Goal: Task Accomplishment & Management: Complete application form

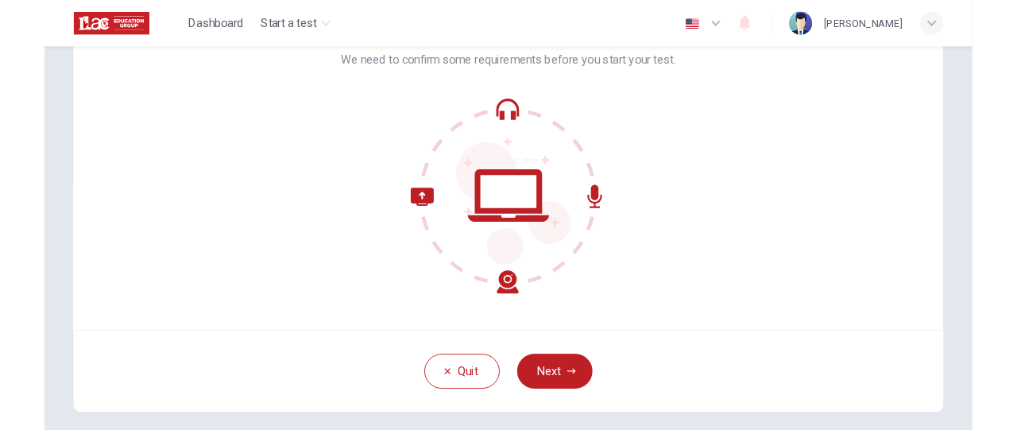
scroll to position [102, 0]
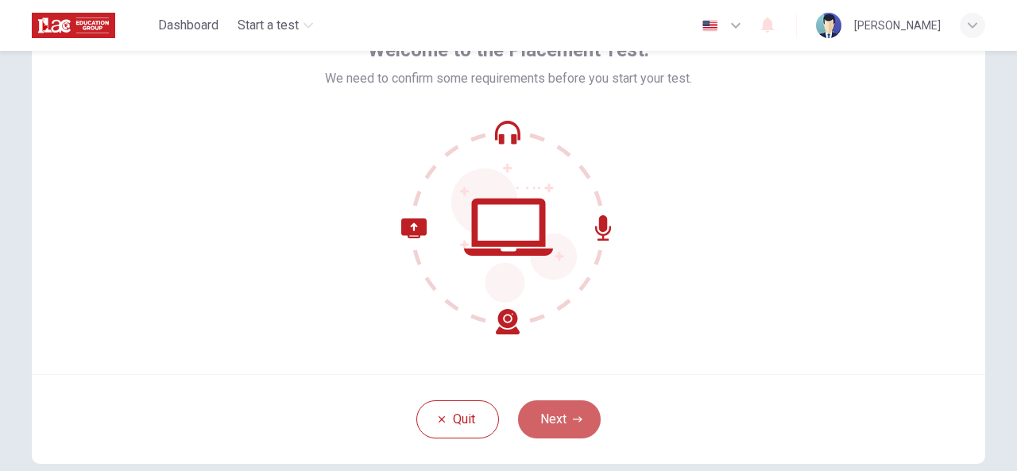
click at [540, 425] on button "Next" at bounding box center [559, 419] width 83 height 38
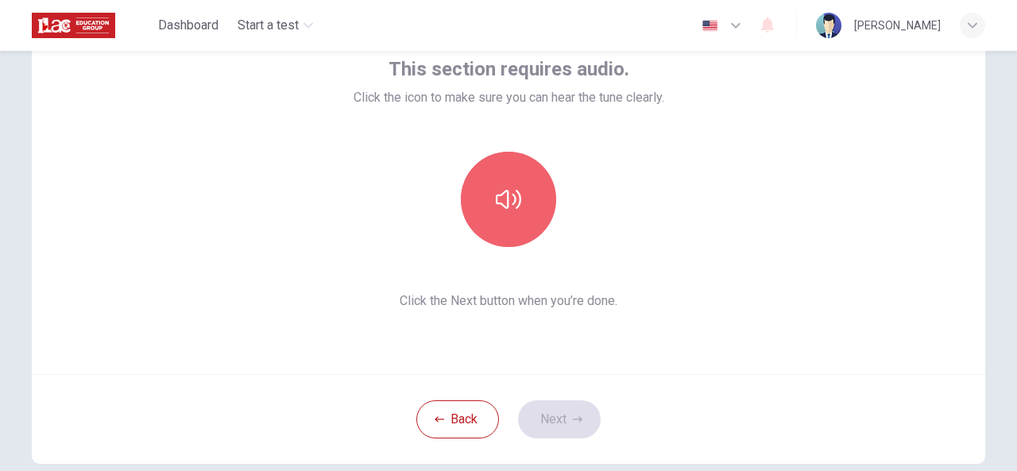
click at [499, 196] on icon "button" at bounding box center [508, 199] width 25 height 25
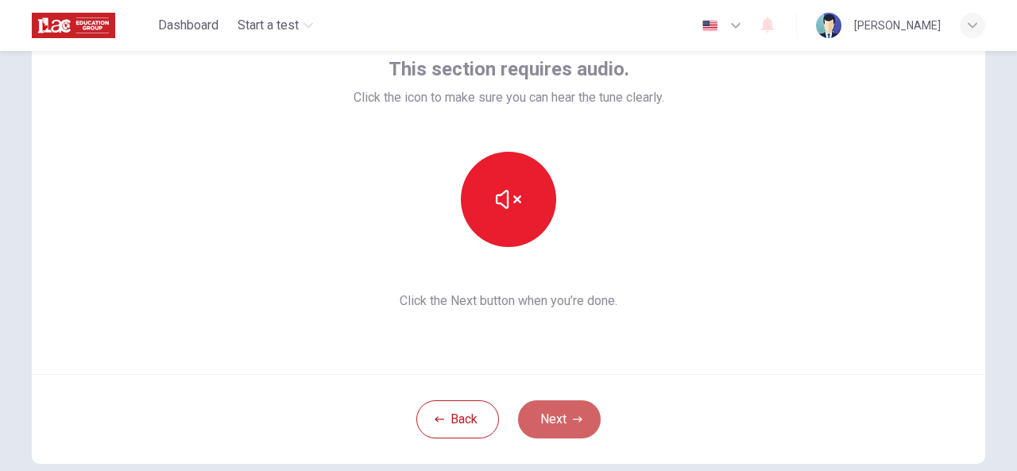
click at [554, 423] on button "Next" at bounding box center [559, 419] width 83 height 38
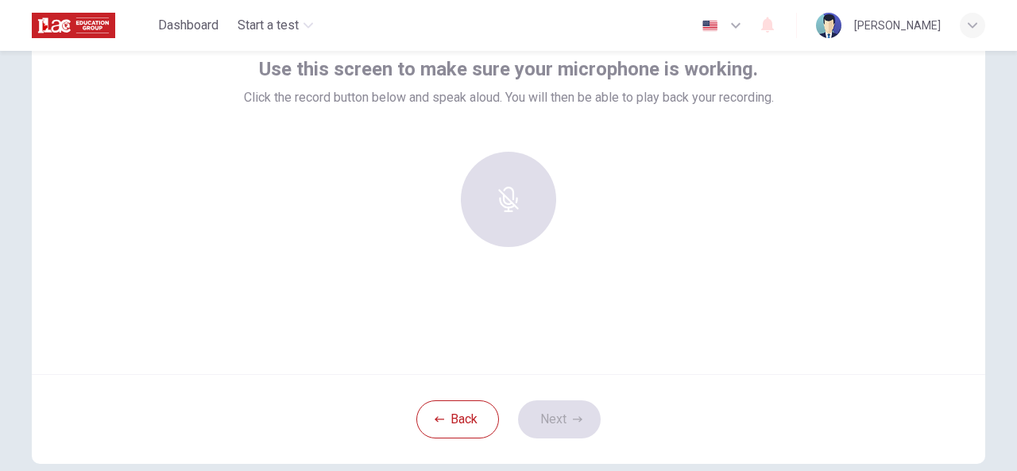
click at [456, 139] on div "Use this screen to make sure your microphone is working. Click the record butto…" at bounding box center [509, 157] width 530 height 203
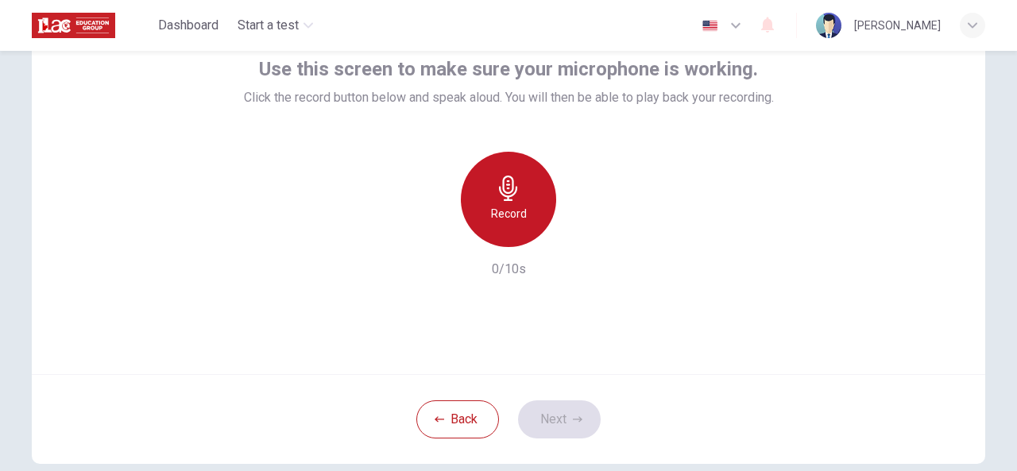
click at [499, 197] on icon "button" at bounding box center [508, 188] width 25 height 25
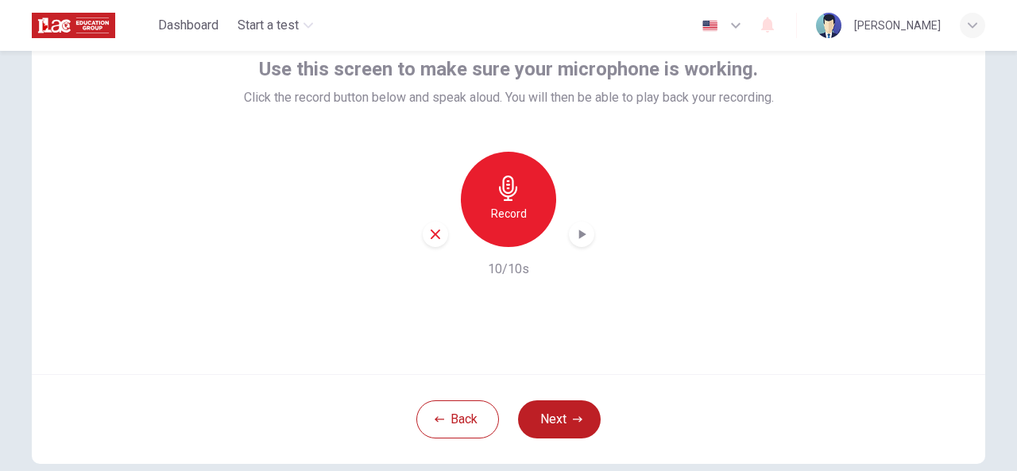
click at [574, 230] on icon "button" at bounding box center [582, 234] width 16 height 16
click at [423, 237] on div "button" at bounding box center [435, 234] width 25 height 25
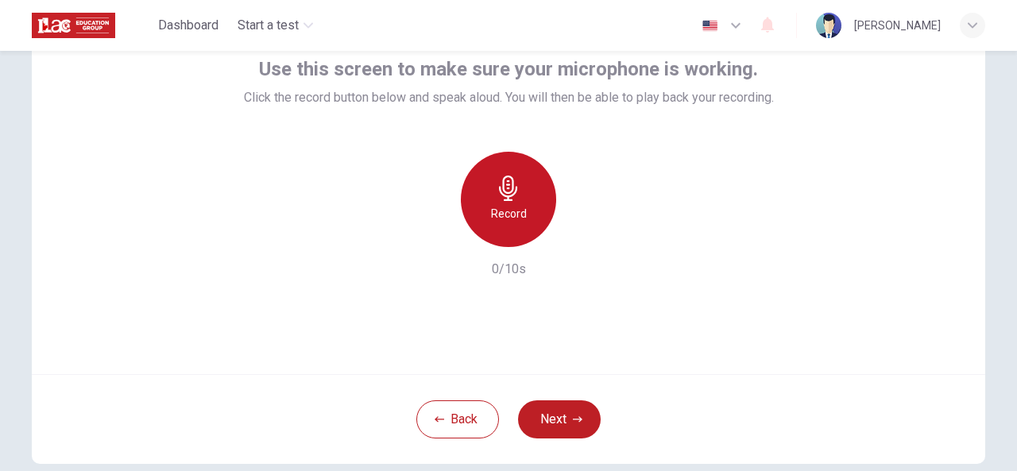
click at [506, 191] on icon "button" at bounding box center [508, 188] width 25 height 25
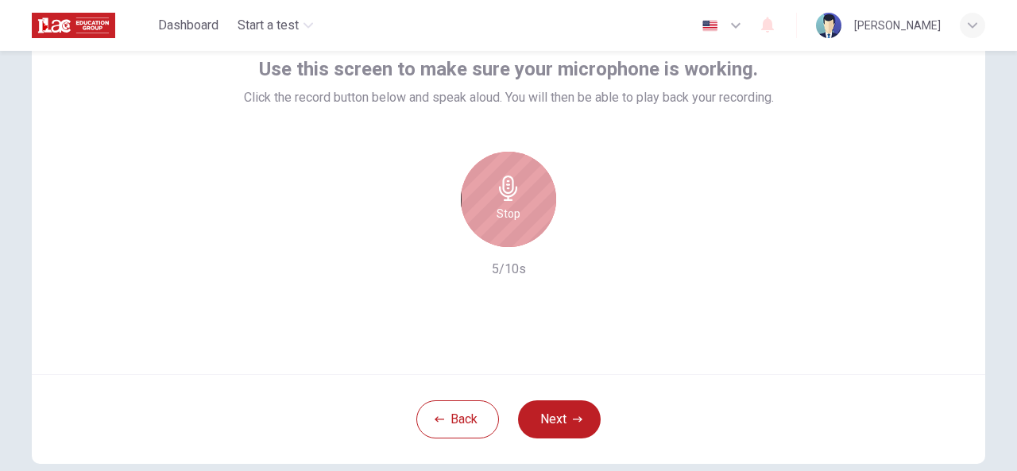
click at [506, 191] on icon "button" at bounding box center [508, 188] width 25 height 25
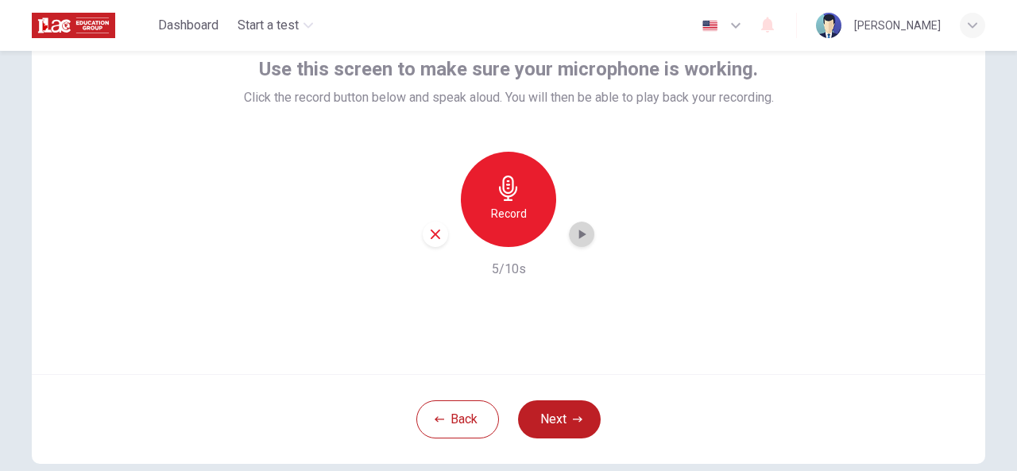
click at [586, 238] on div "button" at bounding box center [581, 234] width 25 height 25
click at [431, 233] on icon "button" at bounding box center [436, 235] width 10 height 10
click at [437, 415] on icon "button" at bounding box center [440, 420] width 10 height 10
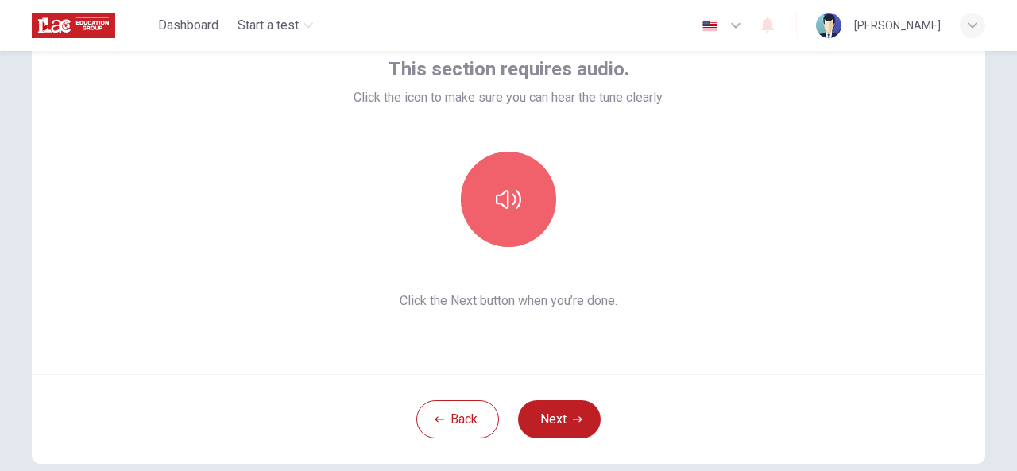
click at [502, 183] on button "button" at bounding box center [508, 199] width 95 height 95
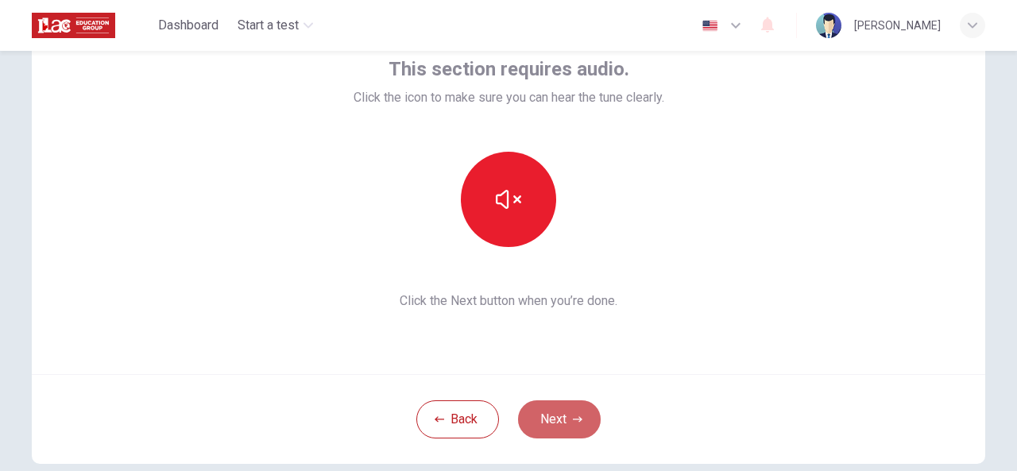
click at [535, 416] on button "Next" at bounding box center [559, 419] width 83 height 38
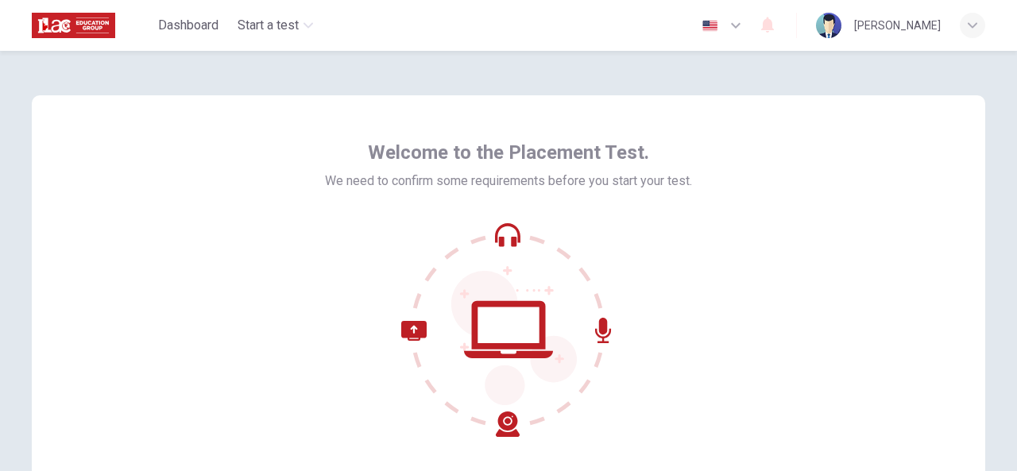
scroll to position [190, 0]
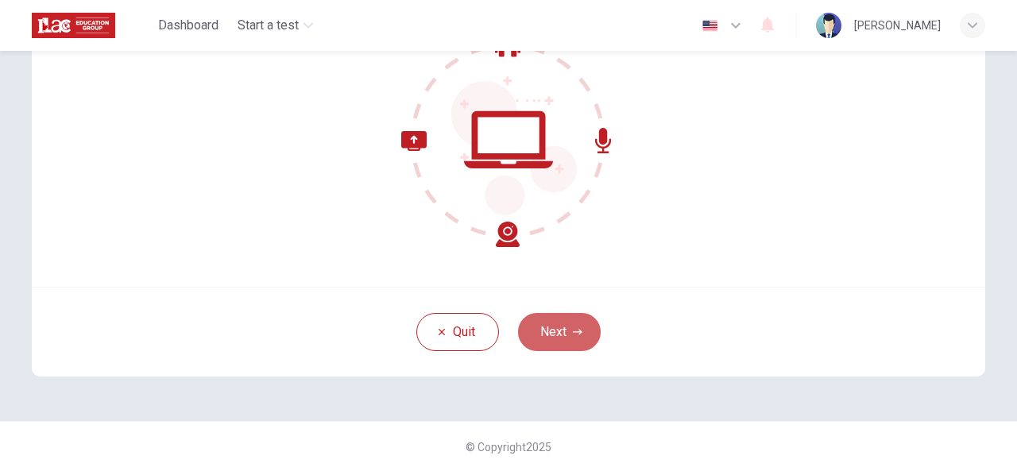
click at [553, 344] on button "Next" at bounding box center [559, 332] width 83 height 38
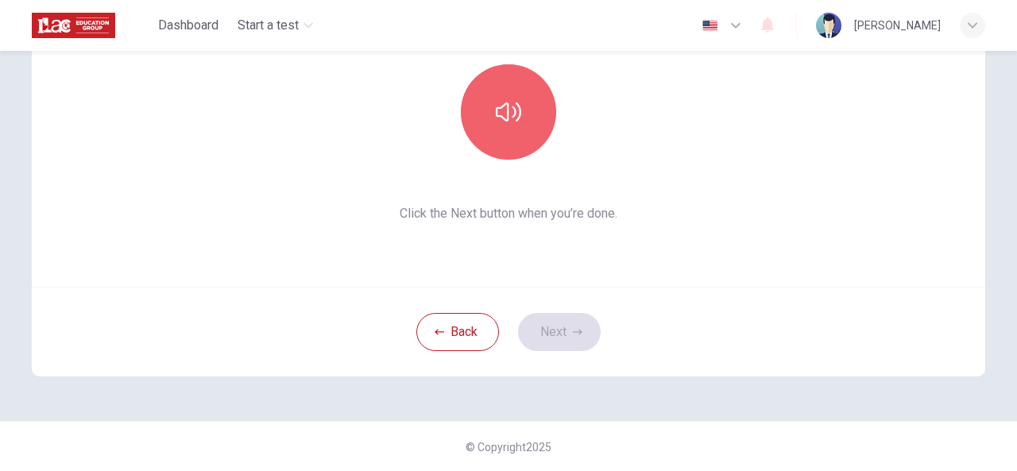
click at [511, 137] on button "button" at bounding box center [508, 111] width 95 height 95
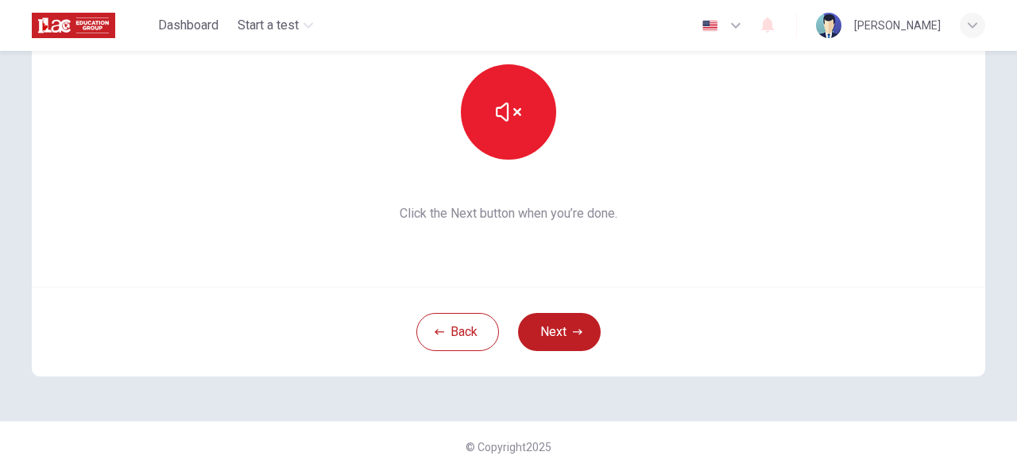
click at [551, 338] on button "Next" at bounding box center [559, 332] width 83 height 38
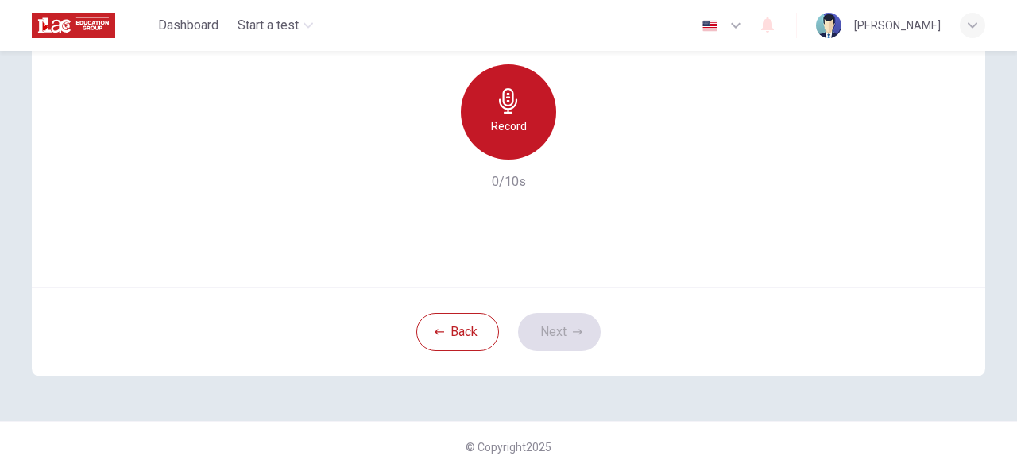
click at [504, 108] on icon "button" at bounding box center [508, 100] width 18 height 25
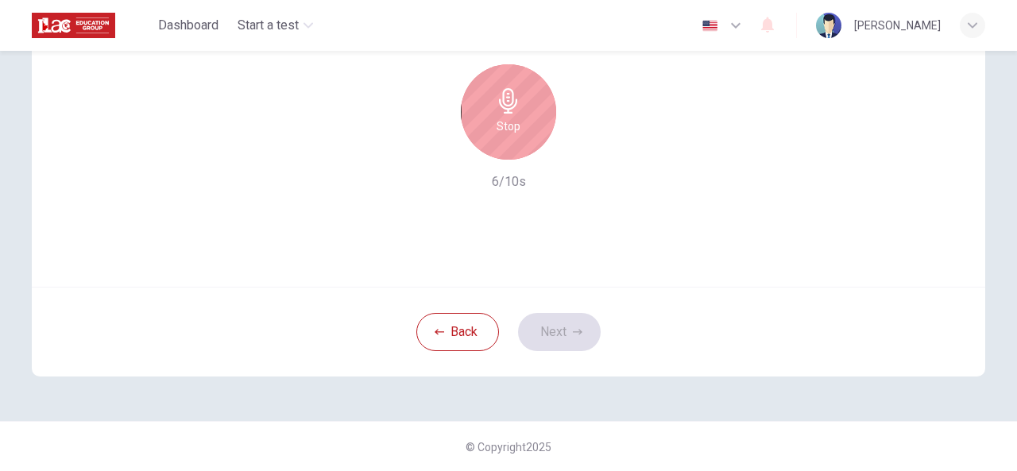
click at [483, 126] on div "Stop" at bounding box center [508, 111] width 95 height 95
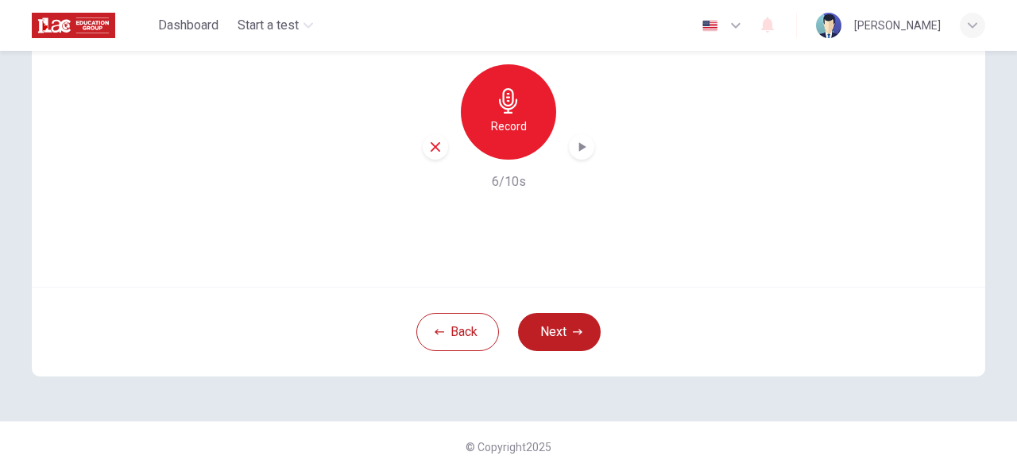
click at [579, 143] on icon "button" at bounding box center [582, 147] width 16 height 16
click at [386, 132] on div "Record 6/10s" at bounding box center [509, 127] width 530 height 127
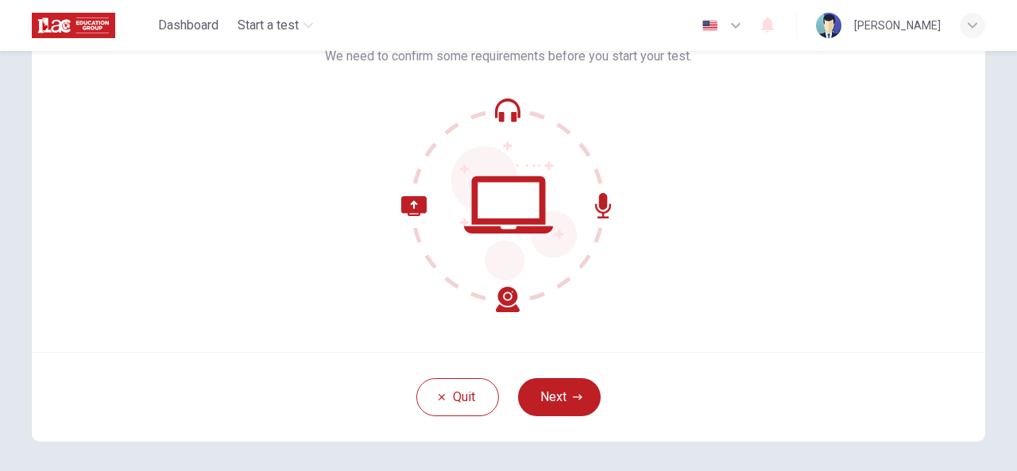
scroll to position [190, 0]
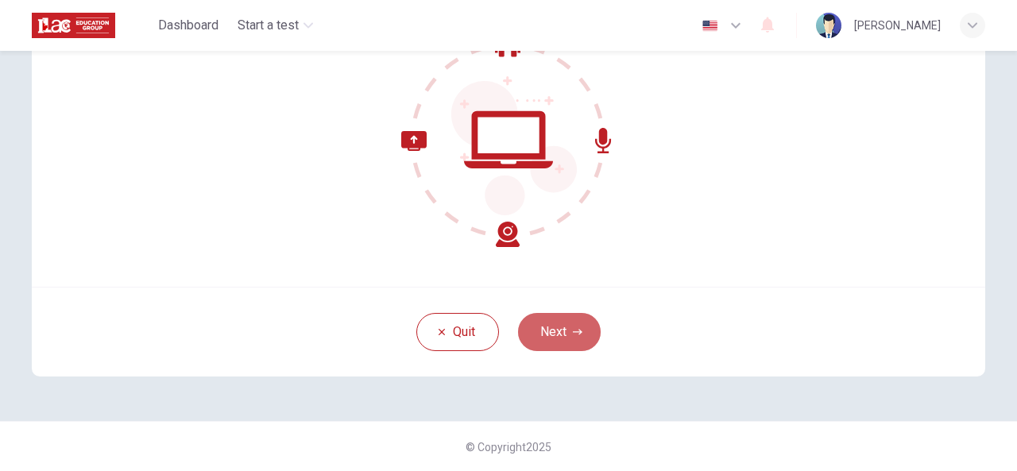
click at [570, 341] on button "Next" at bounding box center [559, 332] width 83 height 38
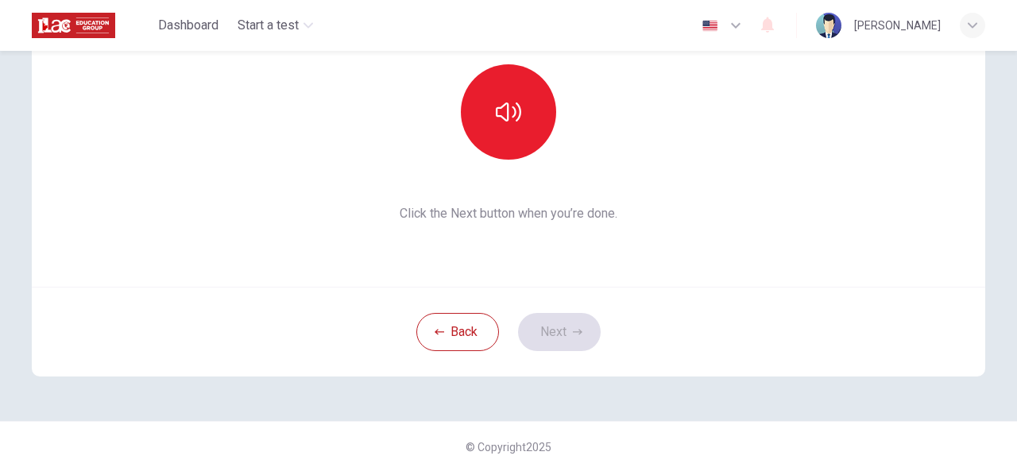
click at [514, 69] on button "button" at bounding box center [508, 111] width 95 height 95
click at [550, 330] on button "Next" at bounding box center [559, 332] width 83 height 38
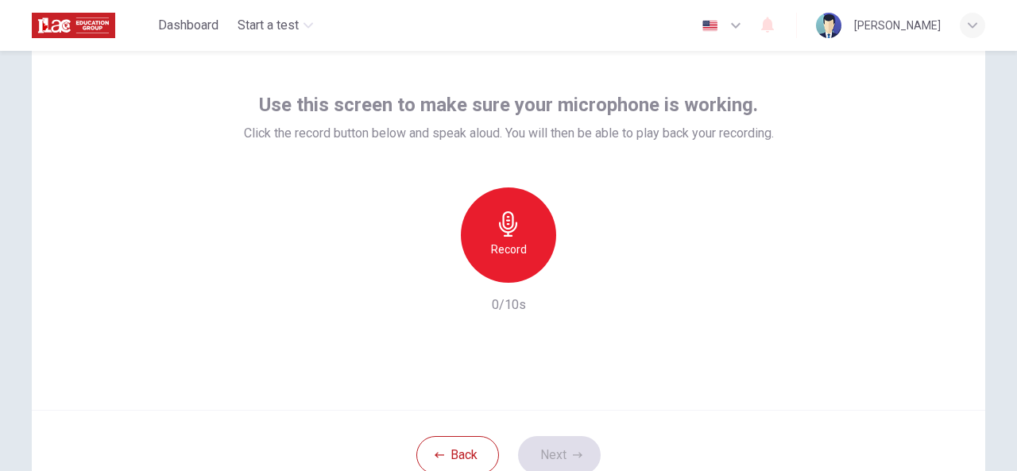
scroll to position [0, 0]
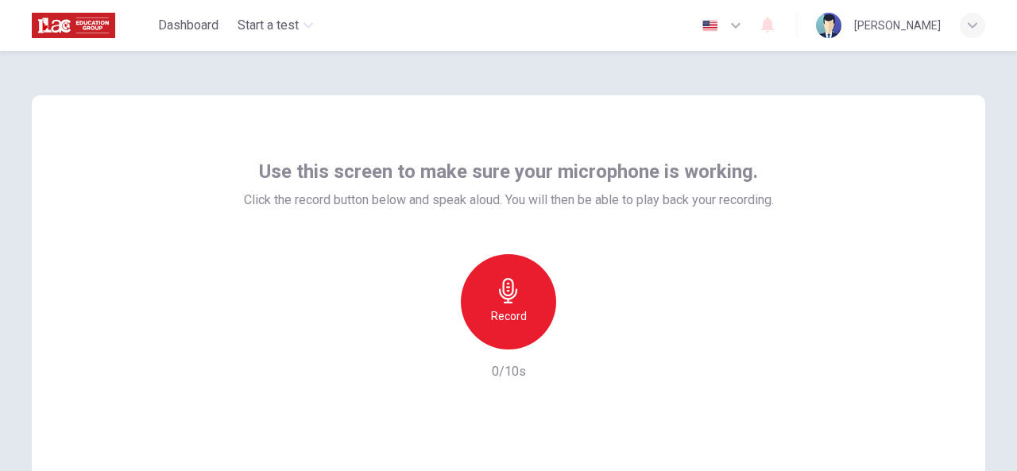
click at [507, 295] on icon "button" at bounding box center [508, 290] width 18 height 25
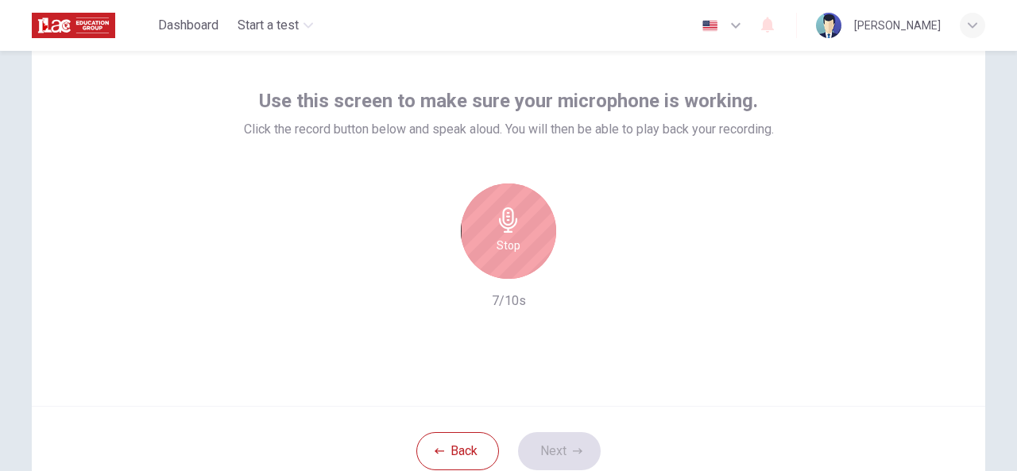
scroll to position [72, 0]
click at [499, 224] on icon "button" at bounding box center [508, 219] width 18 height 25
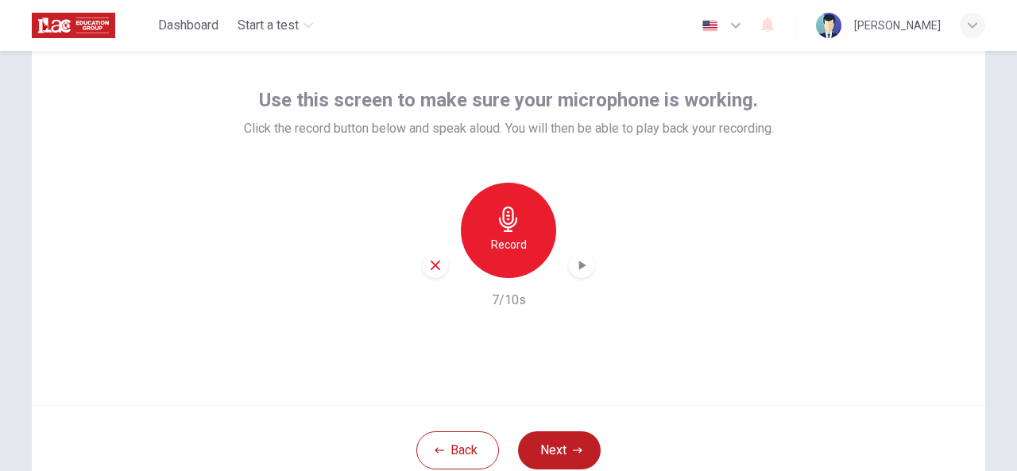
click at [576, 277] on div "button" at bounding box center [581, 265] width 25 height 25
click at [434, 263] on icon "button" at bounding box center [436, 266] width 10 height 10
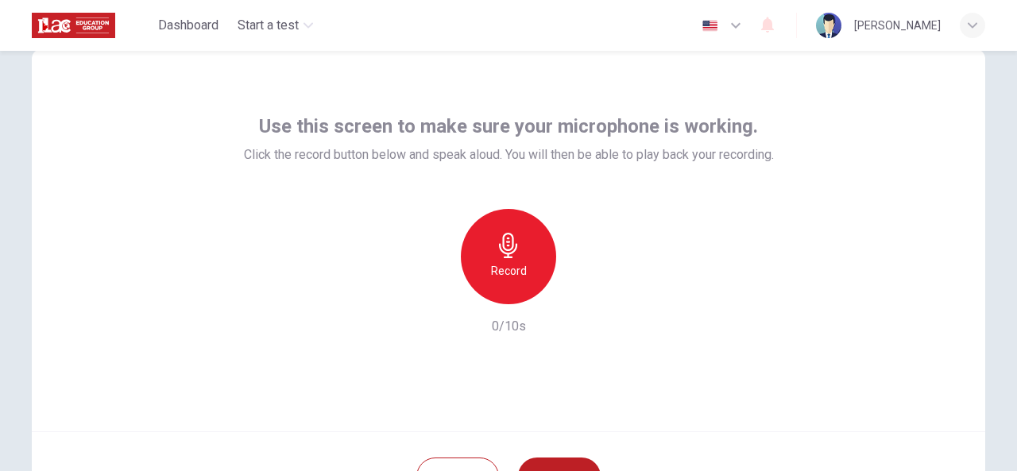
scroll to position [110, 0]
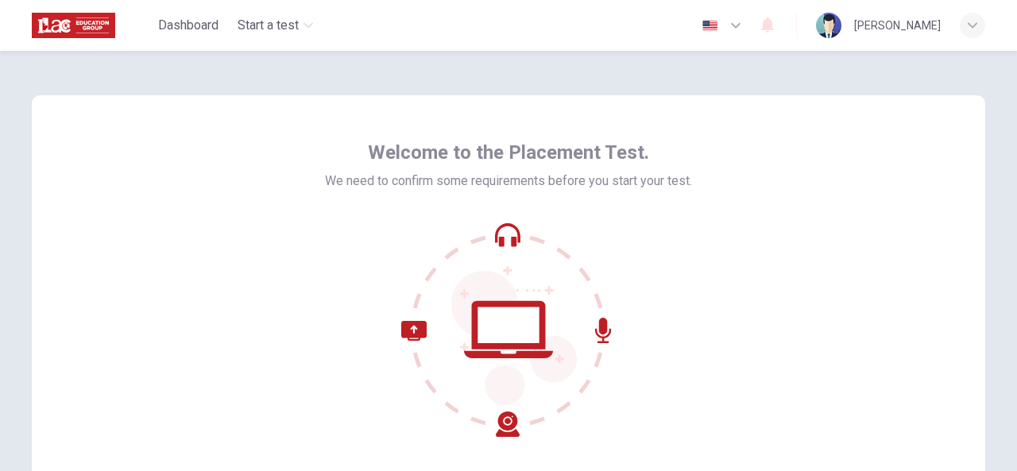
scroll to position [190, 0]
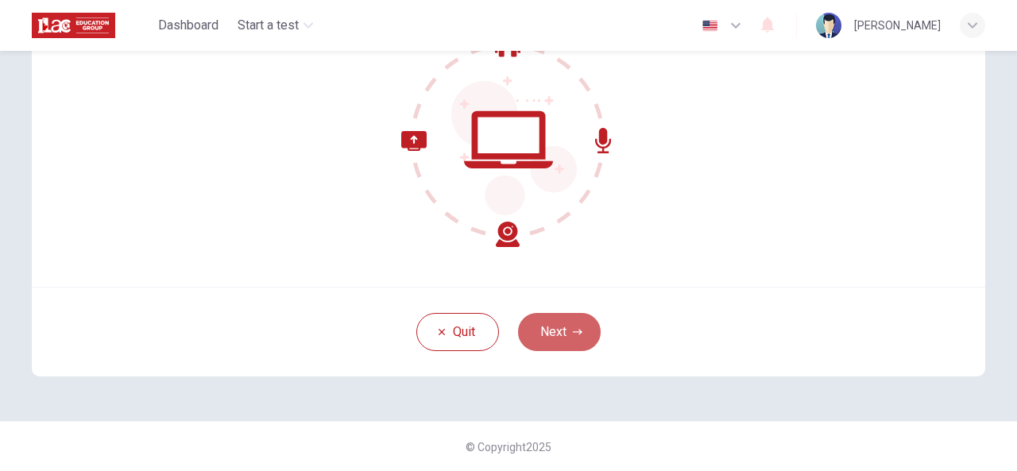
click at [562, 325] on button "Next" at bounding box center [559, 332] width 83 height 38
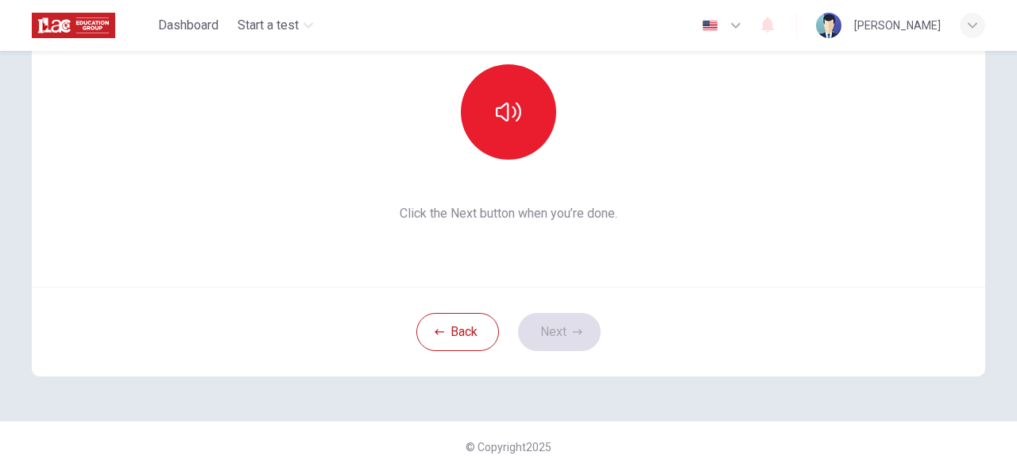
click at [494, 131] on button "button" at bounding box center [508, 111] width 95 height 95
click at [547, 328] on button "Next" at bounding box center [559, 332] width 83 height 38
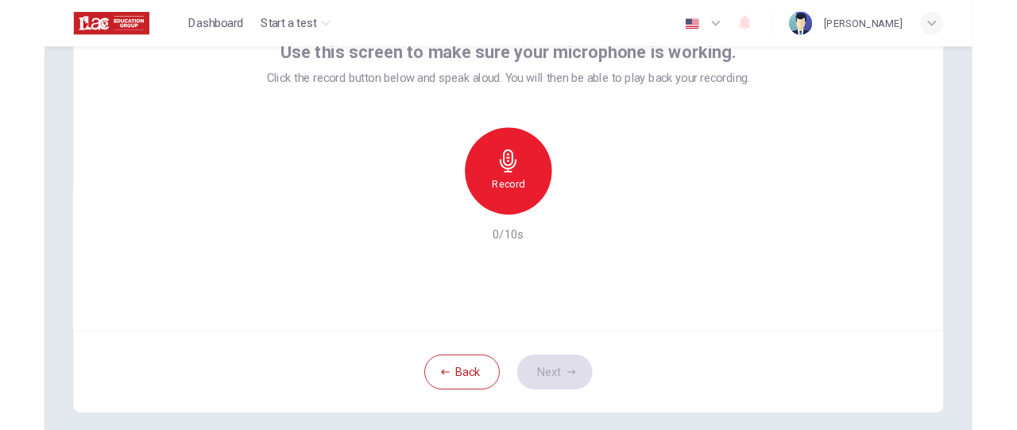
scroll to position [105, 0]
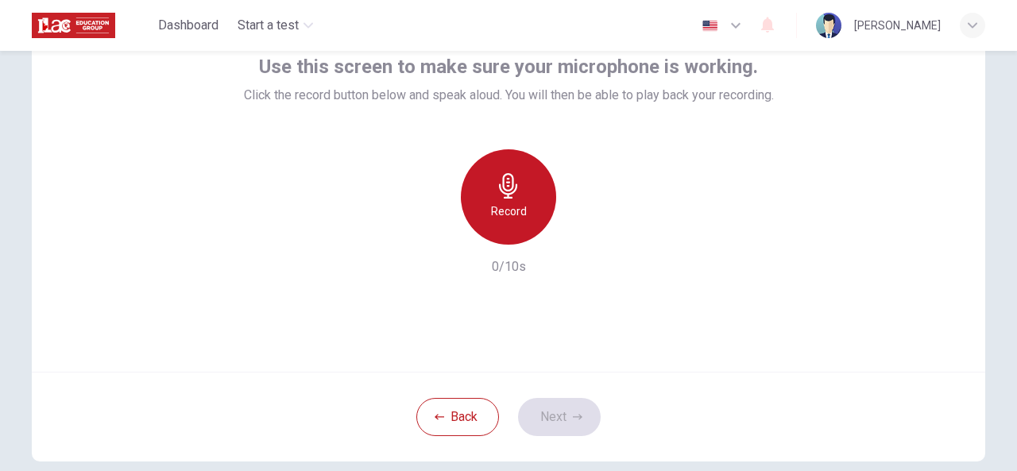
click at [505, 184] on icon "button" at bounding box center [508, 185] width 25 height 25
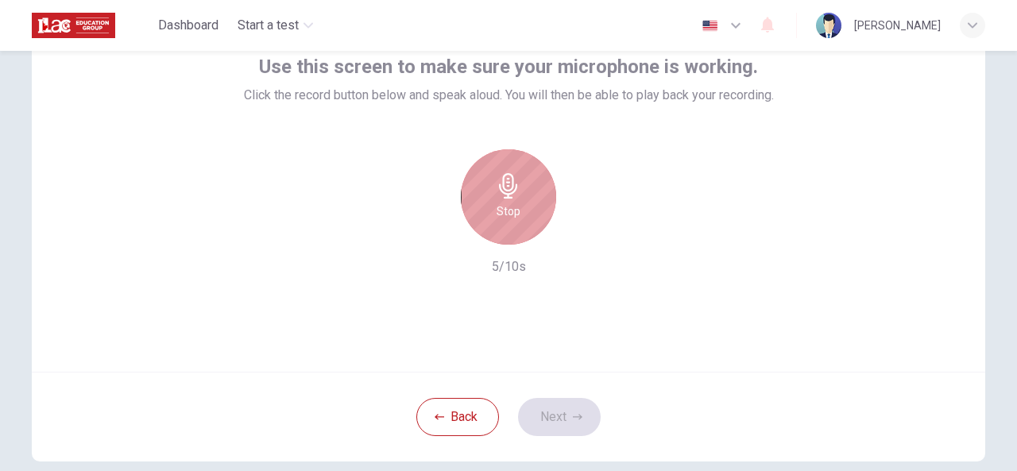
click at [507, 169] on div "Stop" at bounding box center [508, 196] width 95 height 95
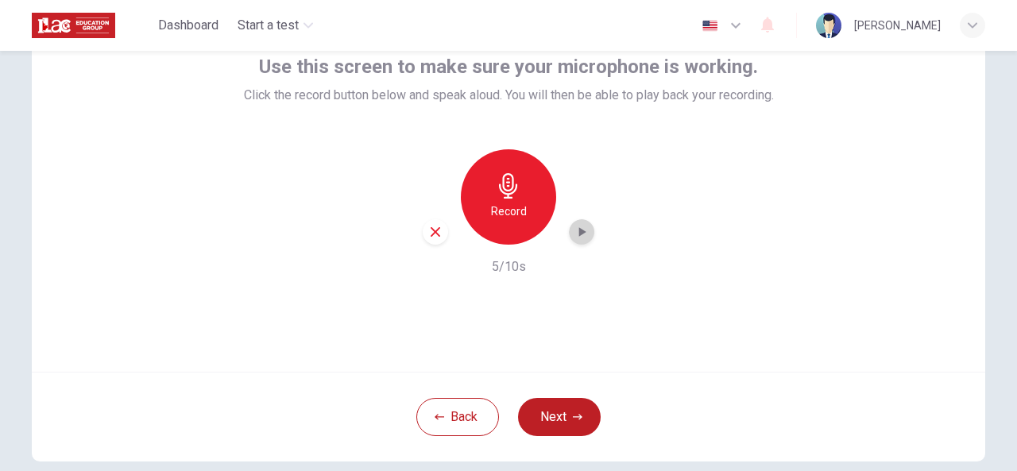
click at [582, 230] on icon "button" at bounding box center [582, 232] width 16 height 16
click at [828, 204] on div "Use this screen to make sure your microphone is working. Click the record butto…" at bounding box center [508, 180] width 953 height 381
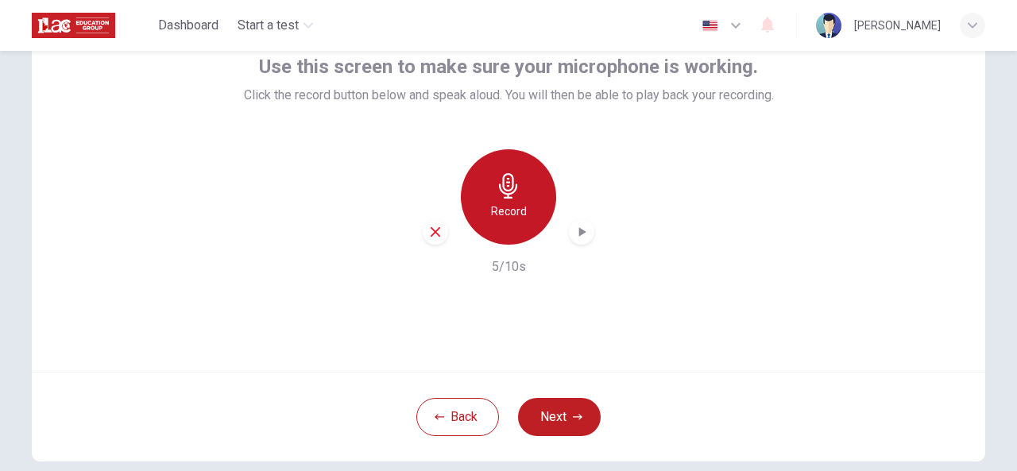
click at [522, 184] on div "Record" at bounding box center [508, 196] width 95 height 95
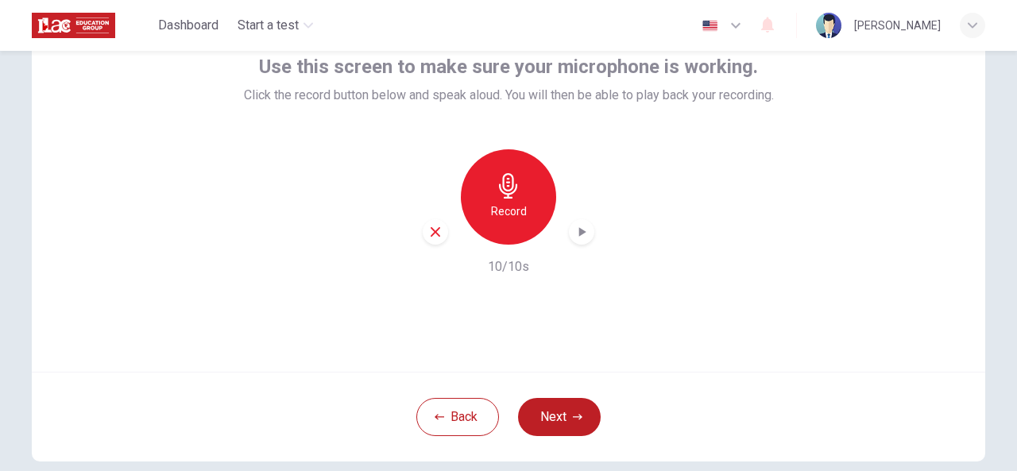
click at [410, 290] on div "Use this screen to make sure your microphone is working. Click the record butto…" at bounding box center [508, 180] width 953 height 381
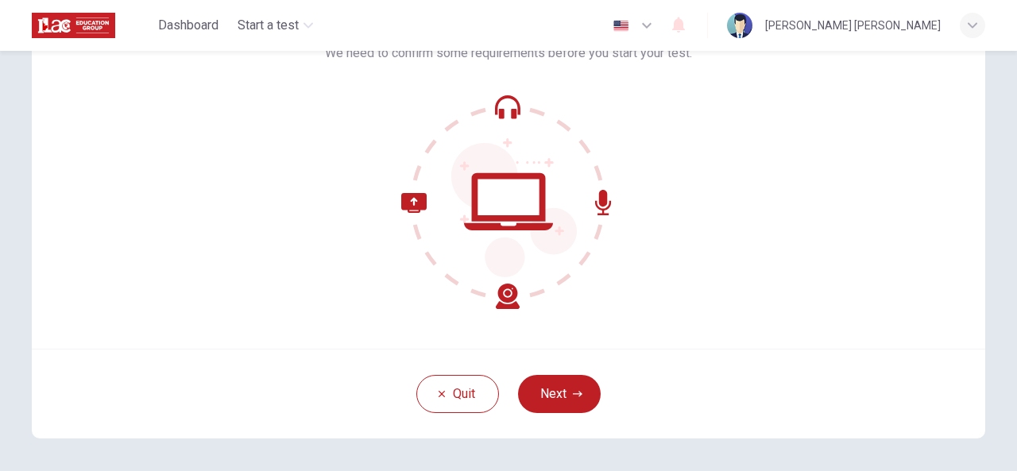
scroll to position [190, 0]
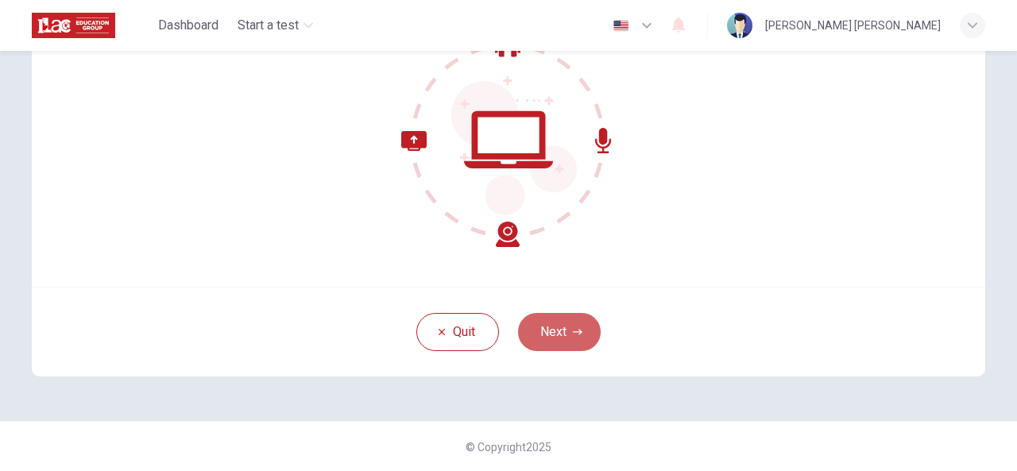
click at [534, 328] on button "Next" at bounding box center [559, 332] width 83 height 38
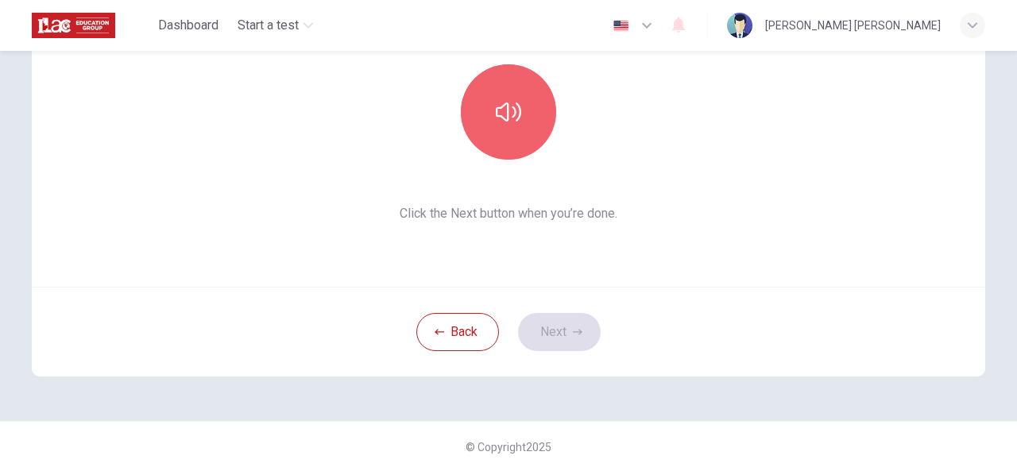
click at [506, 114] on icon "button" at bounding box center [508, 111] width 25 height 25
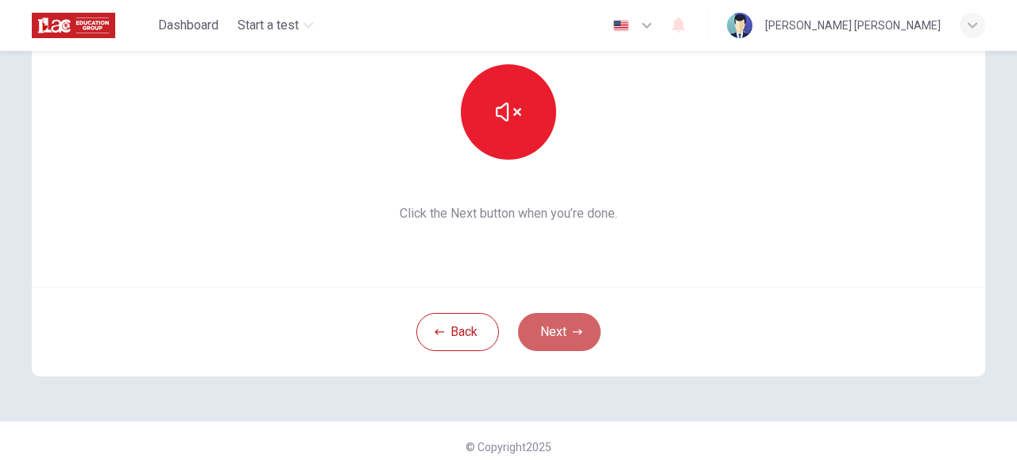
click at [550, 316] on button "Next" at bounding box center [559, 332] width 83 height 38
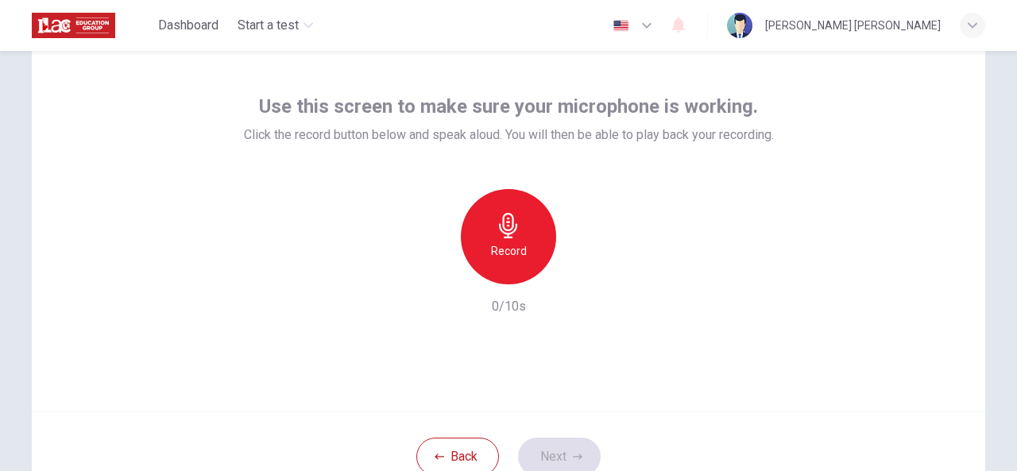
scroll to position [79, 0]
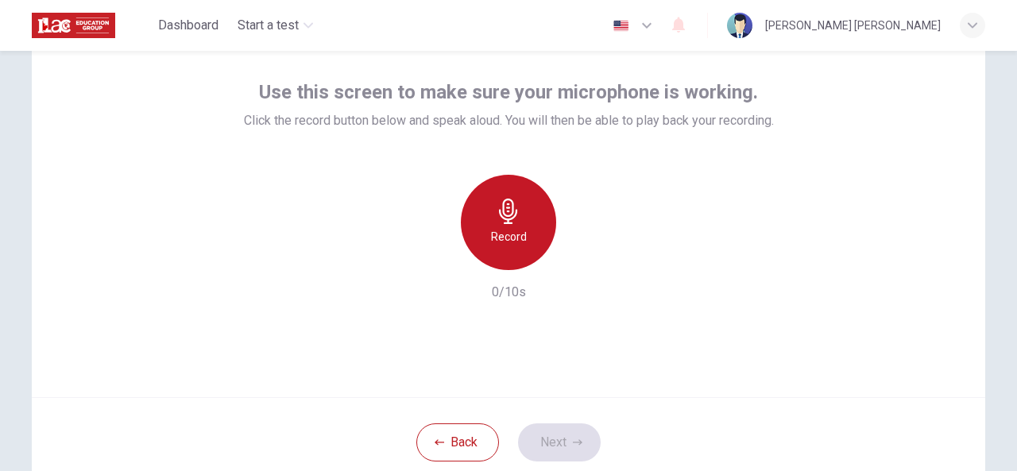
click at [523, 219] on div "Record" at bounding box center [508, 222] width 95 height 95
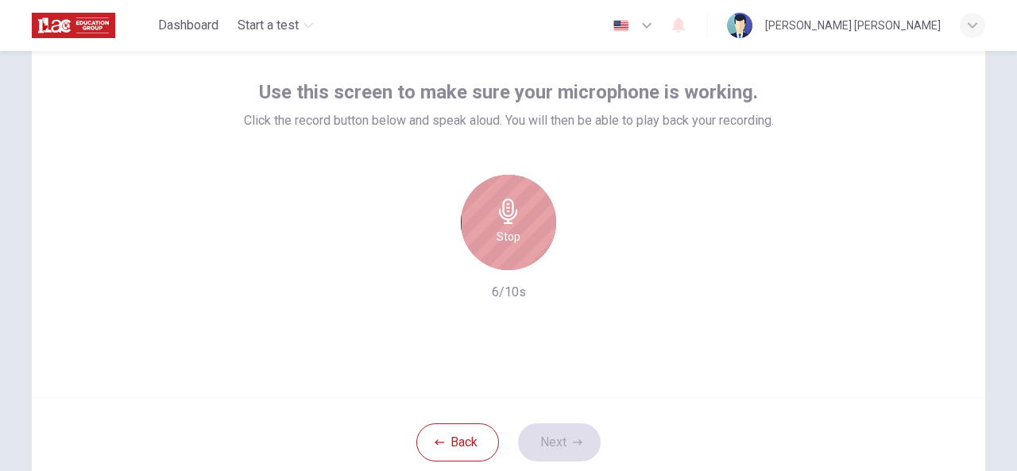
click at [500, 217] on icon "button" at bounding box center [508, 211] width 25 height 25
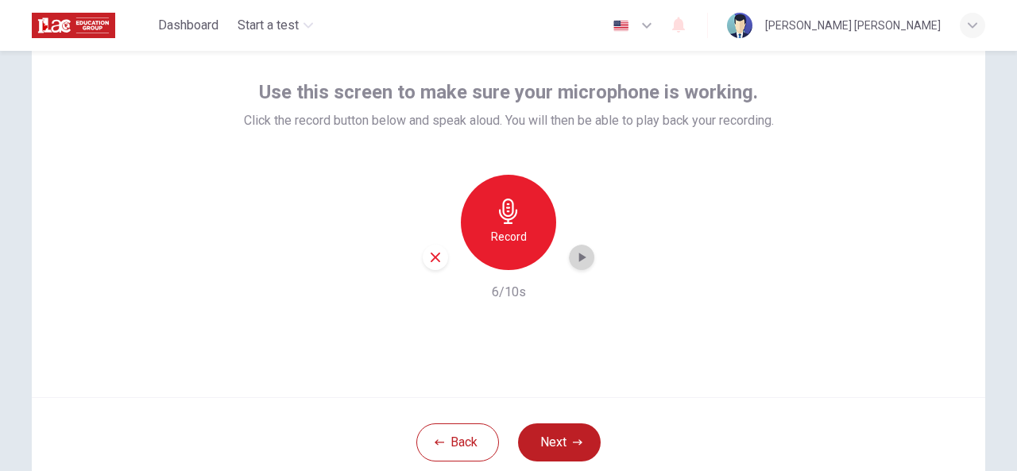
click at [579, 258] on icon "button" at bounding box center [582, 258] width 7 height 10
click at [624, 179] on div "Record 6/10s" at bounding box center [509, 238] width 530 height 127
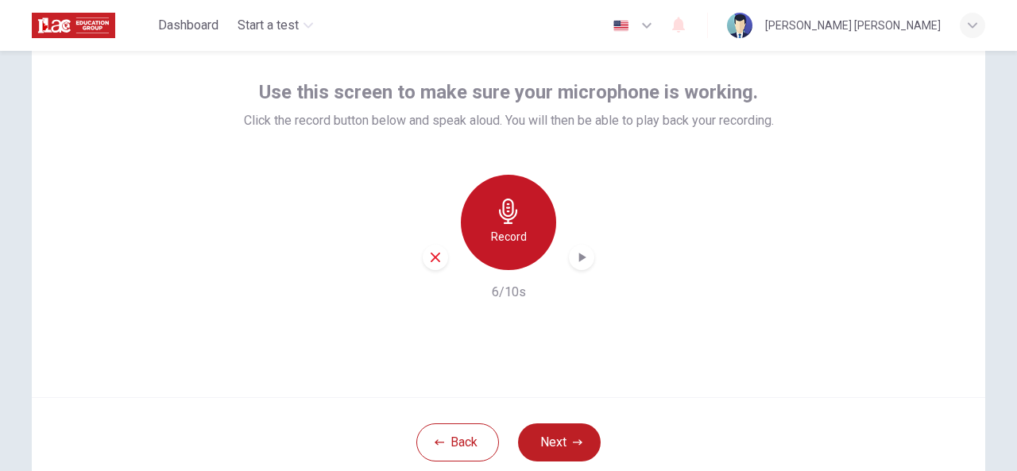
click at [493, 243] on h6 "Record" at bounding box center [509, 236] width 36 height 19
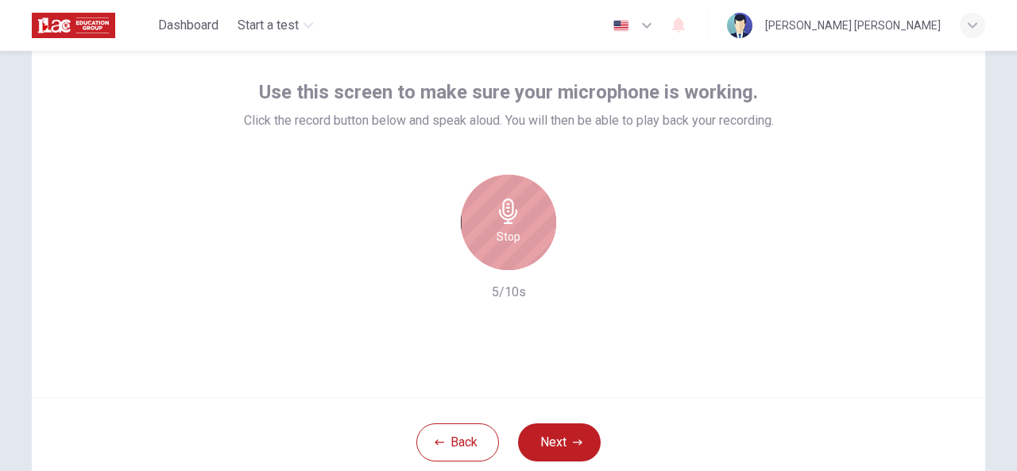
click at [497, 231] on h6 "Stop" at bounding box center [509, 236] width 24 height 19
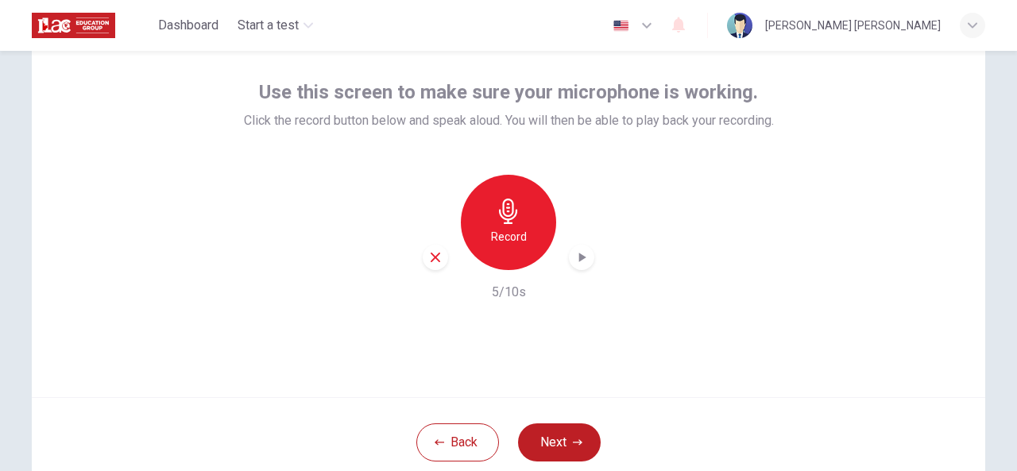
click at [579, 257] on icon "button" at bounding box center [582, 258] width 7 height 10
click at [579, 258] on icon "button" at bounding box center [582, 258] width 7 height 10
click at [580, 242] on div "Record" at bounding box center [509, 222] width 172 height 95
click at [578, 250] on icon "button" at bounding box center [582, 257] width 16 height 16
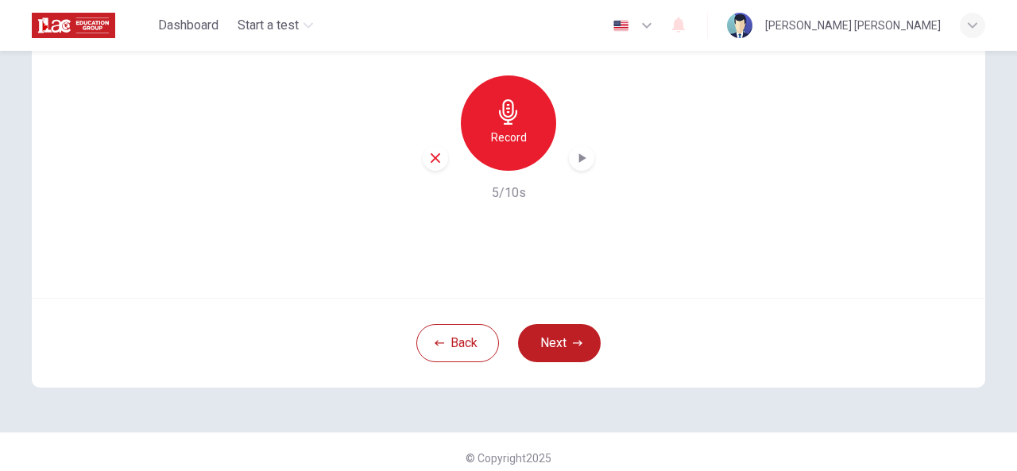
scroll to position [0, 0]
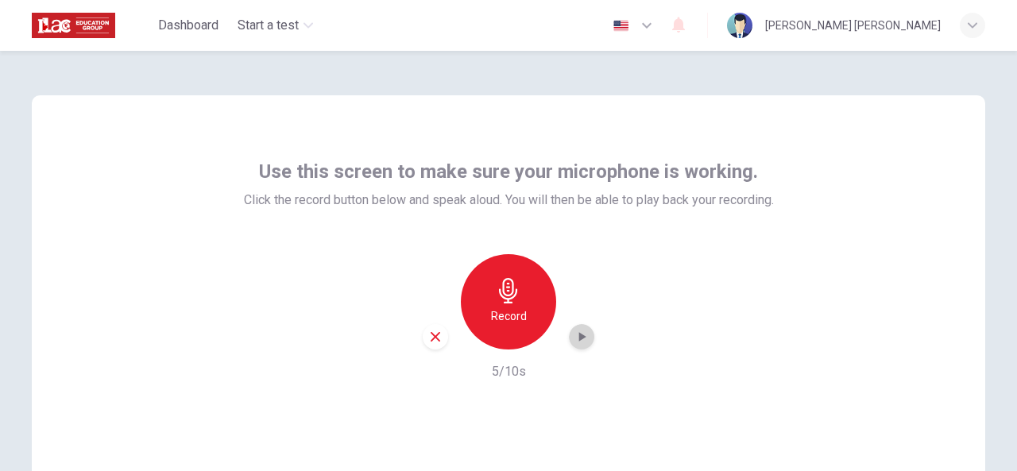
click at [580, 339] on icon "button" at bounding box center [582, 337] width 16 height 16
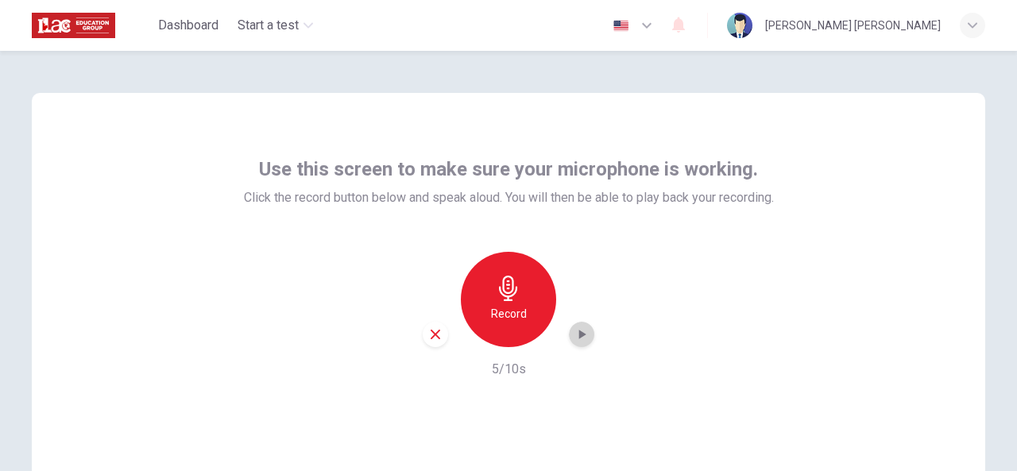
click at [569, 338] on div "button" at bounding box center [581, 334] width 25 height 25
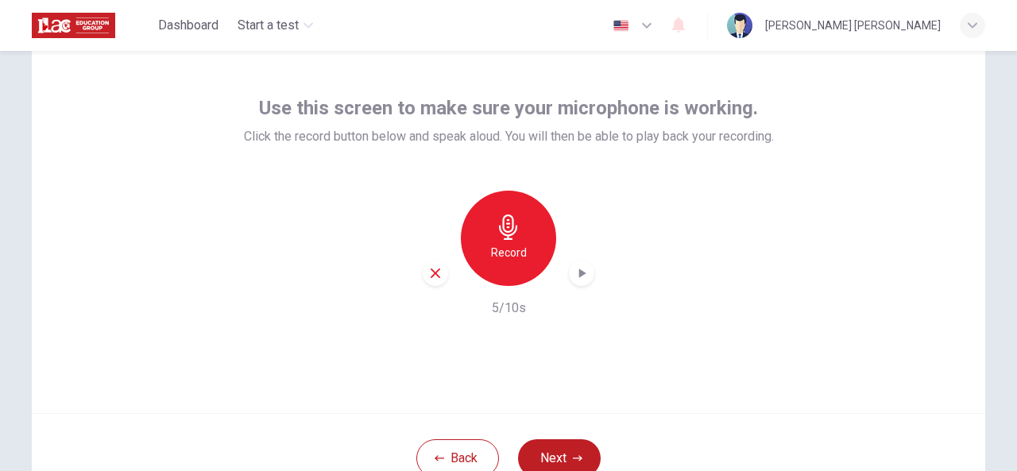
scroll to position [130, 0]
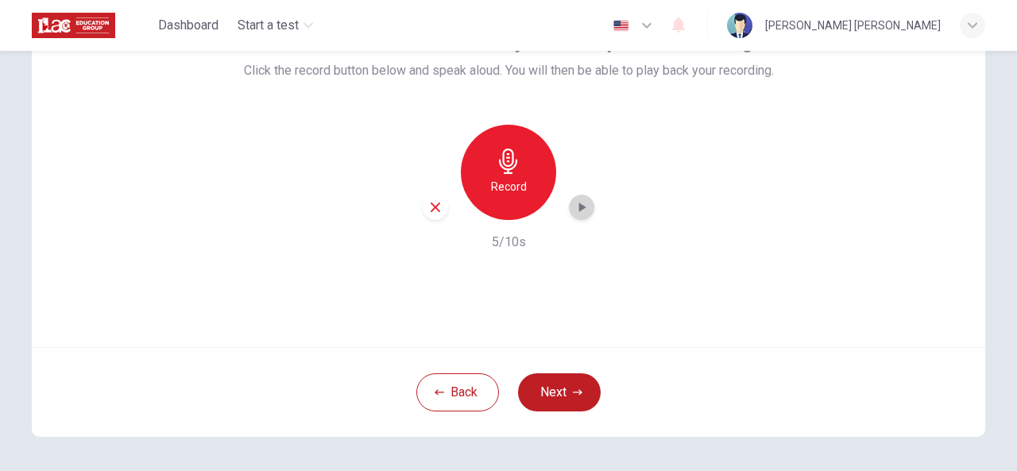
click at [582, 207] on icon "button" at bounding box center [582, 207] width 16 height 16
click at [583, 206] on icon "button" at bounding box center [582, 207] width 16 height 16
click at [578, 211] on icon "button" at bounding box center [582, 207] width 16 height 16
click at [435, 206] on icon "button" at bounding box center [435, 207] width 14 height 14
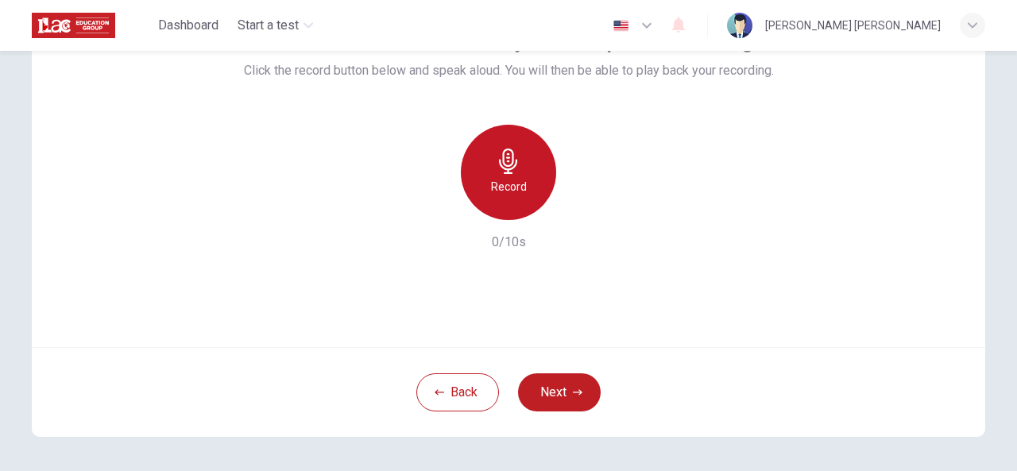
click at [523, 169] on div "Record" at bounding box center [508, 172] width 95 height 95
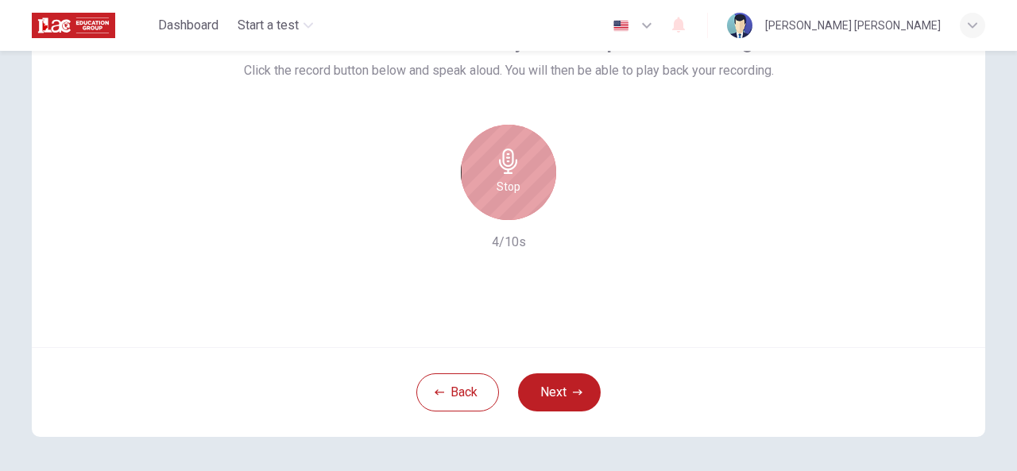
click at [512, 182] on h6 "Stop" at bounding box center [509, 186] width 24 height 19
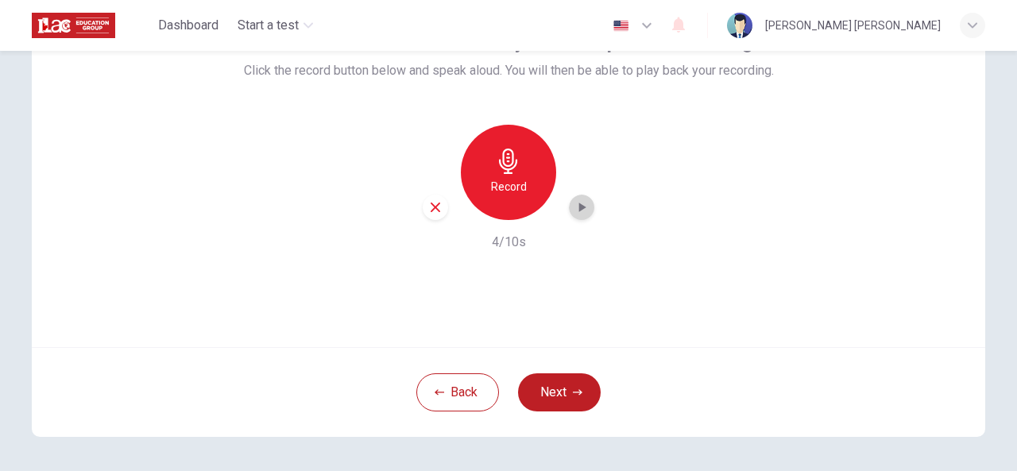
click at [582, 207] on icon "button" at bounding box center [582, 207] width 16 height 16
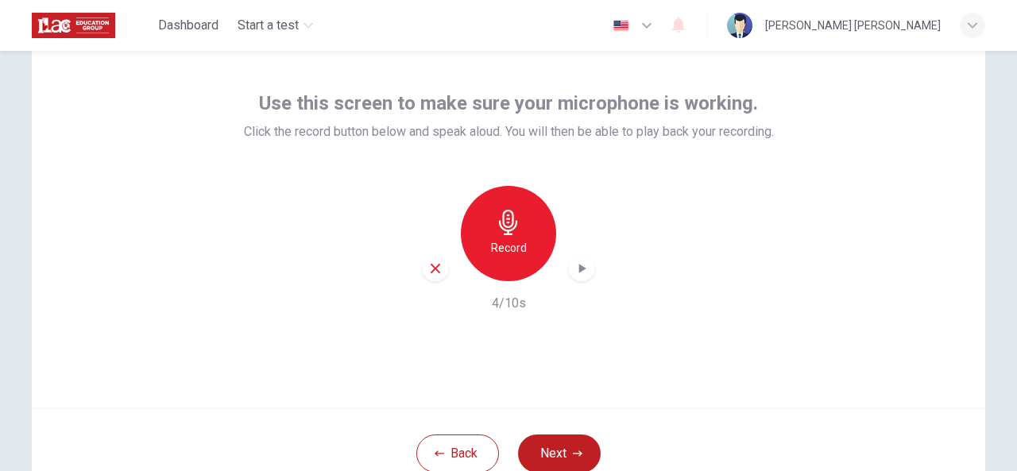
scroll to position [0, 0]
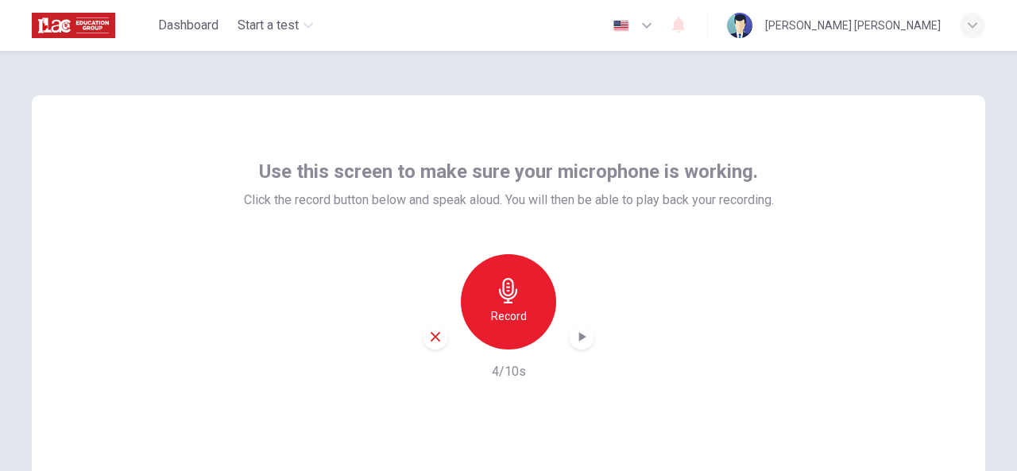
click at [656, 26] on icon "button" at bounding box center [646, 25] width 19 height 19
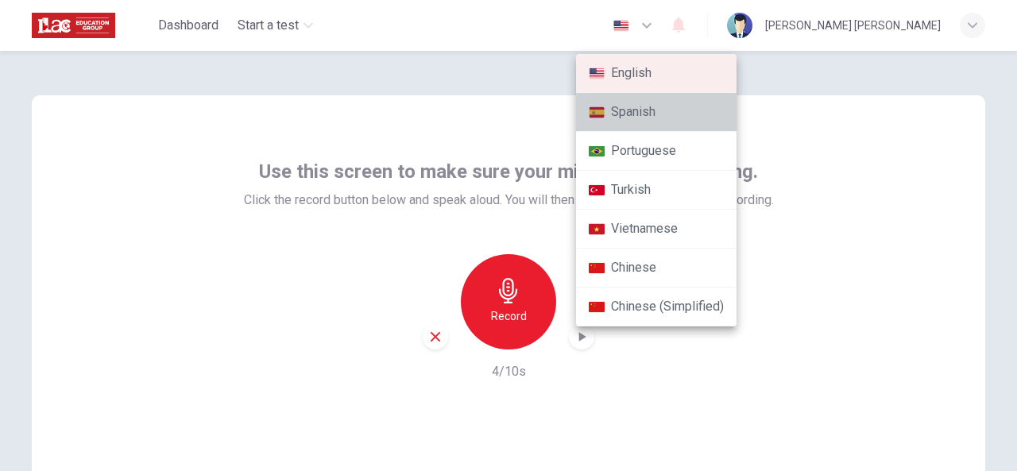
click at [657, 114] on li "Spanish" at bounding box center [656, 112] width 160 height 39
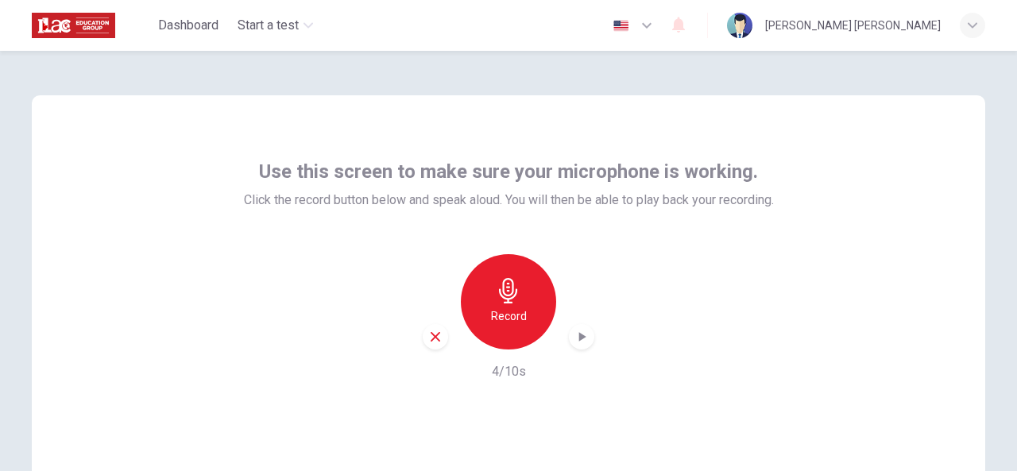
type input "es"
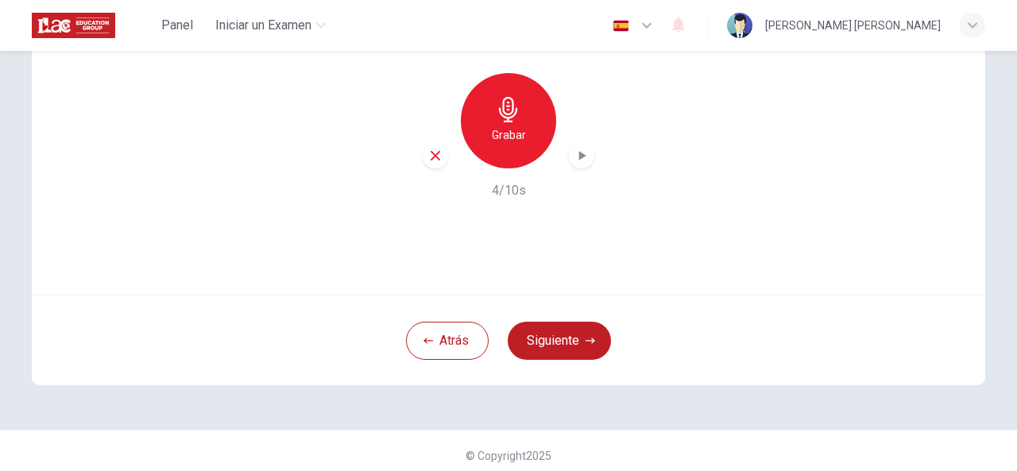
scroll to position [190, 0]
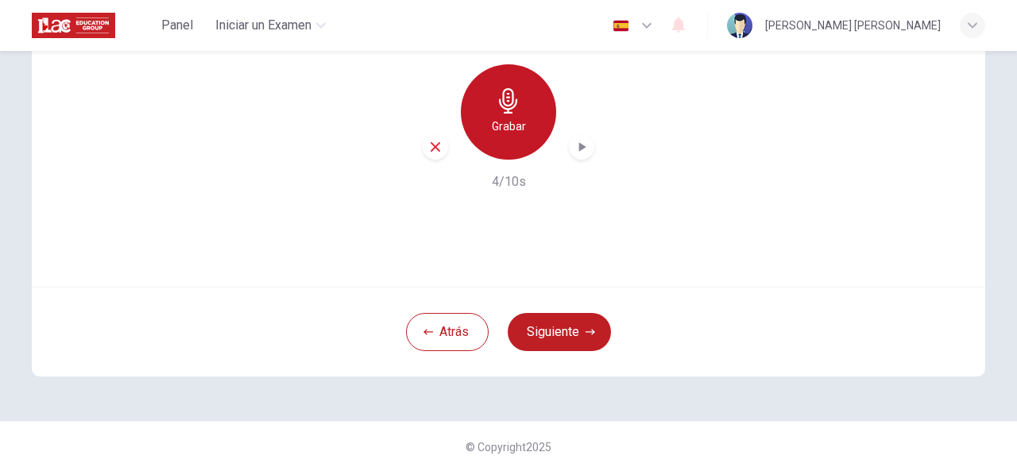
click at [519, 99] on div "Grabar" at bounding box center [508, 111] width 95 height 95
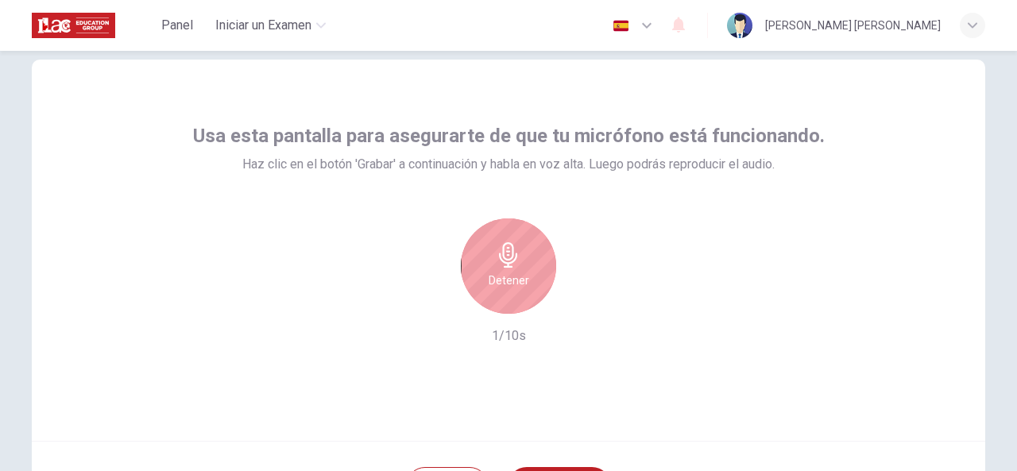
scroll to position [35, 0]
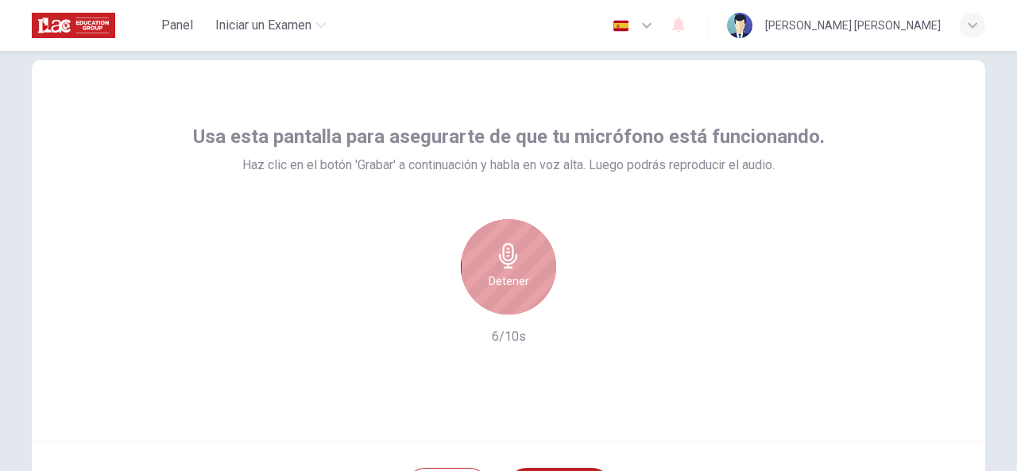
click at [497, 263] on icon "button" at bounding box center [508, 255] width 25 height 25
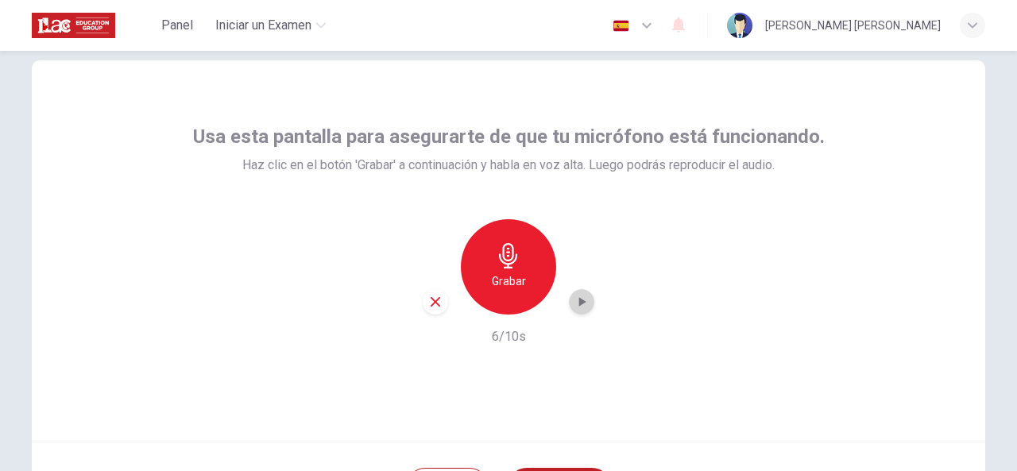
click at [578, 304] on icon "button" at bounding box center [582, 302] width 16 height 16
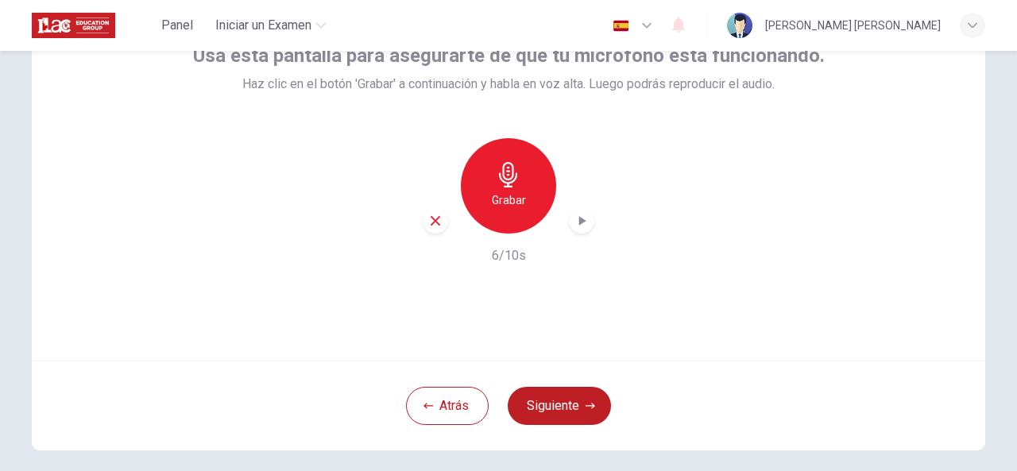
scroll to position [190, 0]
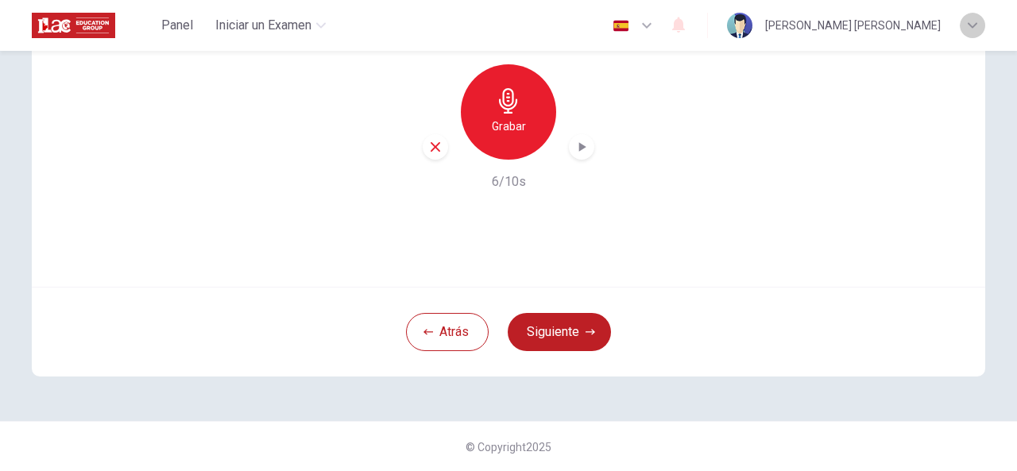
click at [974, 25] on icon "button" at bounding box center [973, 26] width 10 height 10
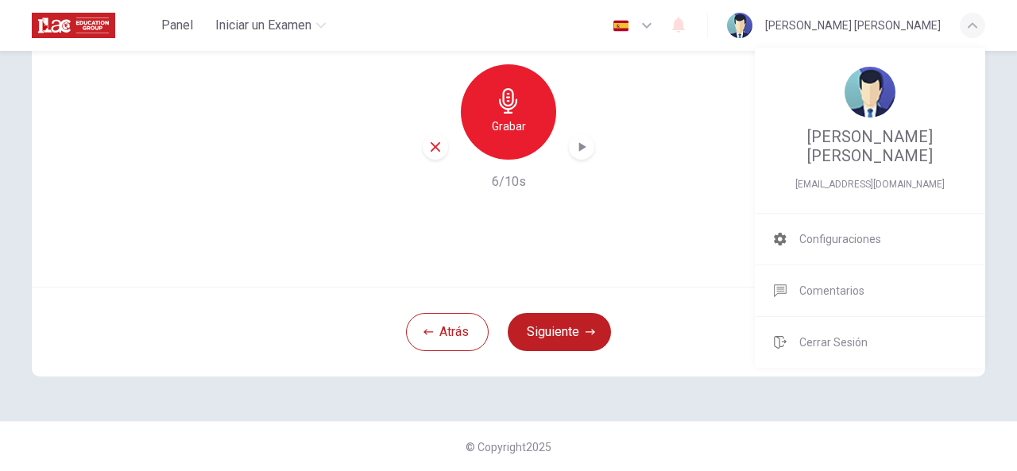
click at [631, 187] on div at bounding box center [508, 235] width 1017 height 471
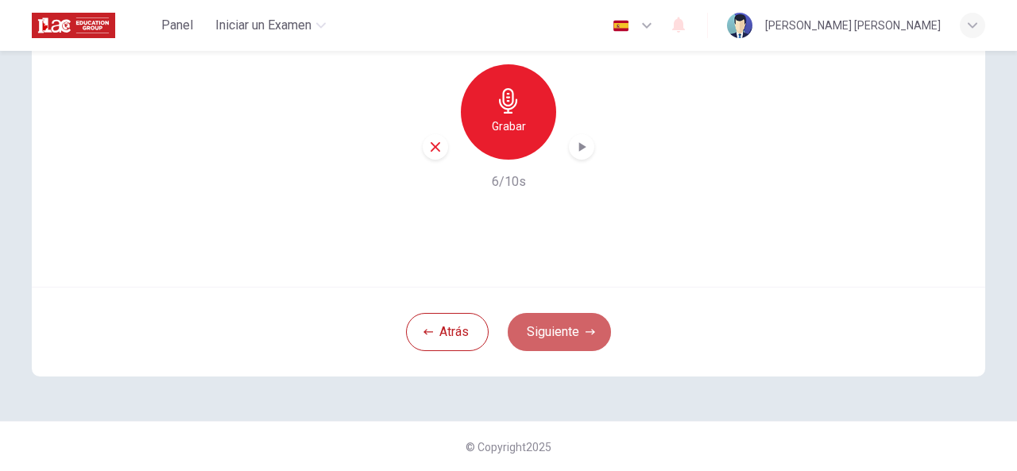
click at [539, 333] on button "Siguiente" at bounding box center [559, 332] width 103 height 38
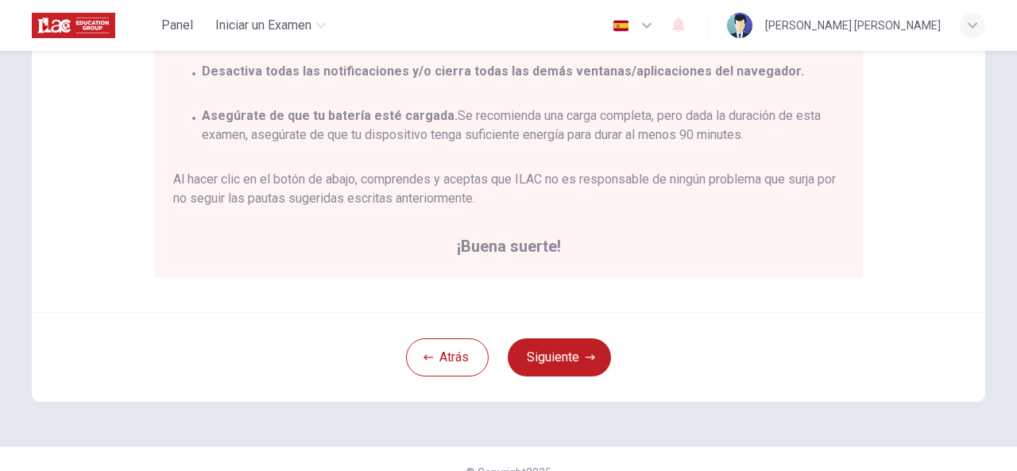
scroll to position [412, 0]
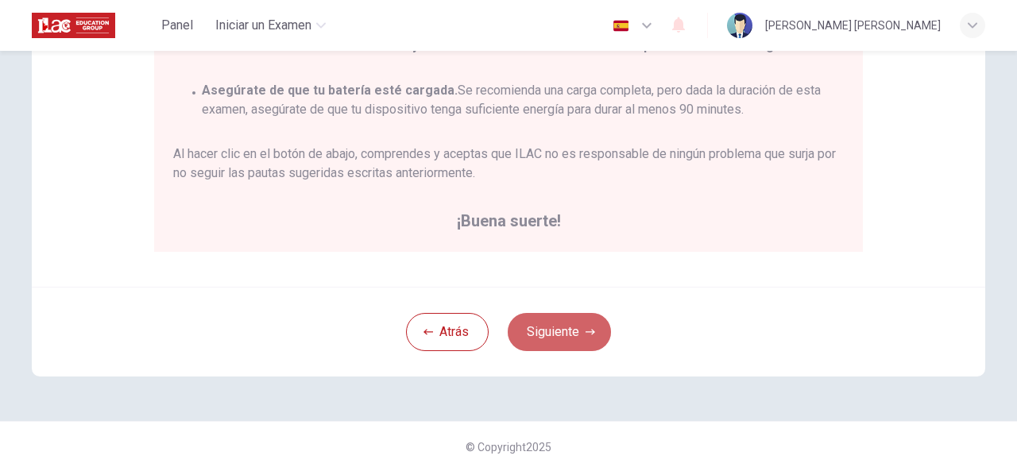
click at [561, 336] on button "Siguiente" at bounding box center [559, 332] width 103 height 38
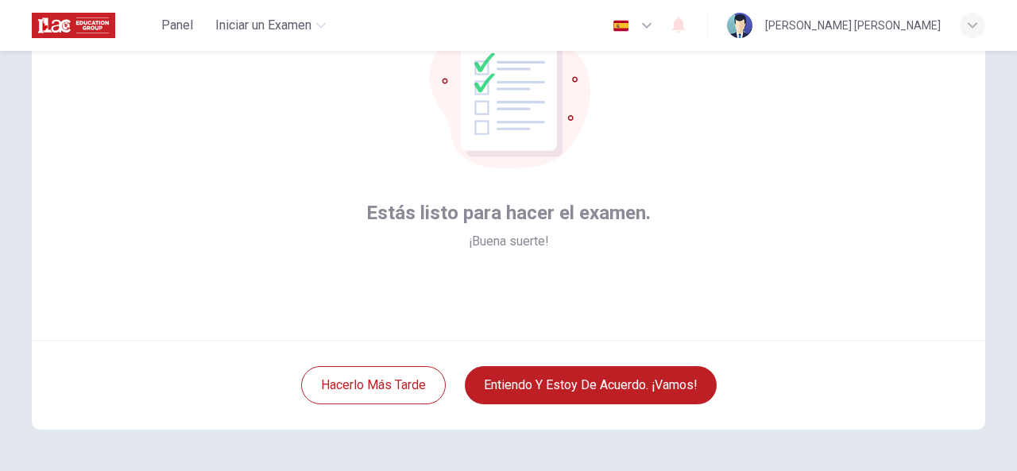
scroll to position [166, 0]
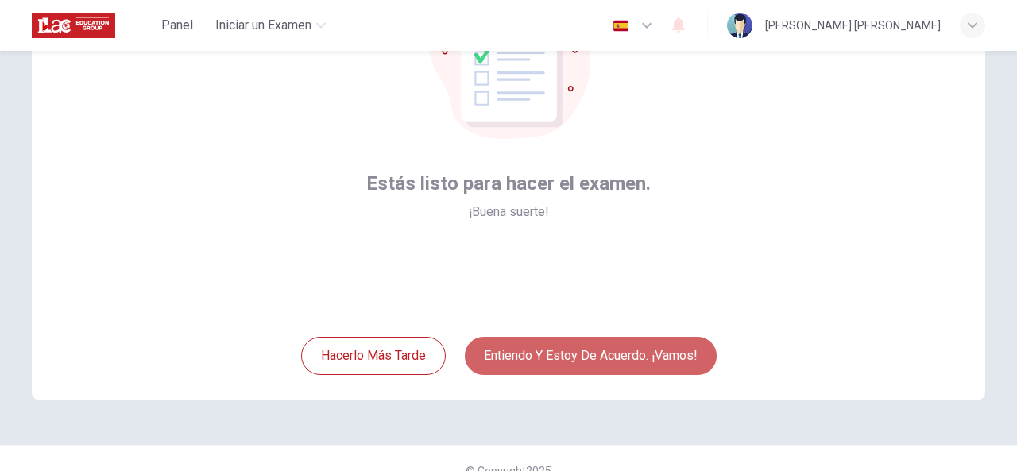
click at [548, 350] on button "Entiendo y estoy de acuerdo. ¡Vamos!" at bounding box center [591, 356] width 252 height 38
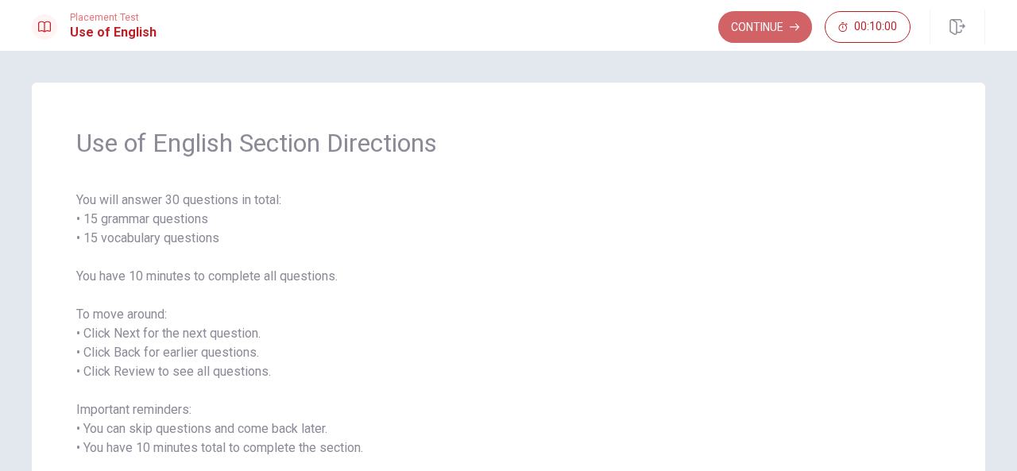
click at [761, 33] on button "Continue" at bounding box center [765, 27] width 94 height 32
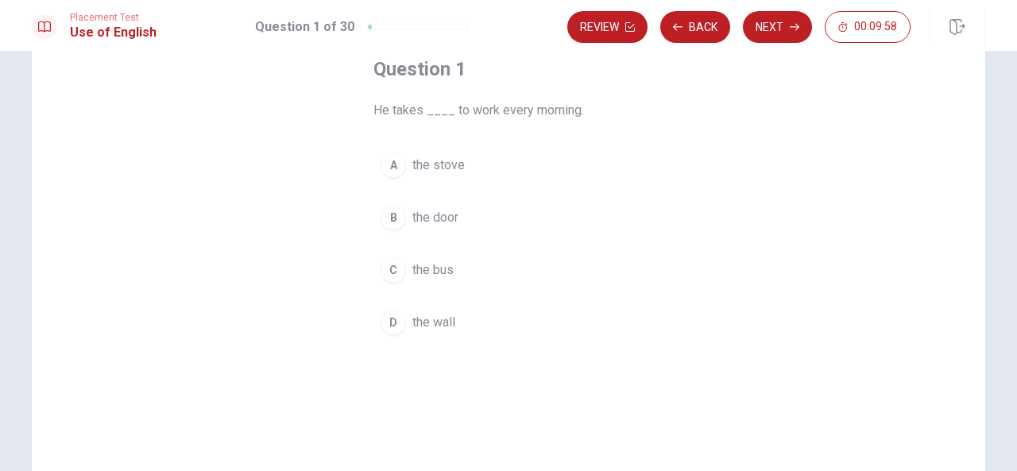
scroll to position [94, 0]
click at [422, 265] on span "the bus" at bounding box center [432, 267] width 41 height 19
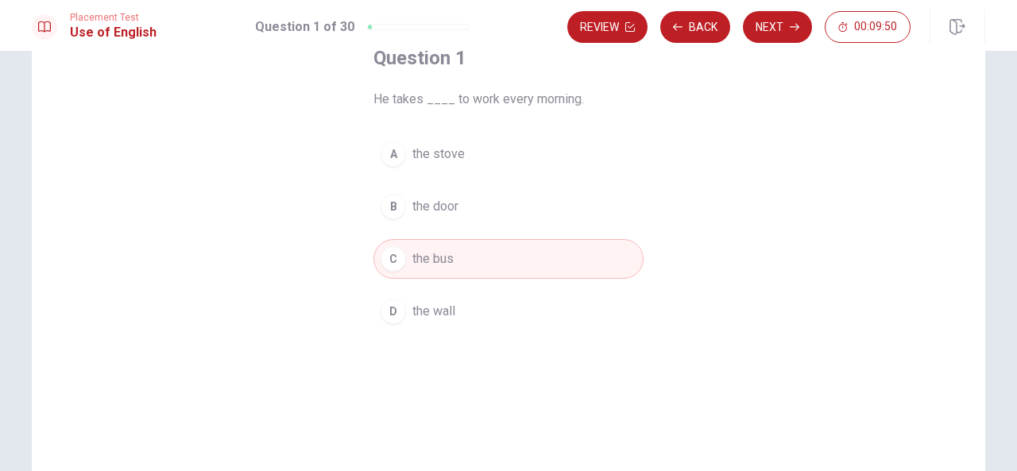
scroll to position [73, 0]
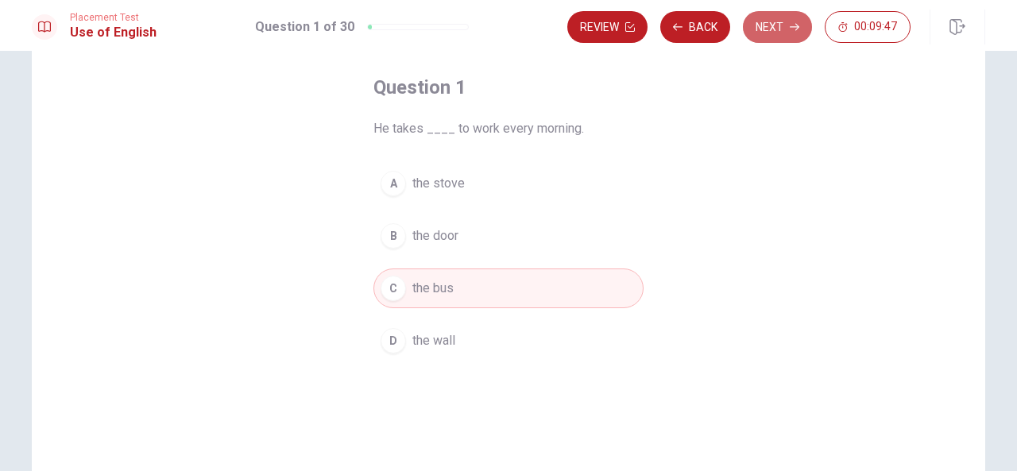
click at [770, 25] on button "Next" at bounding box center [777, 27] width 69 height 32
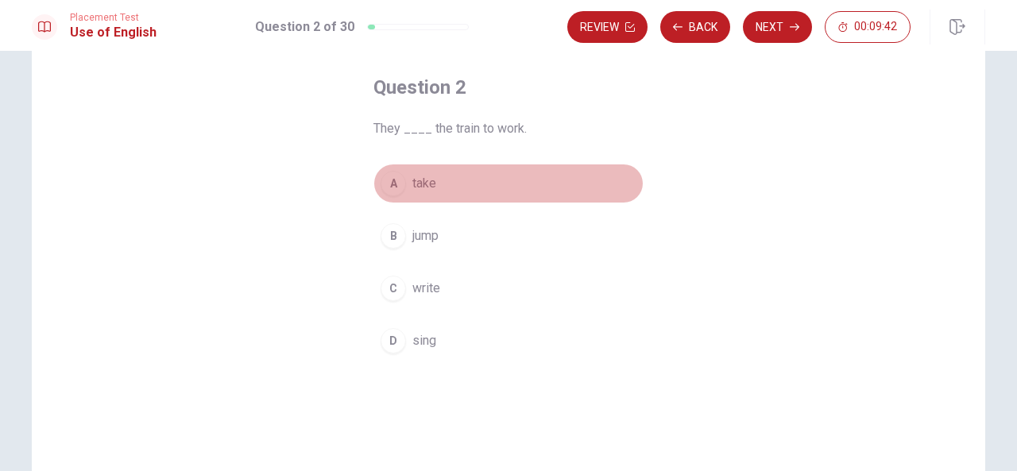
click at [440, 180] on button "A take" at bounding box center [508, 184] width 270 height 40
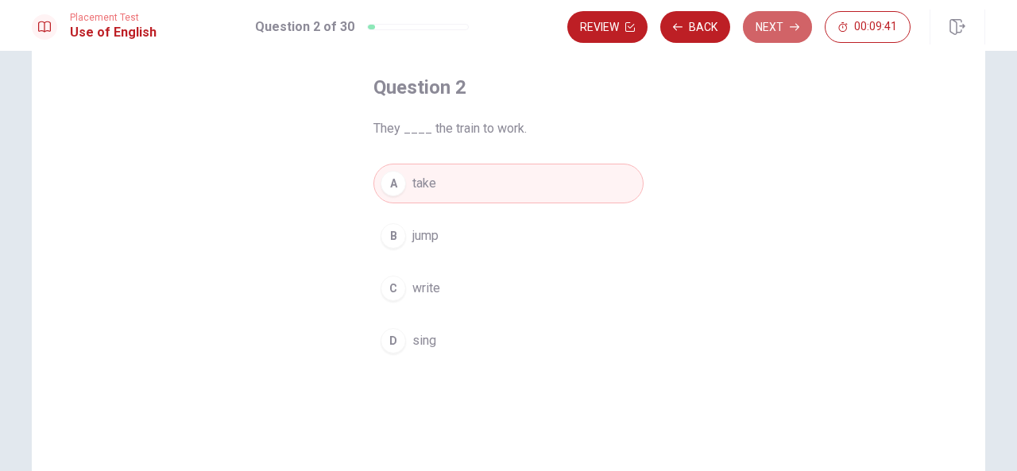
click at [775, 33] on button "Next" at bounding box center [777, 27] width 69 height 32
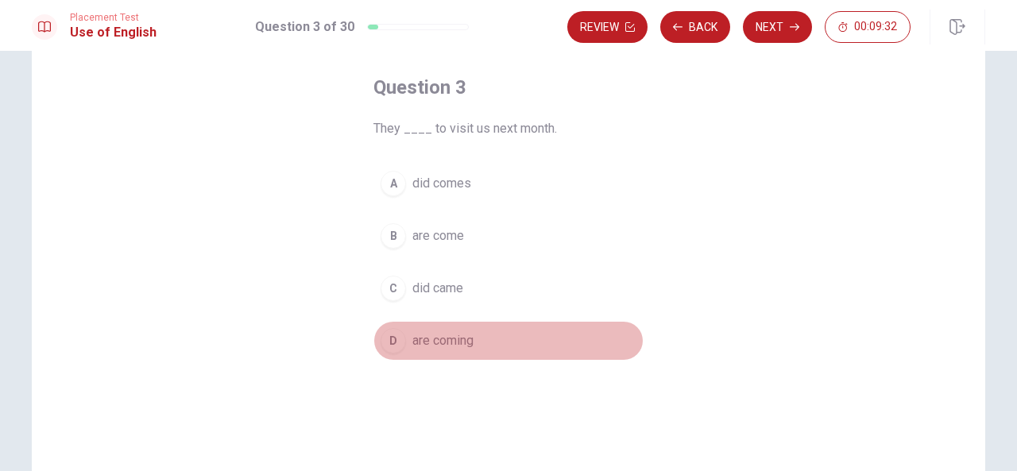
click at [439, 337] on span "are coming" at bounding box center [442, 340] width 61 height 19
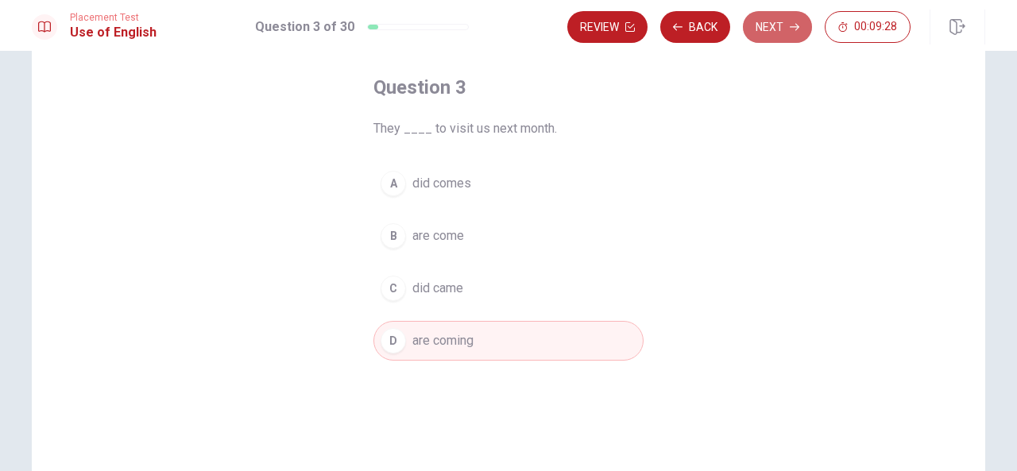
click at [785, 24] on button "Next" at bounding box center [777, 27] width 69 height 32
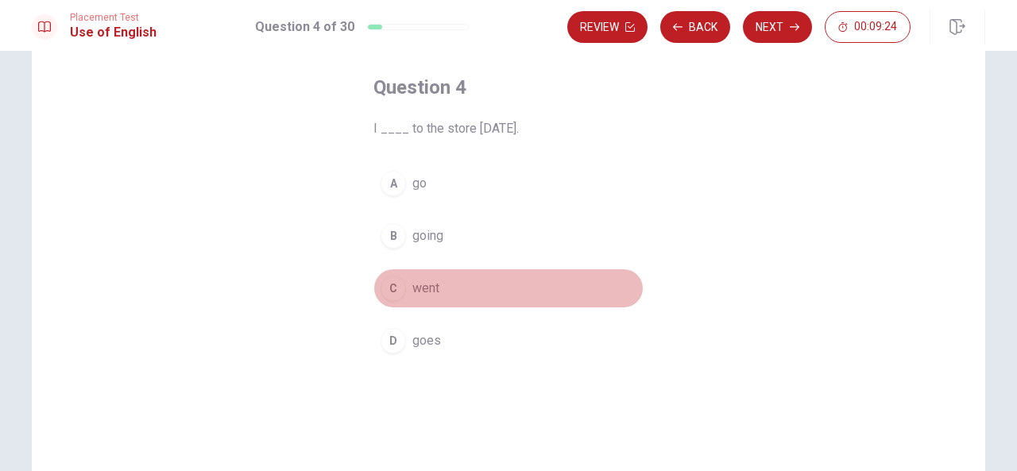
click at [445, 285] on button "C went" at bounding box center [508, 289] width 270 height 40
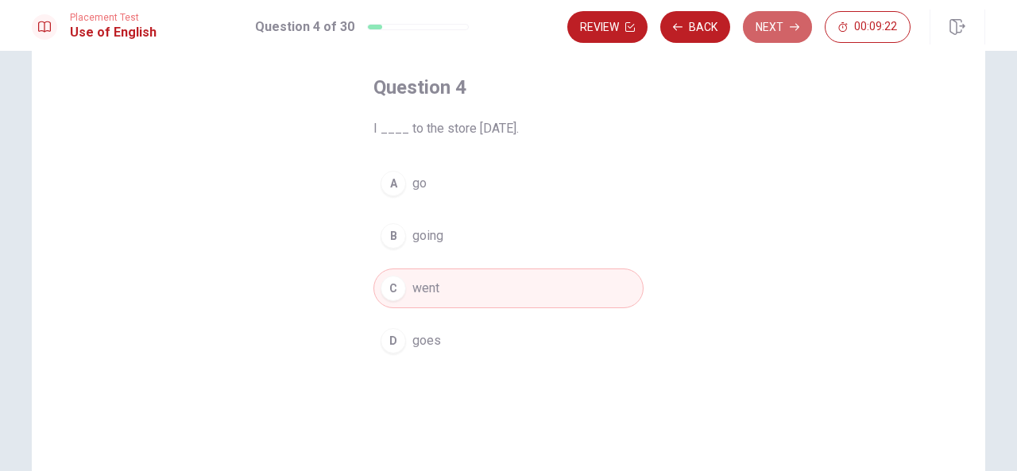
click at [772, 25] on button "Next" at bounding box center [777, 27] width 69 height 32
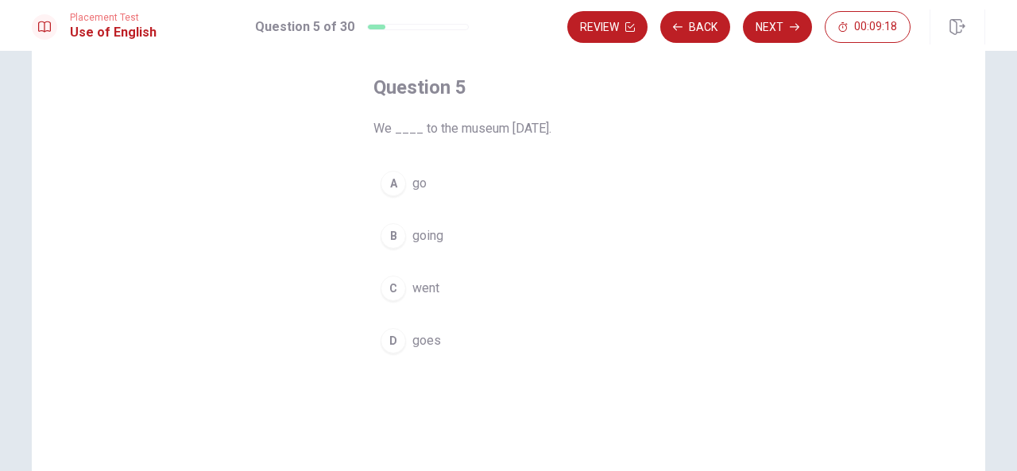
click at [421, 289] on span "went" at bounding box center [425, 288] width 27 height 19
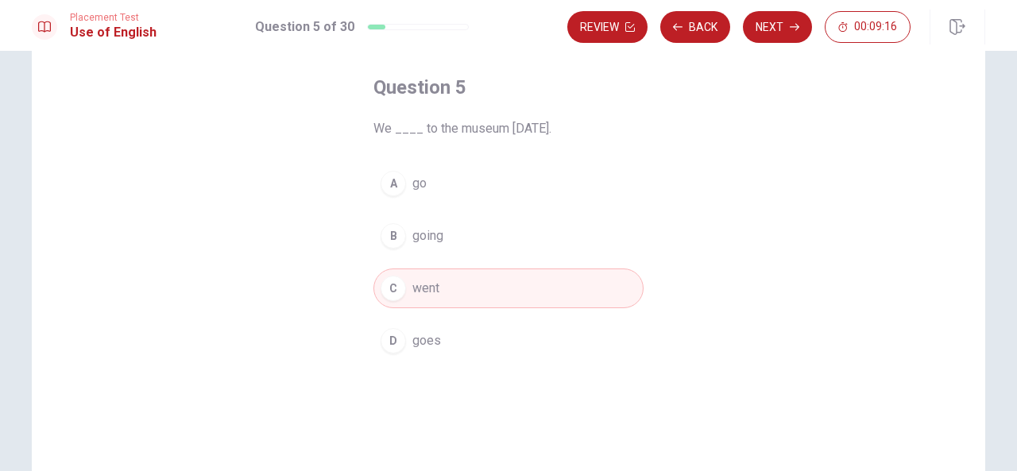
click at [788, 28] on button "Next" at bounding box center [777, 27] width 69 height 32
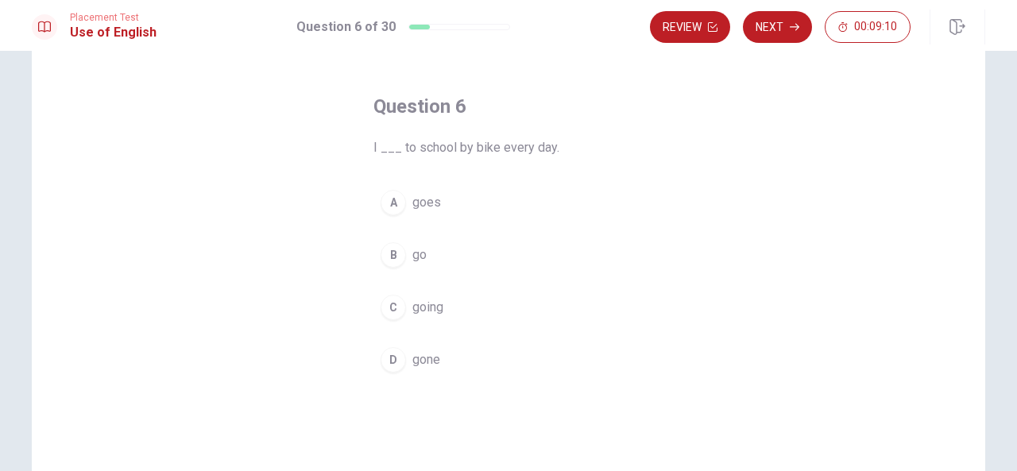
scroll to position [89, 0]
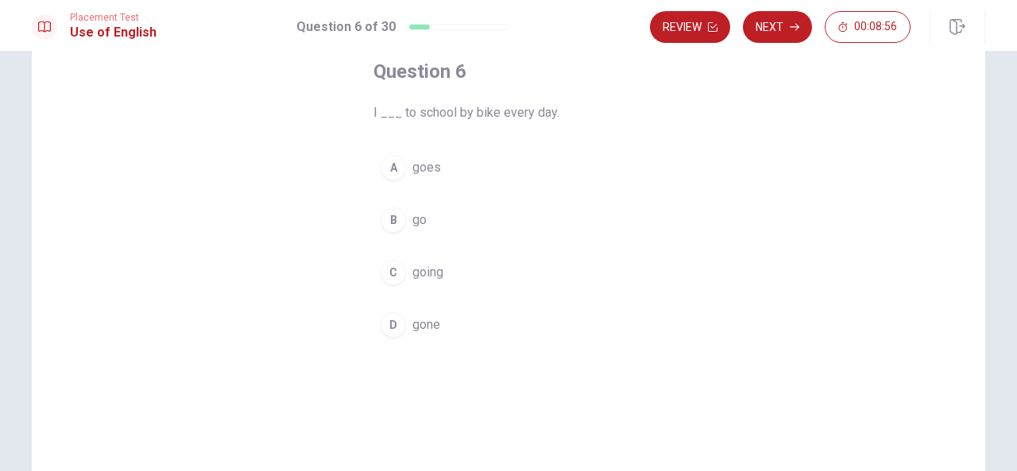
click at [413, 218] on span "go" at bounding box center [419, 220] width 14 height 19
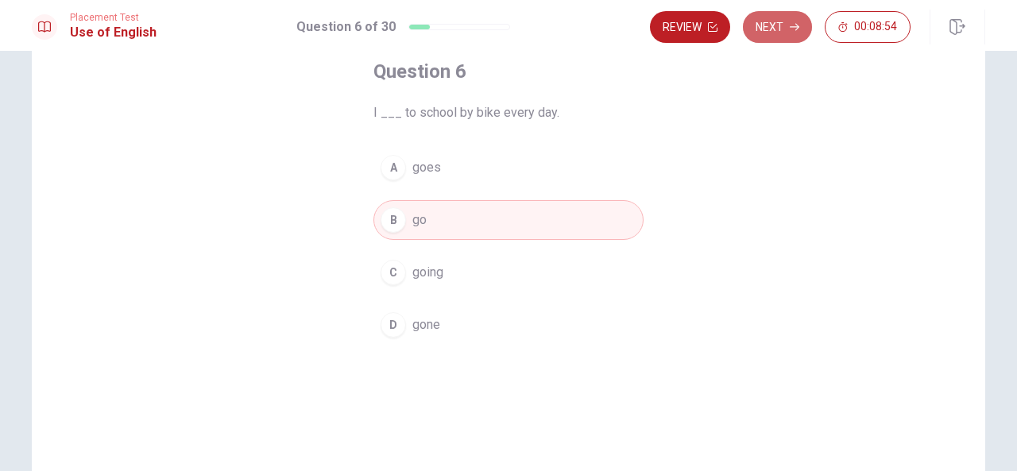
click at [774, 32] on button "Next" at bounding box center [777, 27] width 69 height 32
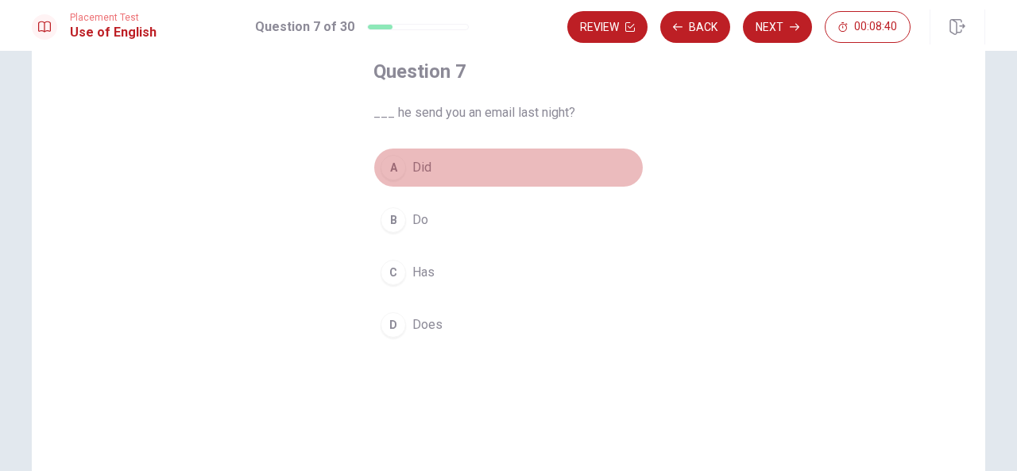
click at [425, 171] on span "Did" at bounding box center [421, 167] width 19 height 19
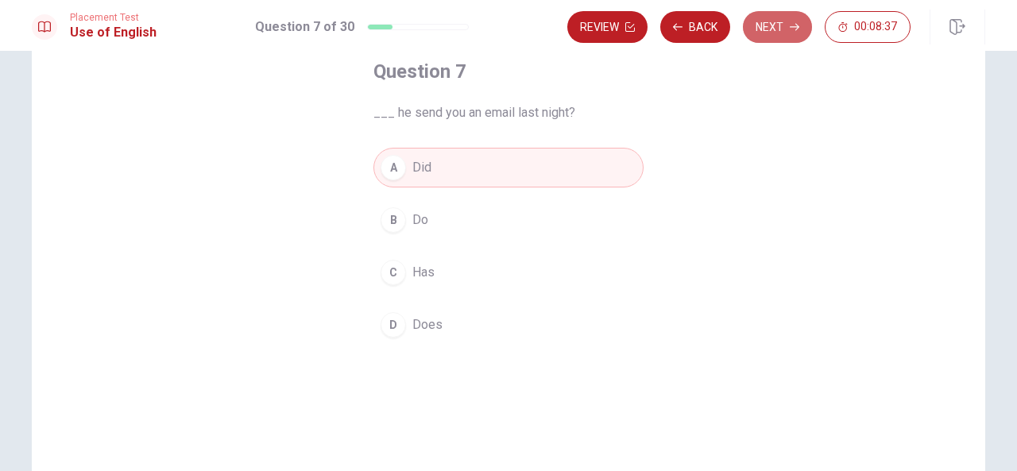
click at [768, 21] on button "Next" at bounding box center [777, 27] width 69 height 32
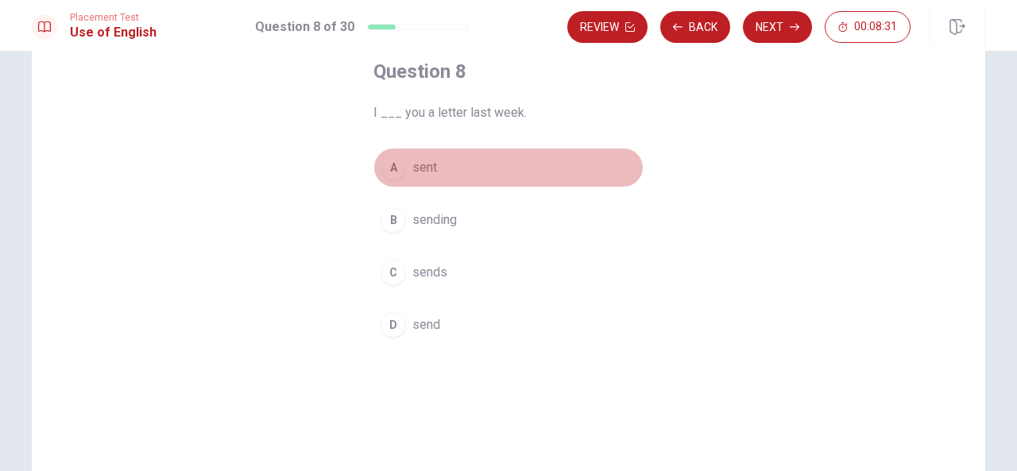
click at [435, 176] on button "A sent" at bounding box center [508, 168] width 270 height 40
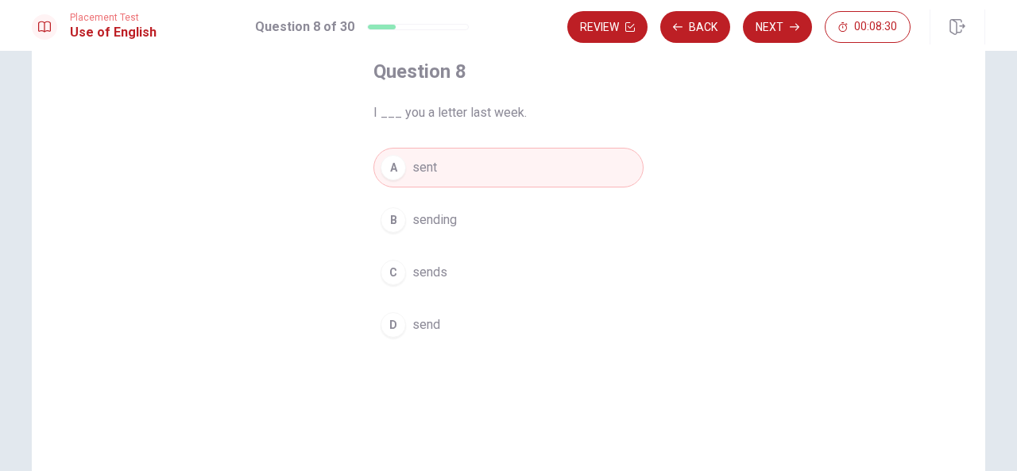
click at [790, 24] on button "Next" at bounding box center [777, 27] width 69 height 32
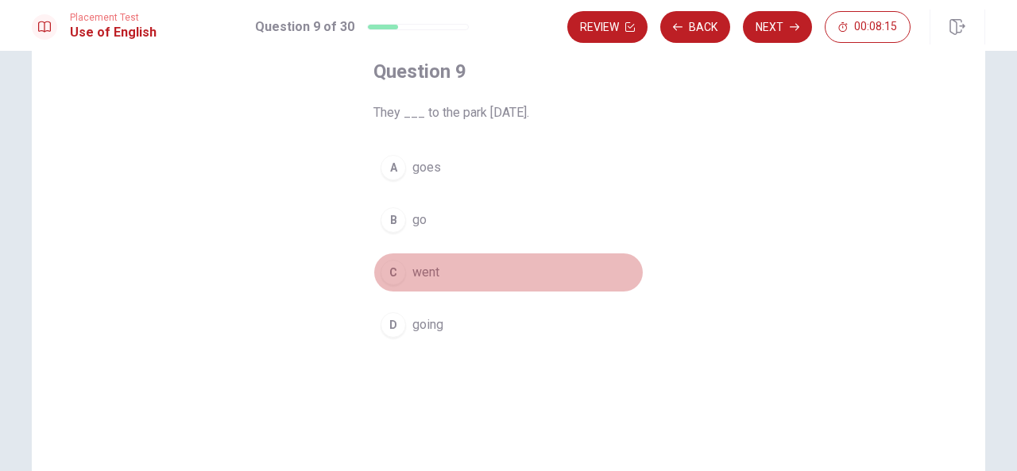
click at [416, 266] on span "went" at bounding box center [425, 272] width 27 height 19
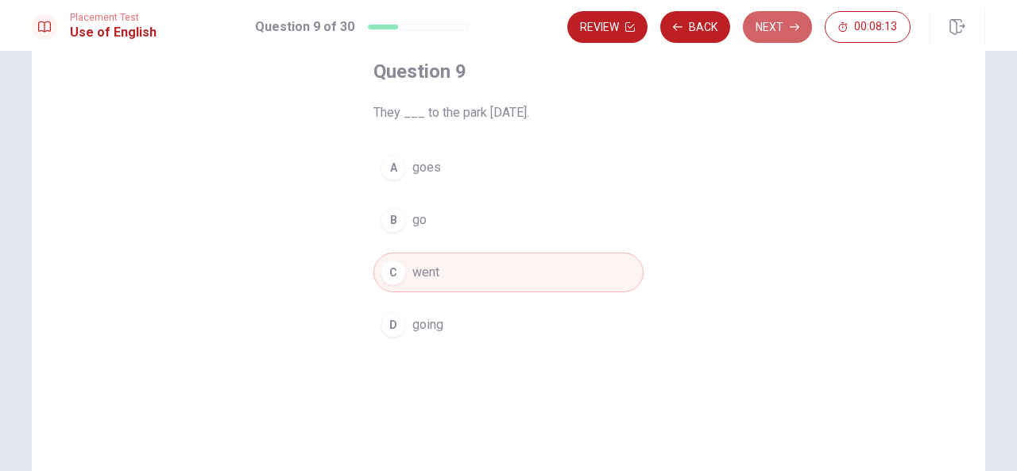
click at [772, 20] on button "Next" at bounding box center [777, 27] width 69 height 32
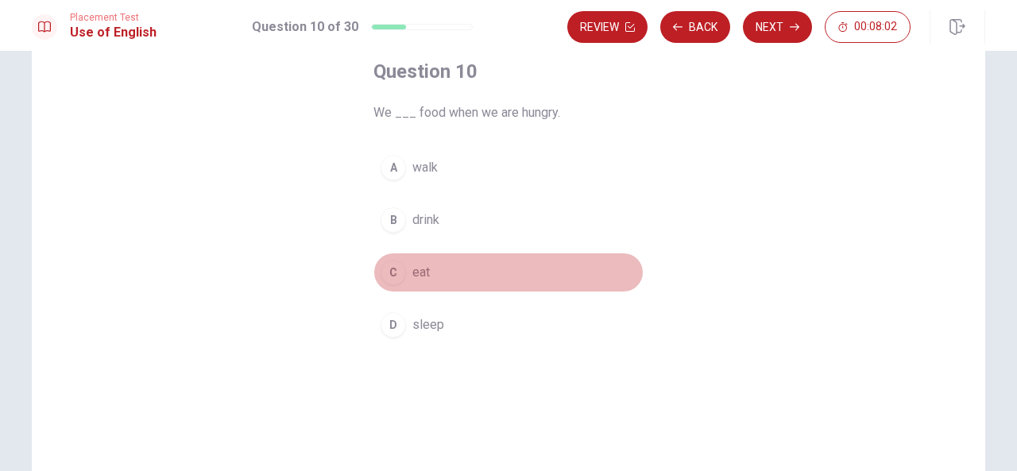
click at [412, 271] on span "eat" at bounding box center [420, 272] width 17 height 19
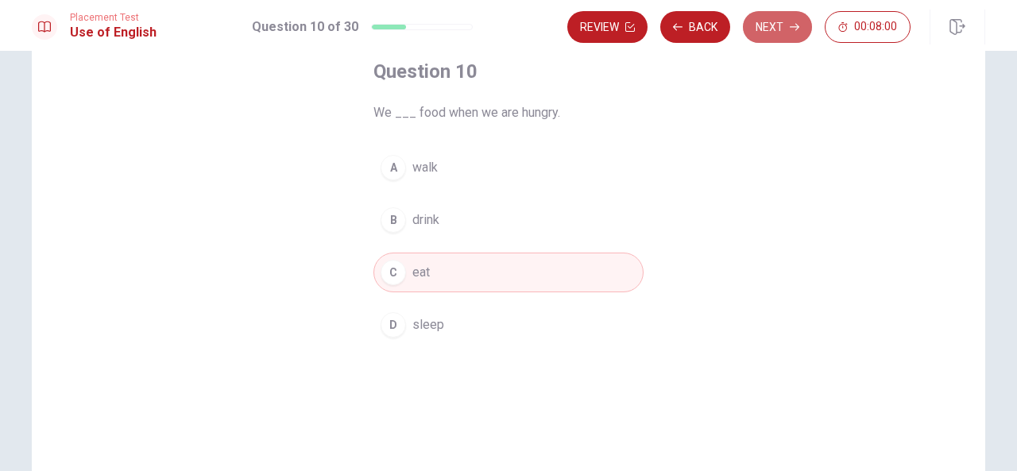
click at [786, 37] on button "Next" at bounding box center [777, 27] width 69 height 32
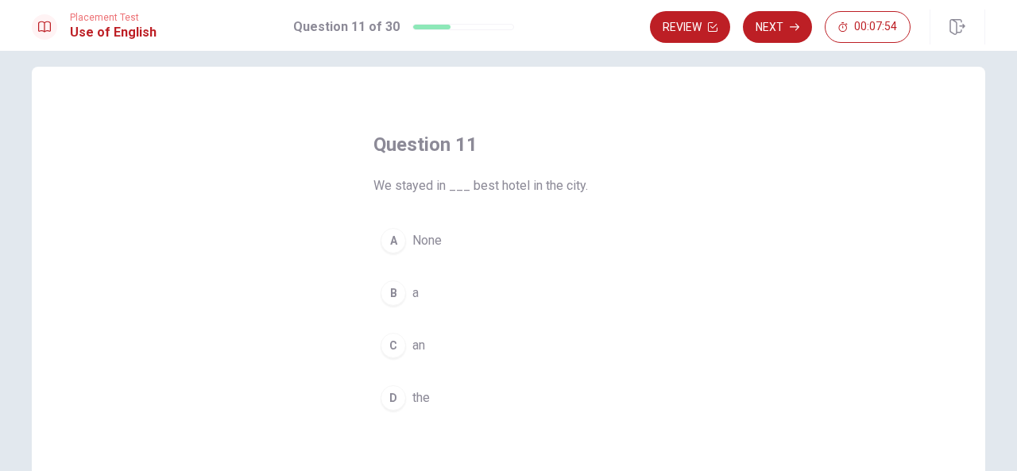
scroll to position [60, 0]
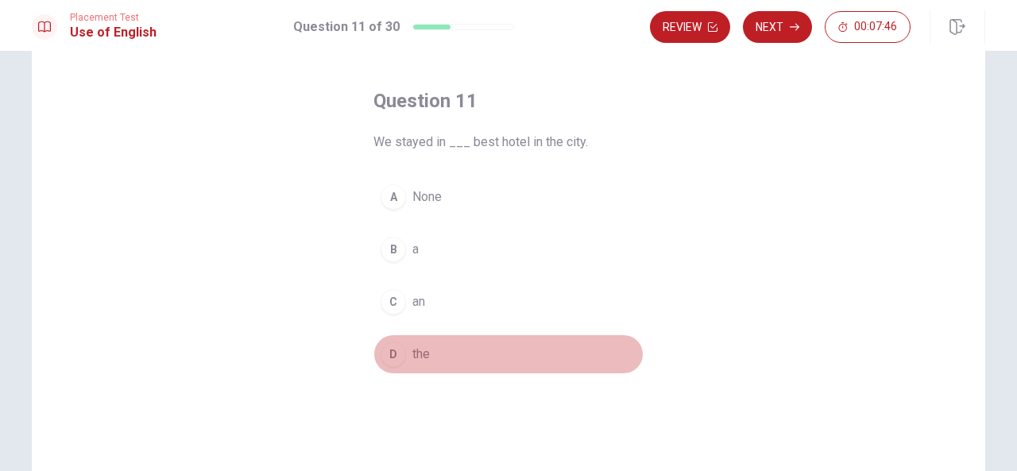
click at [418, 345] on span "the" at bounding box center [420, 354] width 17 height 19
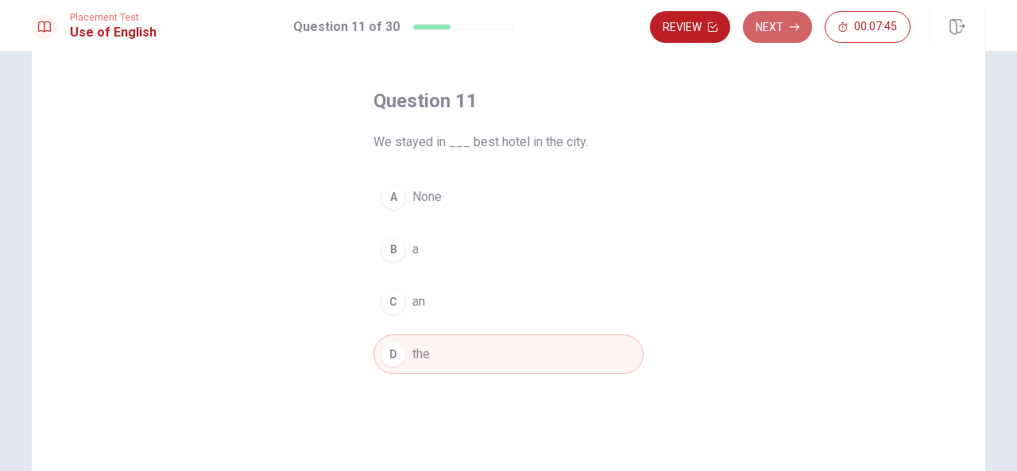
click at [767, 33] on button "Next" at bounding box center [777, 27] width 69 height 32
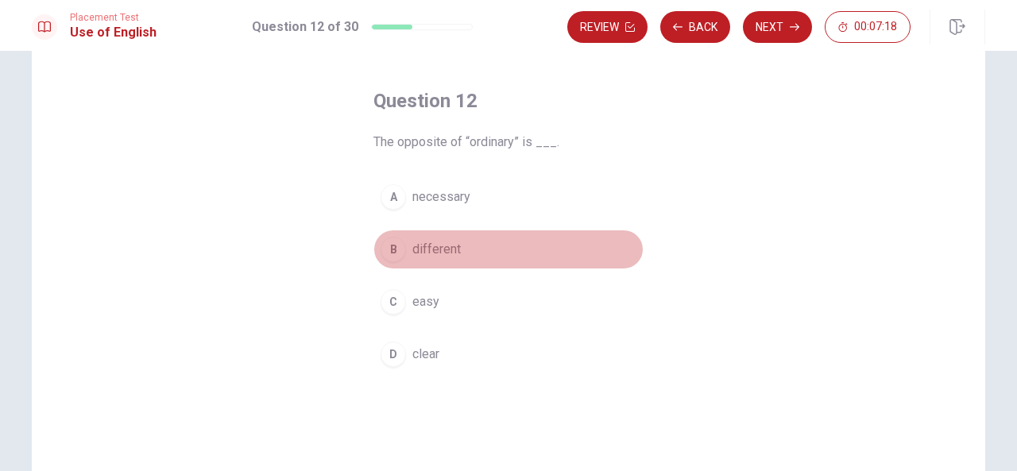
click at [436, 247] on span "different" at bounding box center [436, 249] width 48 height 19
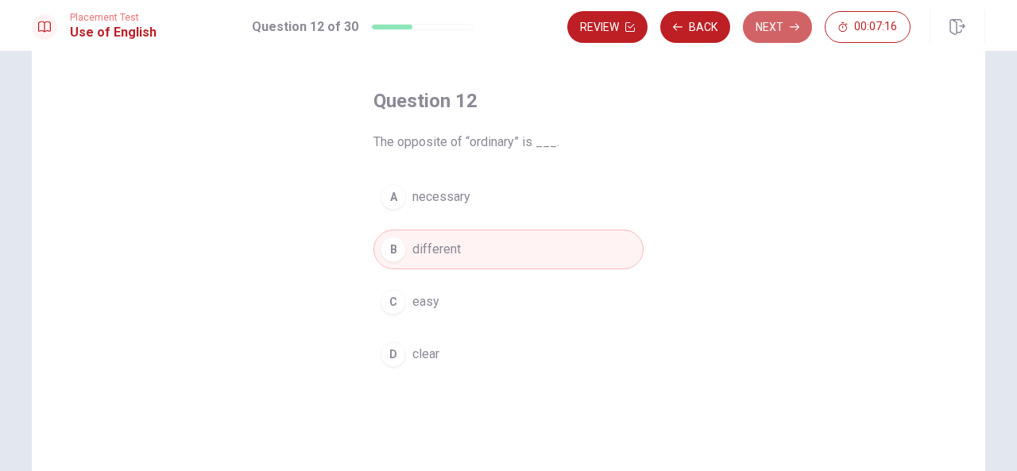
click at [787, 36] on button "Next" at bounding box center [777, 27] width 69 height 32
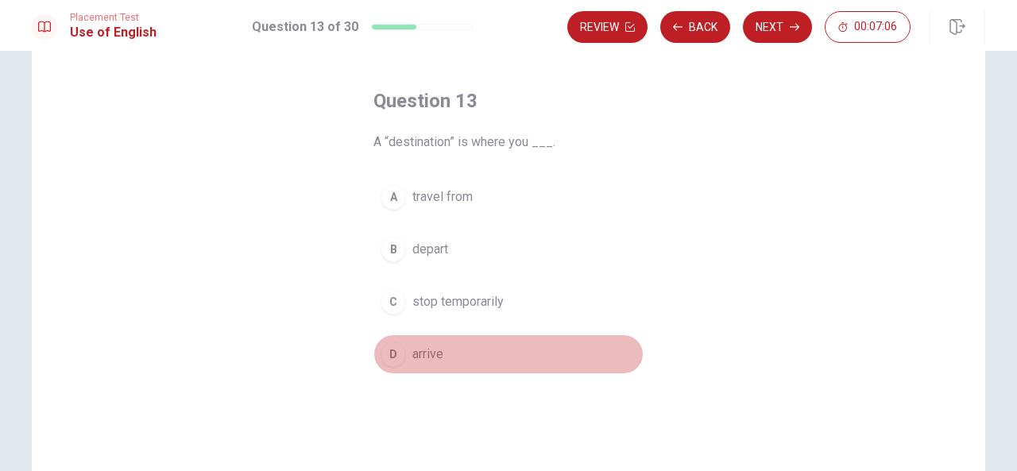
click at [415, 355] on span "arrive" at bounding box center [427, 354] width 31 height 19
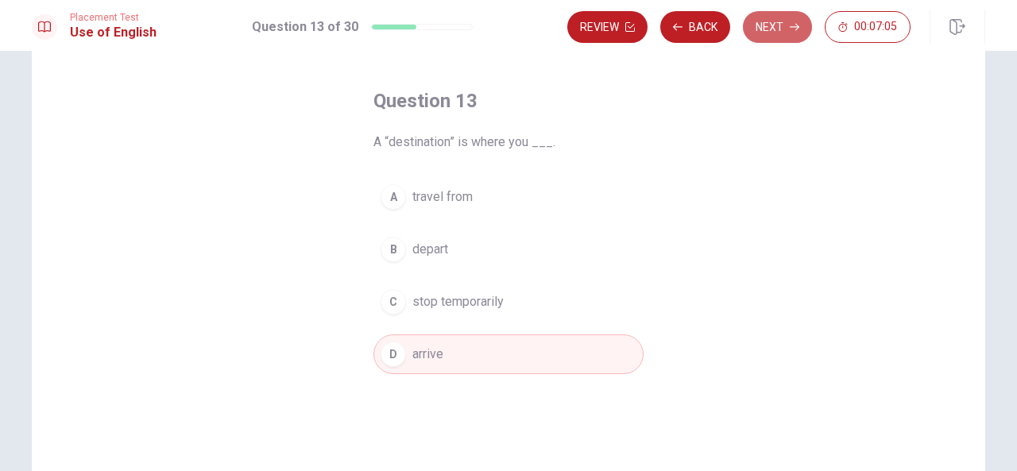
click at [794, 33] on button "Next" at bounding box center [777, 27] width 69 height 32
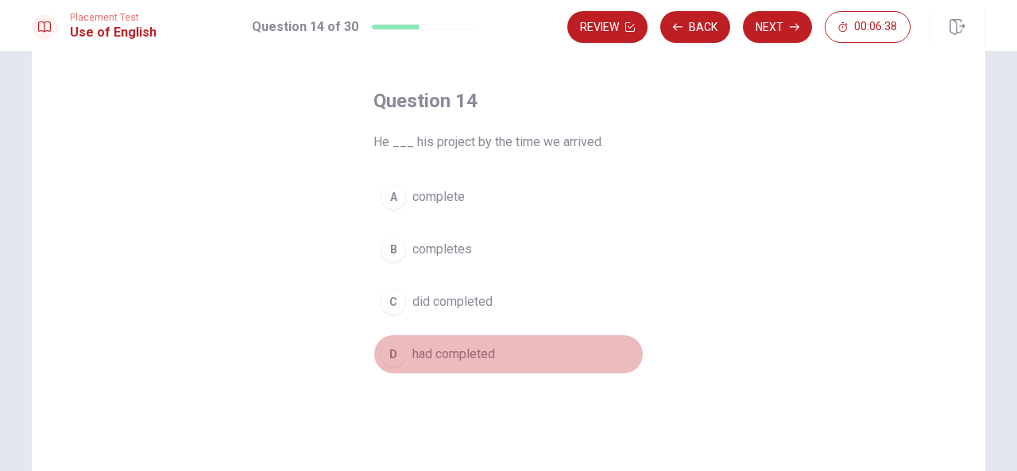
click at [474, 346] on span "had completed" at bounding box center [453, 354] width 83 height 19
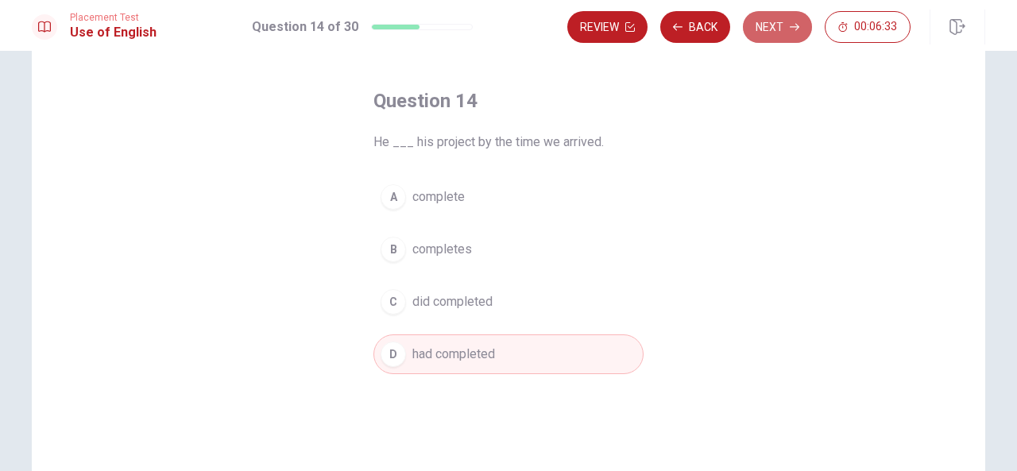
click at [781, 21] on button "Next" at bounding box center [777, 27] width 69 height 32
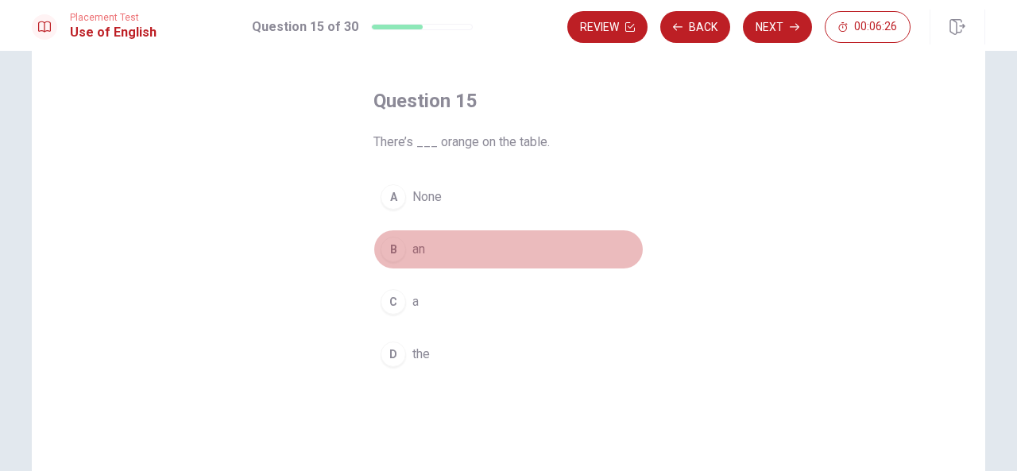
click at [423, 249] on button "B an" at bounding box center [508, 250] width 270 height 40
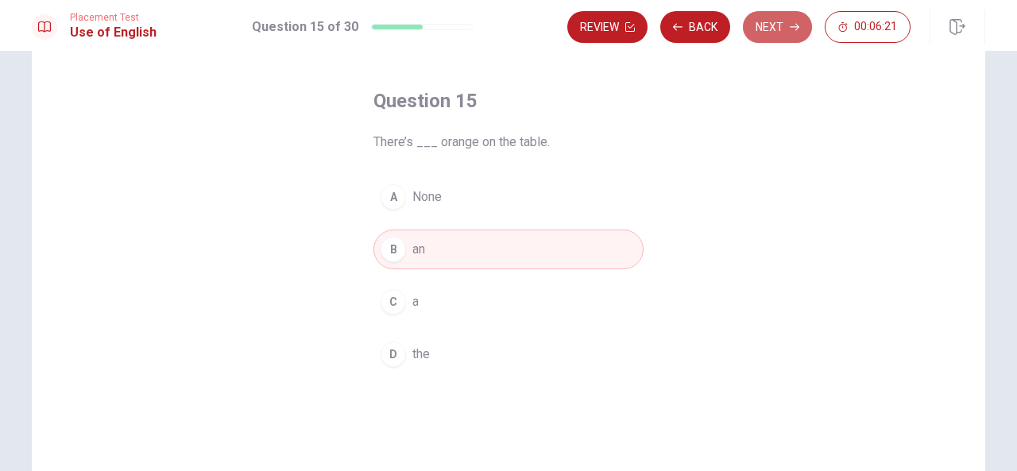
click at [777, 26] on button "Next" at bounding box center [777, 27] width 69 height 32
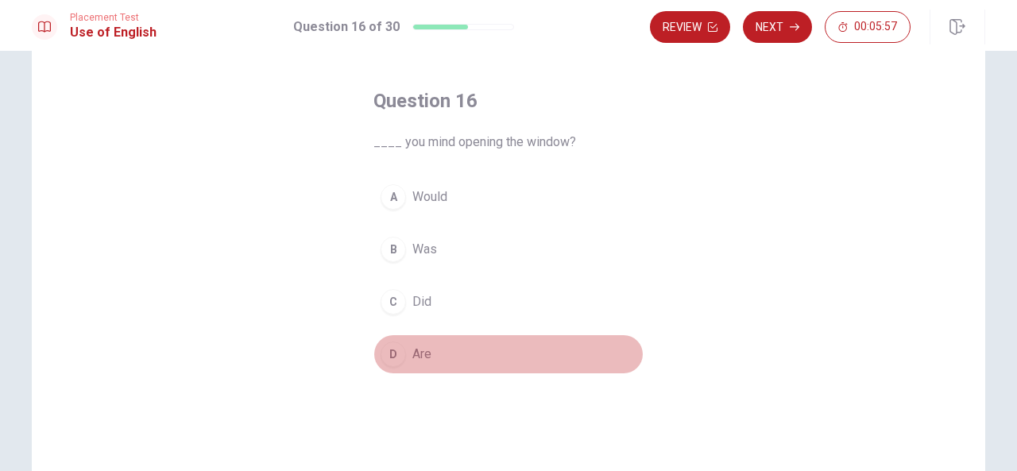
click at [420, 354] on span "Are" at bounding box center [421, 354] width 19 height 19
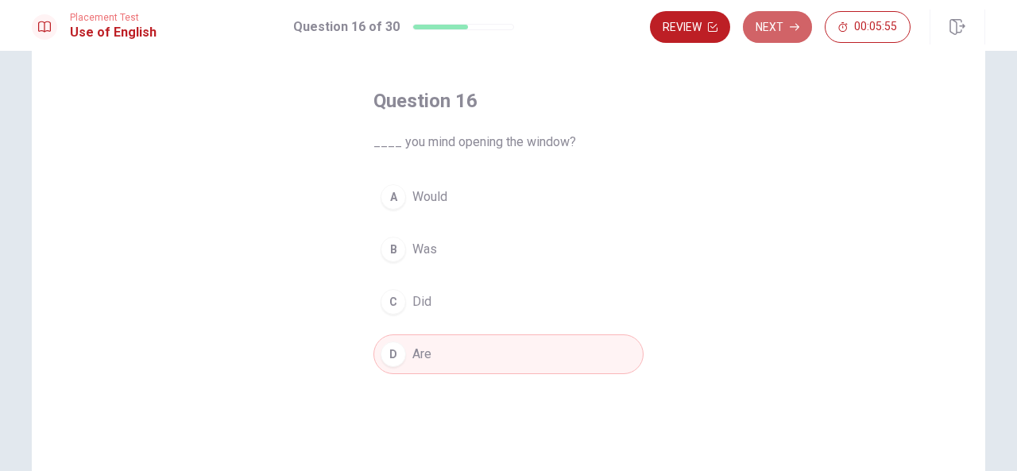
click at [790, 25] on button "Next" at bounding box center [777, 27] width 69 height 32
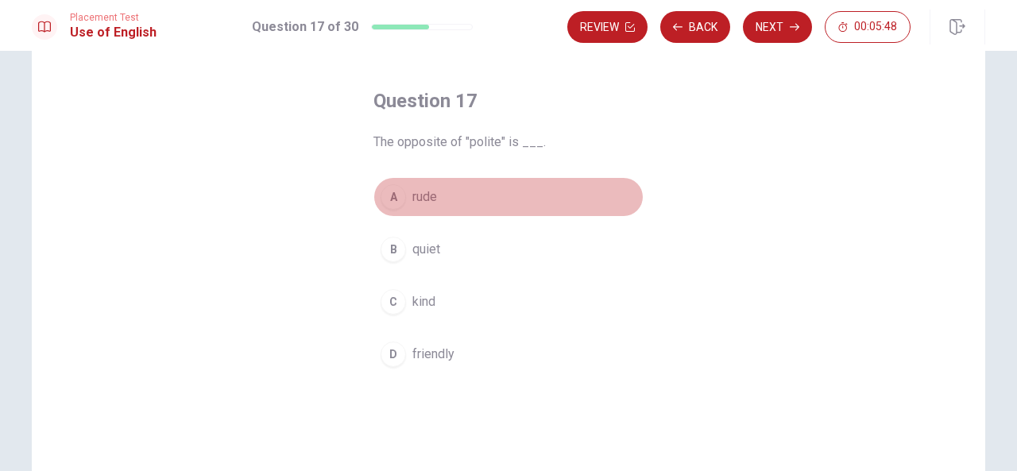
click at [419, 197] on span "rude" at bounding box center [424, 196] width 25 height 19
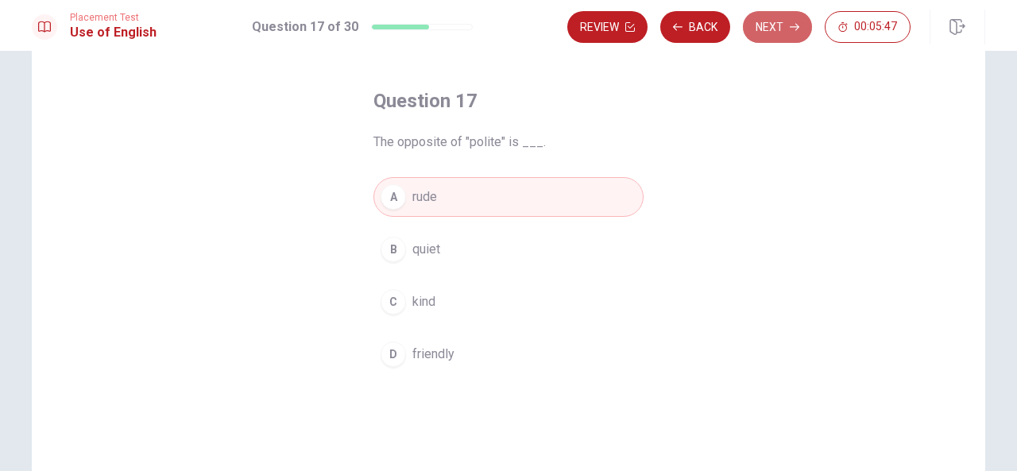
click at [775, 29] on button "Next" at bounding box center [777, 27] width 69 height 32
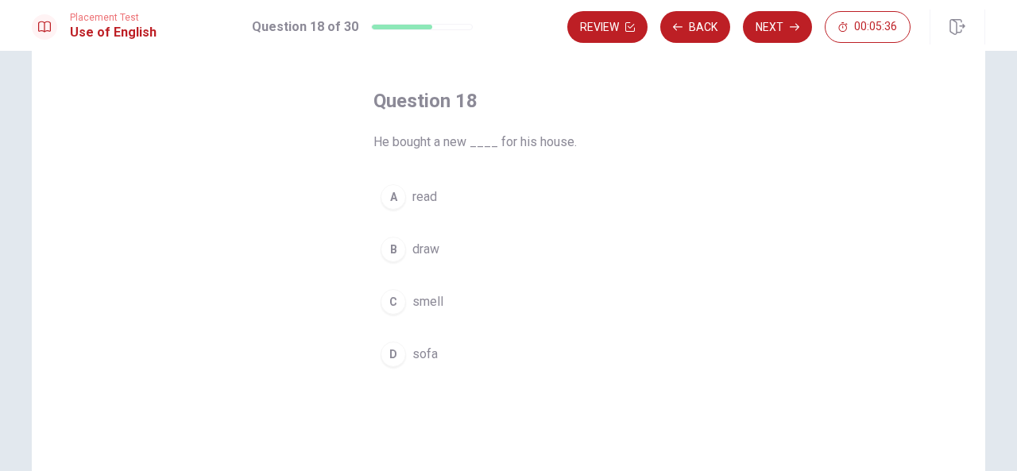
click at [418, 358] on span "sofa" at bounding box center [424, 354] width 25 height 19
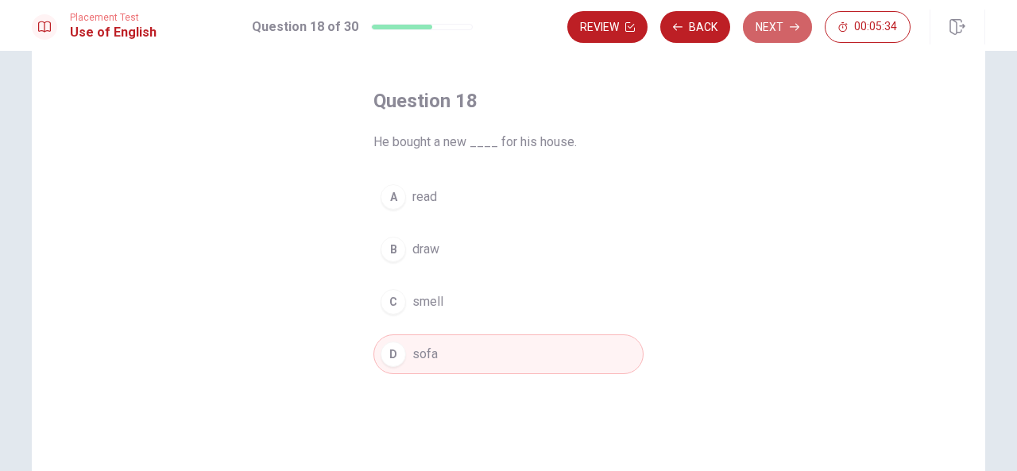
click at [770, 28] on button "Next" at bounding box center [777, 27] width 69 height 32
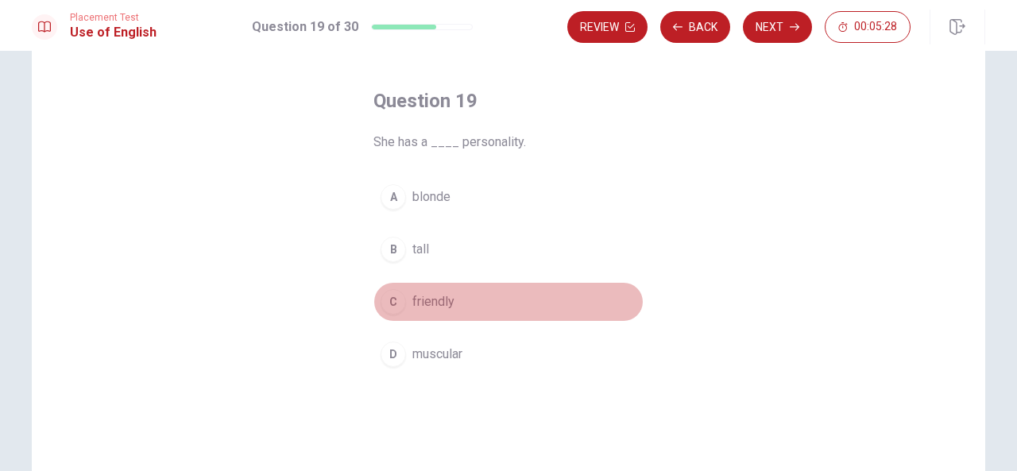
click at [397, 296] on div "C" at bounding box center [393, 301] width 25 height 25
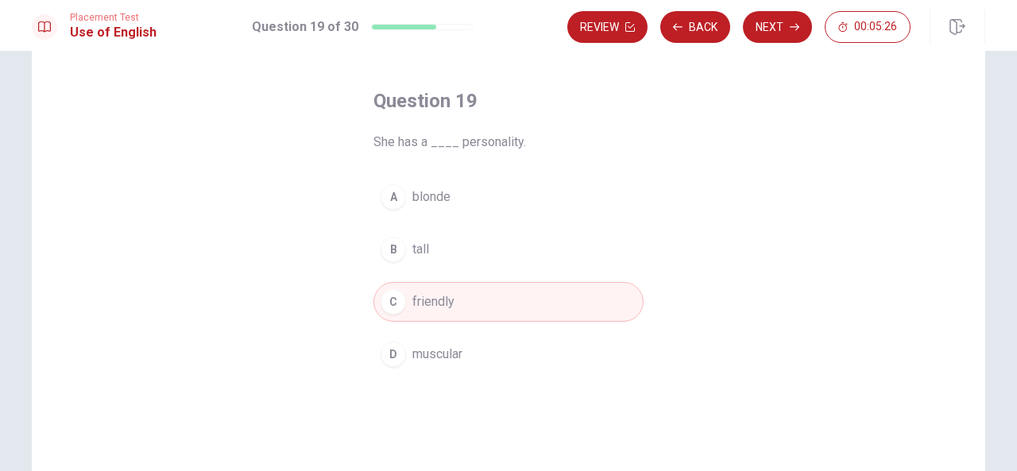
click at [779, 33] on button "Next" at bounding box center [777, 27] width 69 height 32
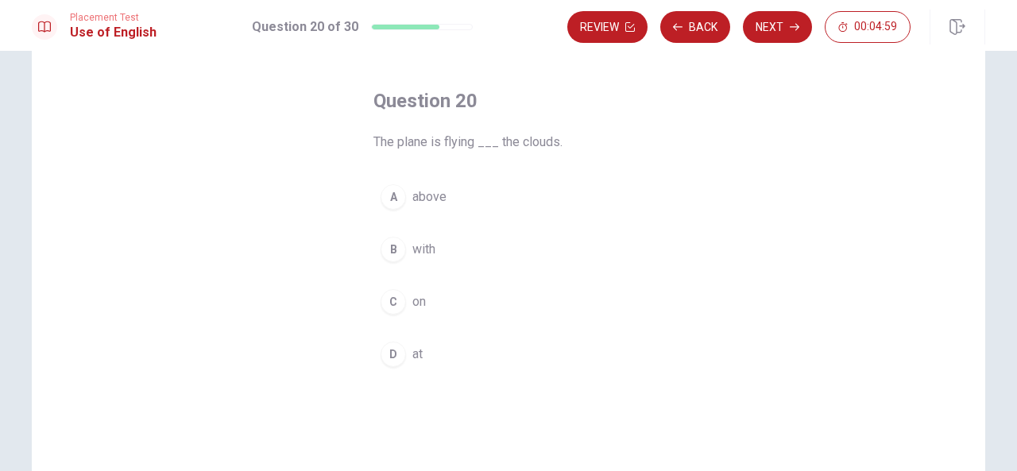
click at [423, 300] on button "C on" at bounding box center [508, 302] width 270 height 40
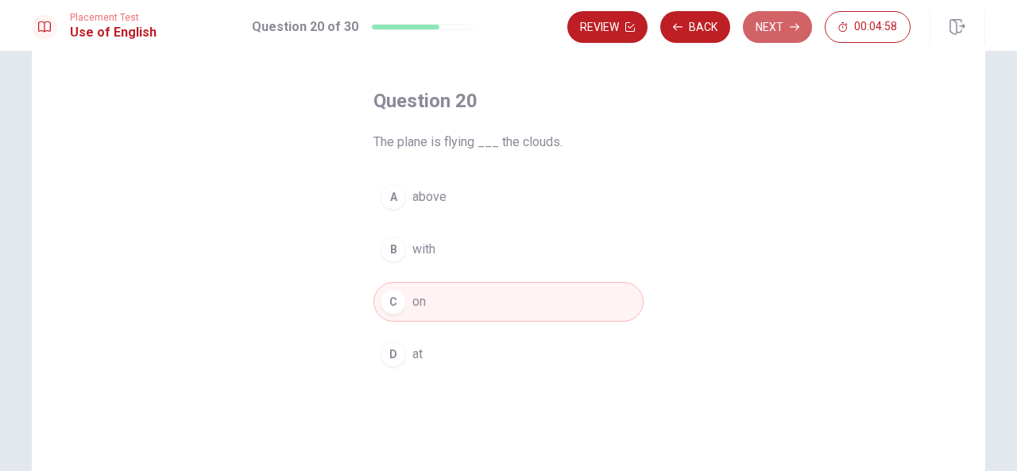
click at [771, 39] on button "Next" at bounding box center [777, 27] width 69 height 32
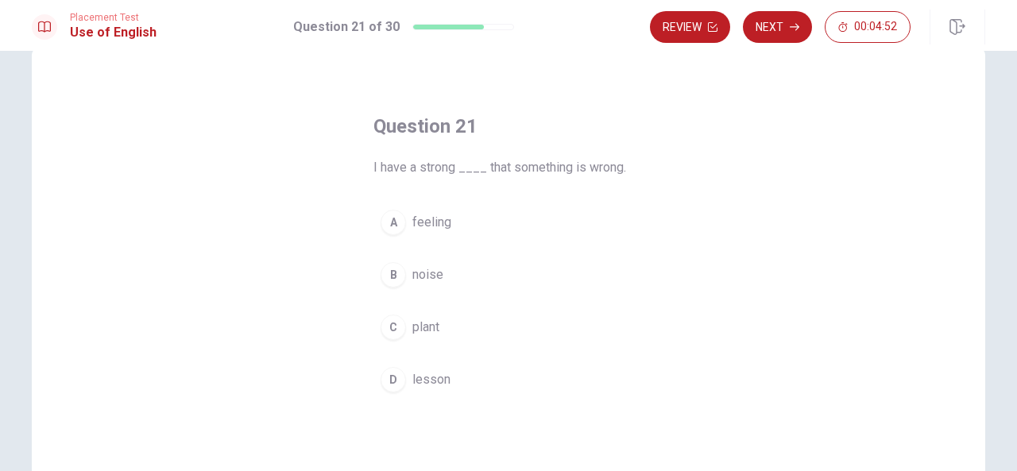
scroll to position [18, 0]
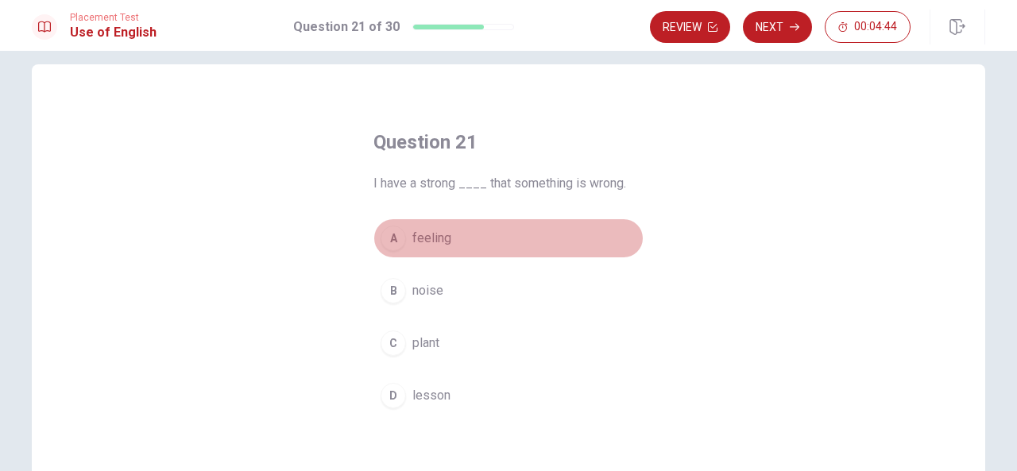
click at [432, 234] on span "feeling" at bounding box center [431, 238] width 39 height 19
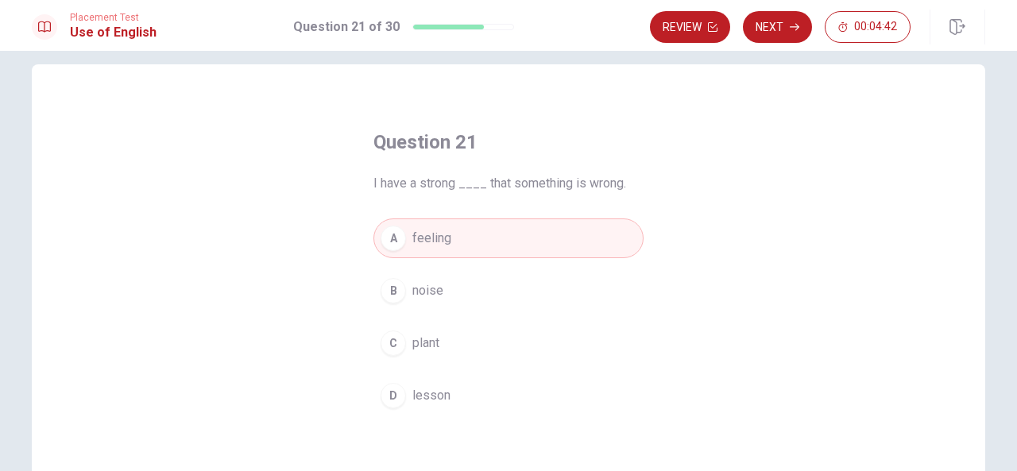
click at [770, 25] on button "Next" at bounding box center [777, 27] width 69 height 32
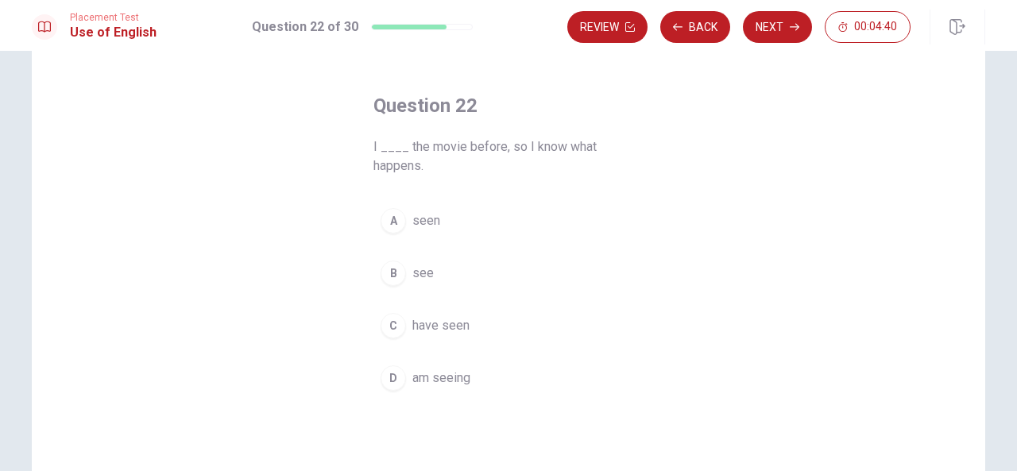
scroll to position [60, 0]
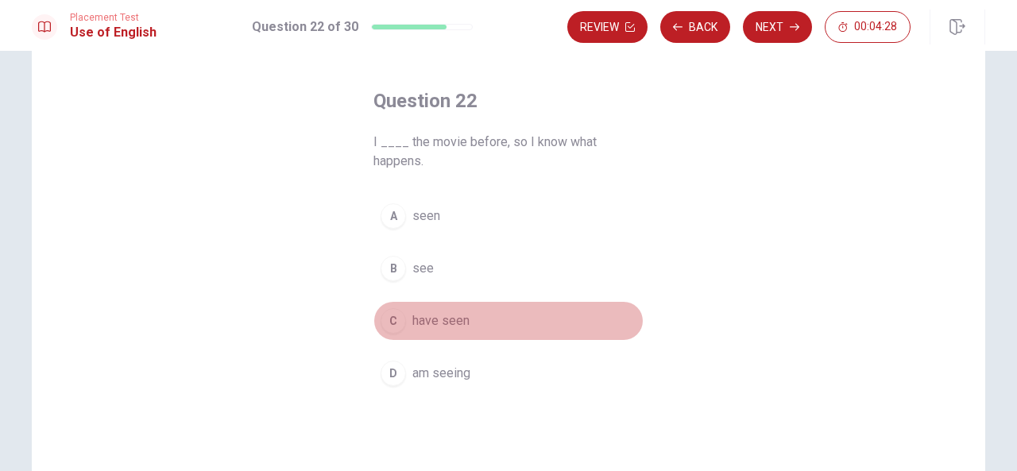
click at [443, 318] on span "have seen" at bounding box center [440, 320] width 57 height 19
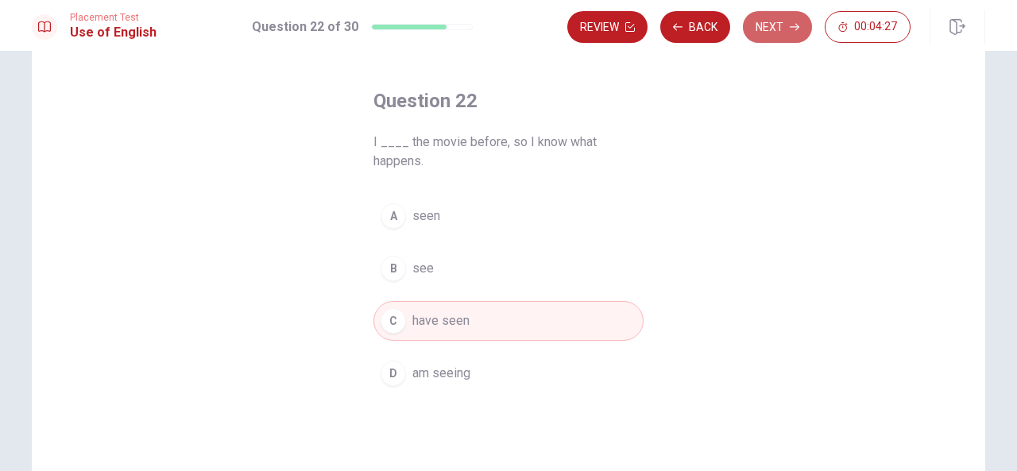
click at [767, 15] on button "Next" at bounding box center [777, 27] width 69 height 32
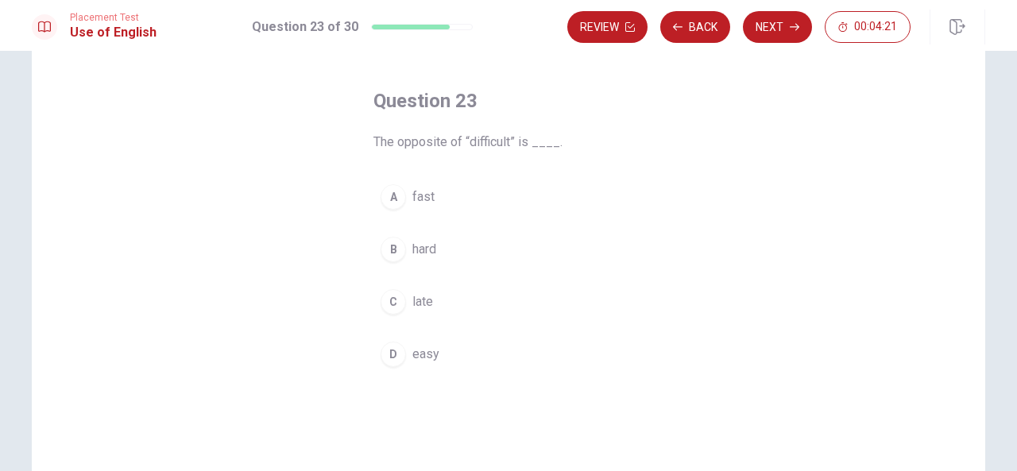
click at [425, 355] on span "easy" at bounding box center [425, 354] width 27 height 19
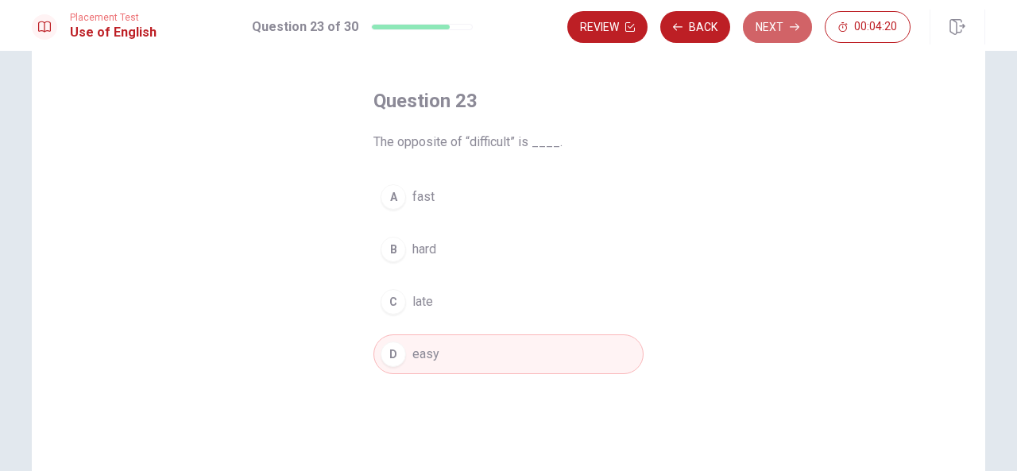
click at [774, 29] on button "Next" at bounding box center [777, 27] width 69 height 32
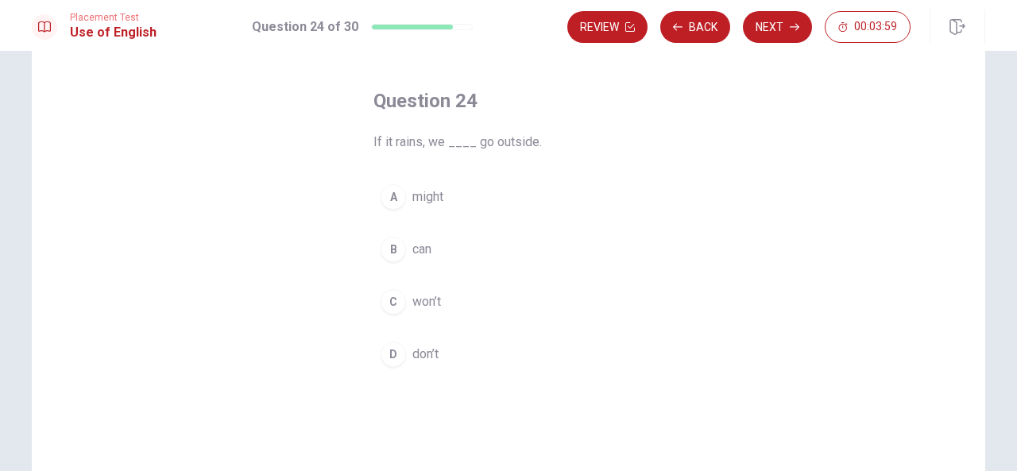
click at [420, 353] on span "don’t" at bounding box center [425, 354] width 26 height 19
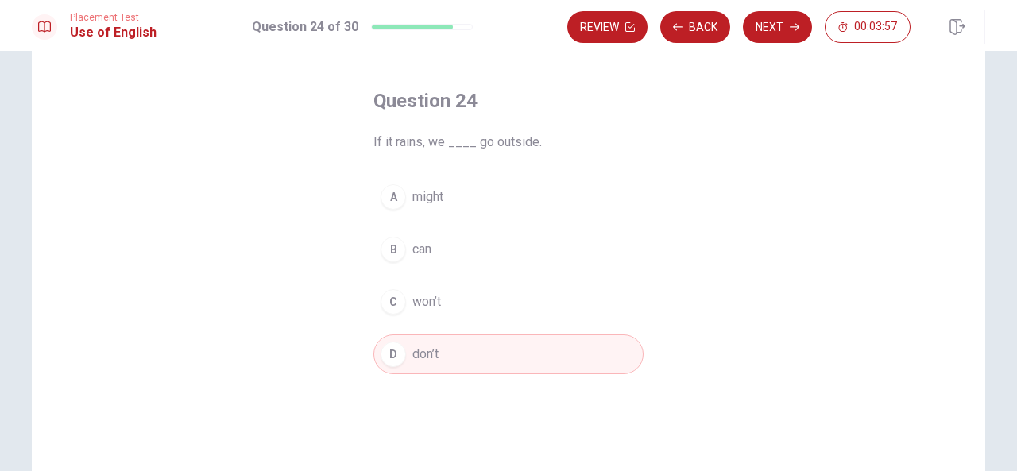
click at [767, 39] on button "Next" at bounding box center [777, 27] width 69 height 32
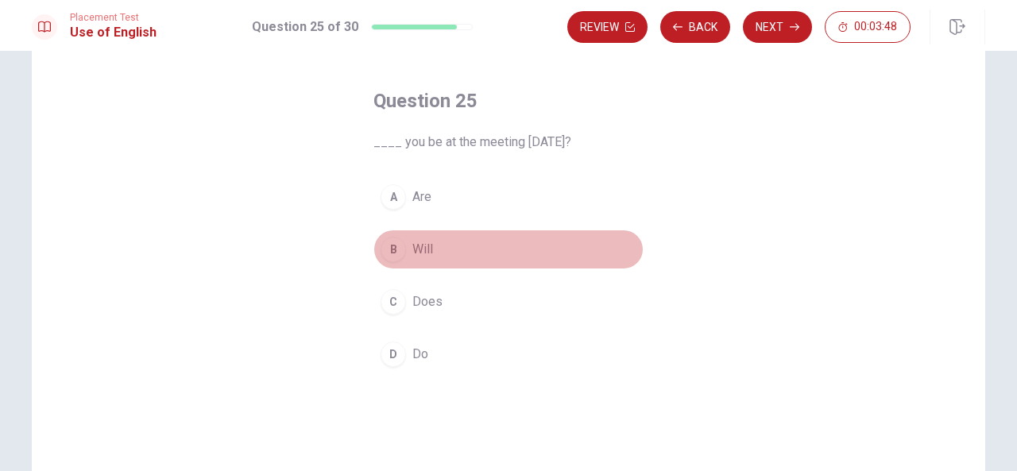
click at [407, 242] on button "B Will" at bounding box center [508, 250] width 270 height 40
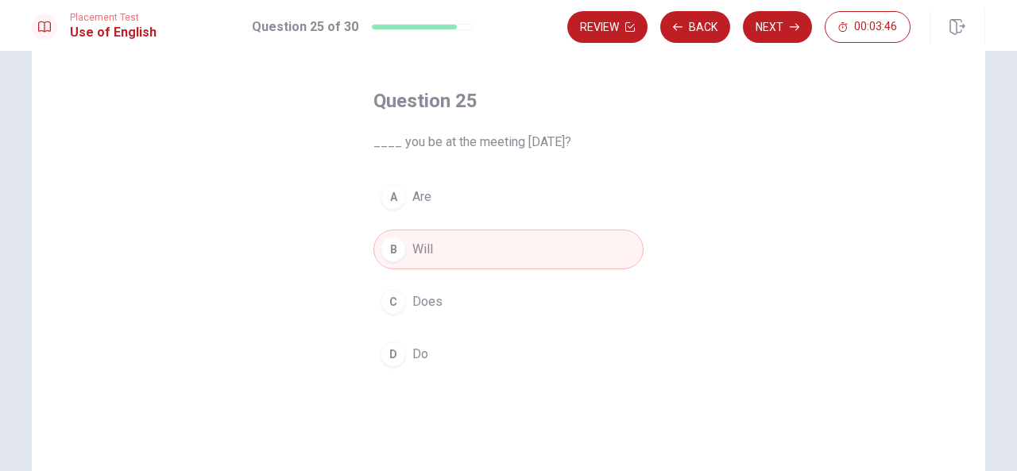
click at [768, 26] on button "Next" at bounding box center [777, 27] width 69 height 32
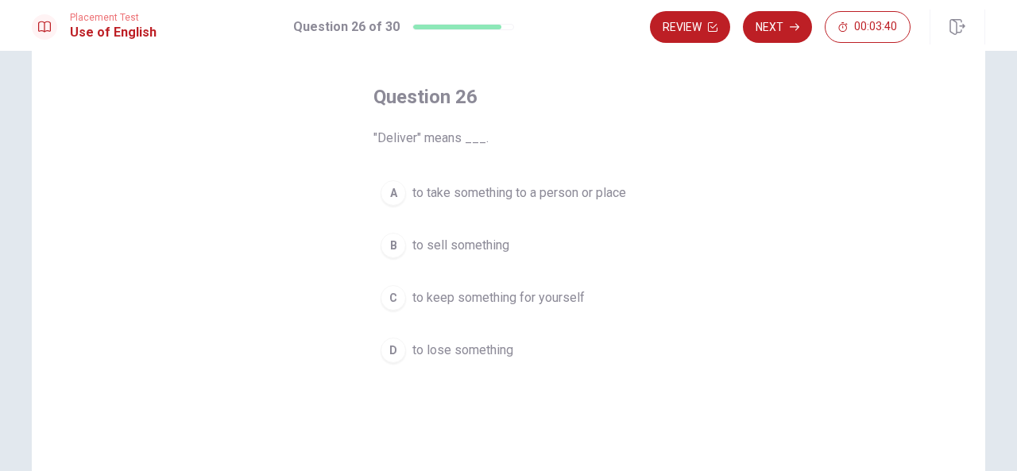
scroll to position [40, 0]
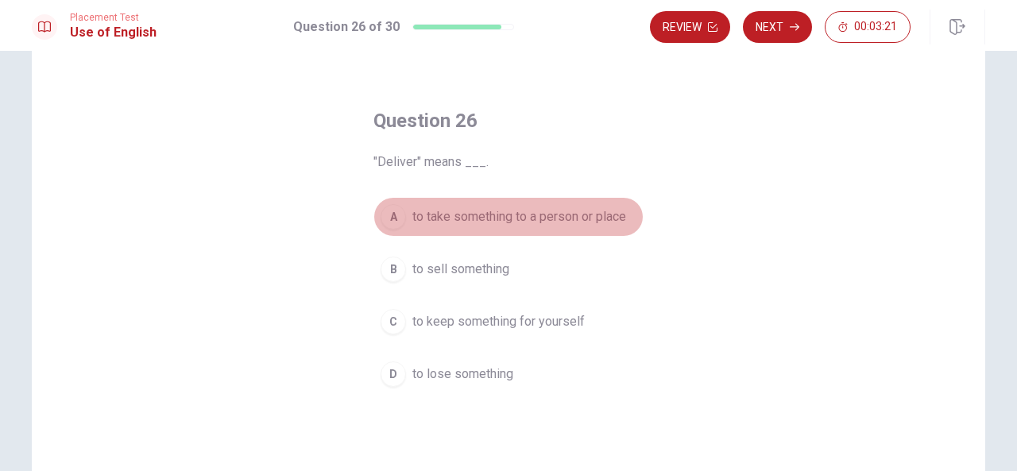
click at [532, 217] on span "to take something to a person or place" at bounding box center [519, 216] width 214 height 19
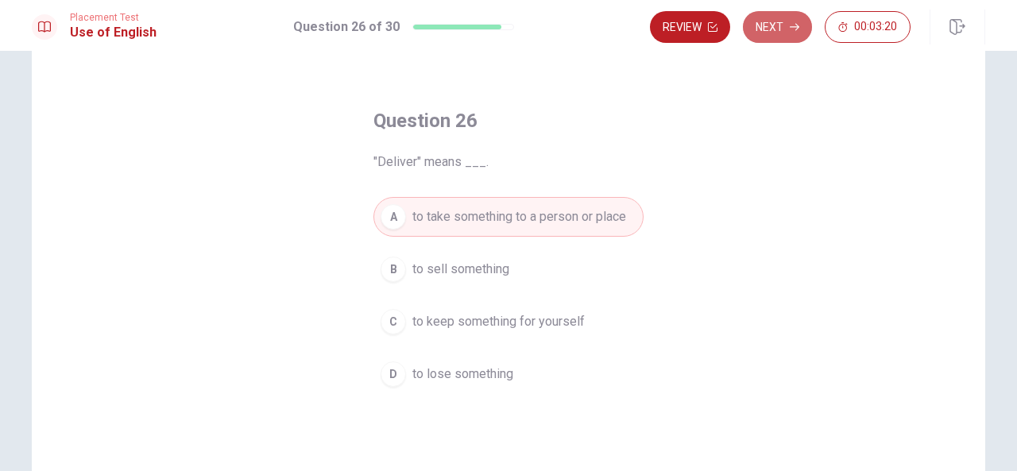
click at [780, 15] on button "Next" at bounding box center [777, 27] width 69 height 32
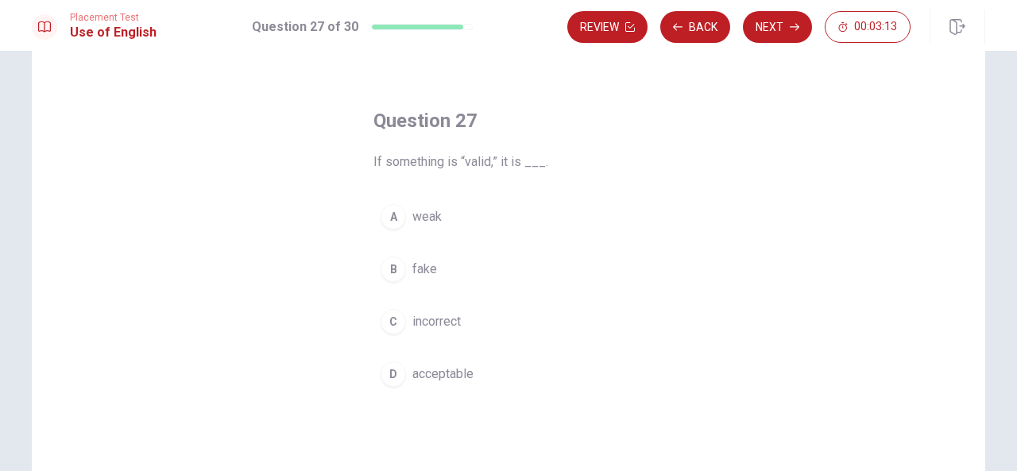
click at [439, 373] on span "acceptable" at bounding box center [442, 374] width 61 height 19
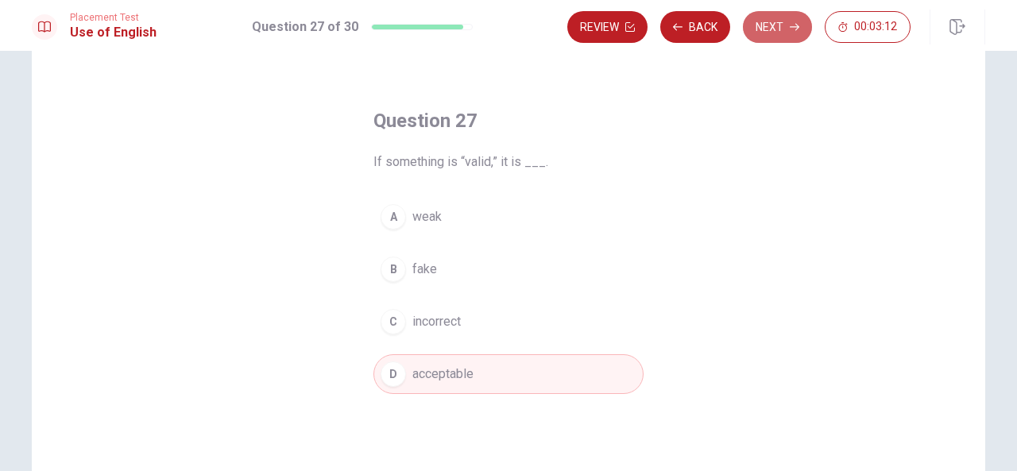
click at [783, 21] on button "Next" at bounding box center [777, 27] width 69 height 32
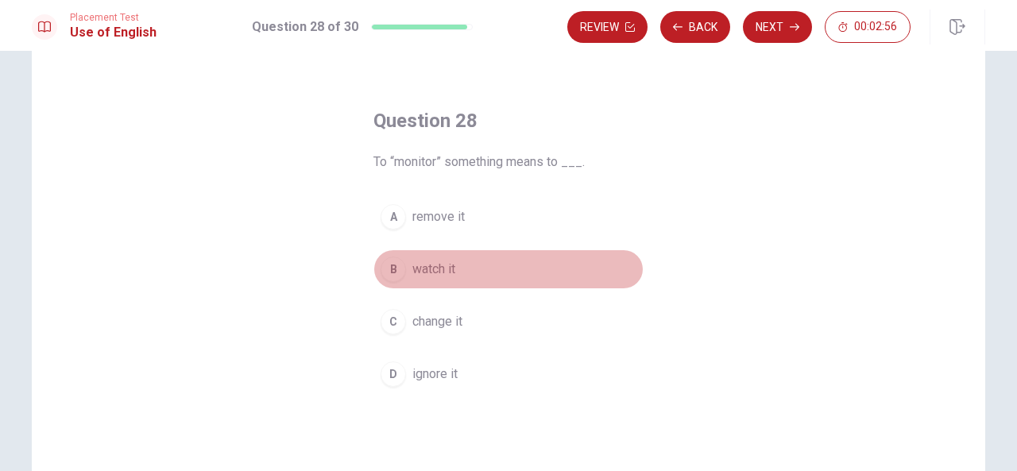
click at [439, 268] on span "watch it" at bounding box center [433, 269] width 43 height 19
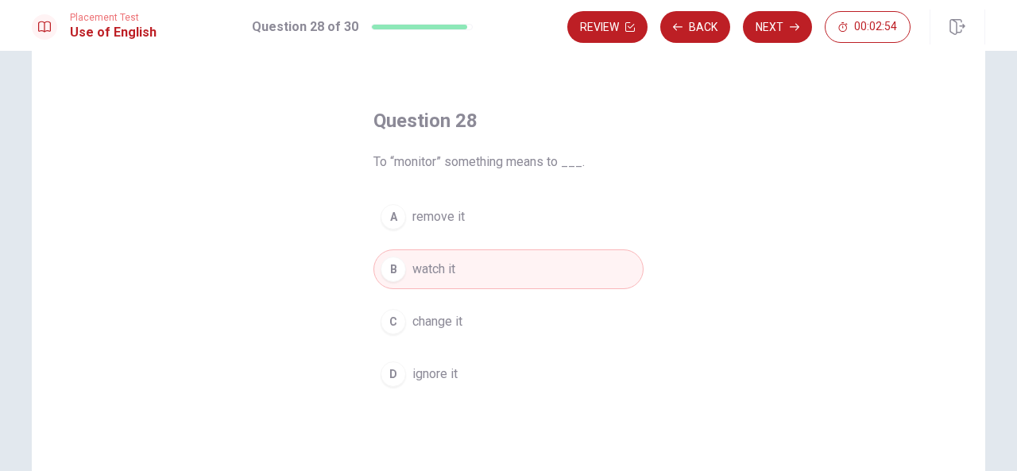
click at [780, 17] on button "Next" at bounding box center [777, 27] width 69 height 32
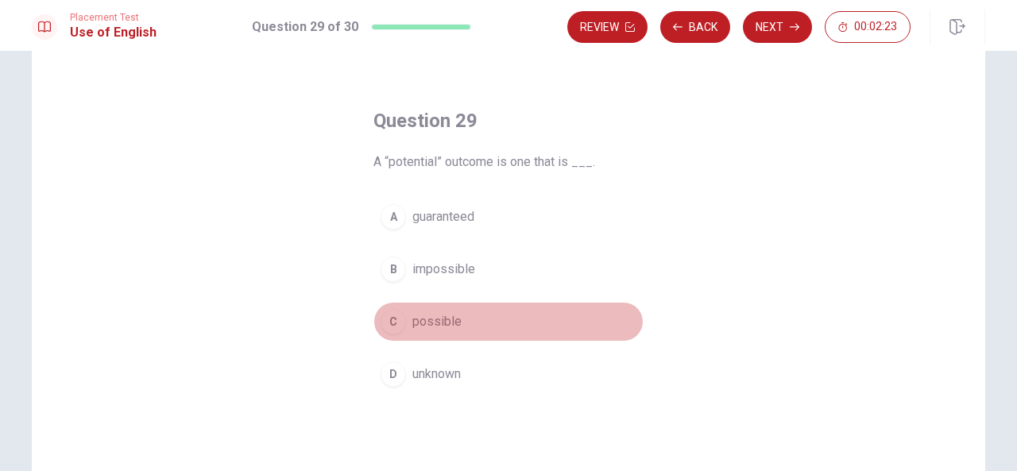
click at [418, 319] on span "possible" at bounding box center [436, 321] width 49 height 19
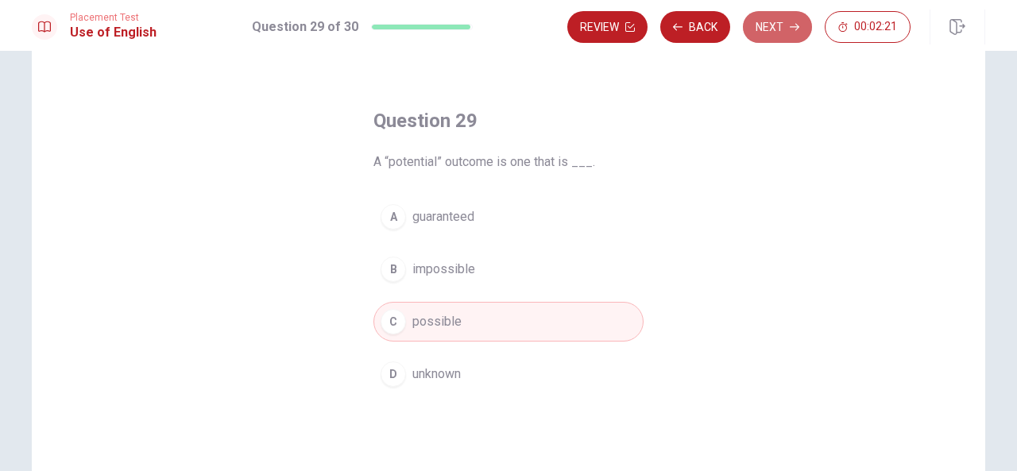
click at [772, 41] on button "Next" at bounding box center [777, 27] width 69 height 32
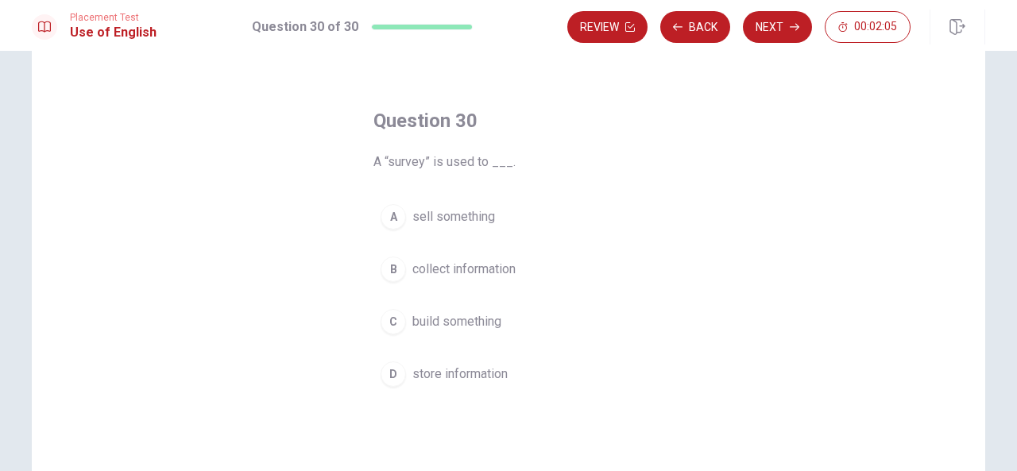
click at [474, 265] on span "collect information" at bounding box center [463, 269] width 103 height 19
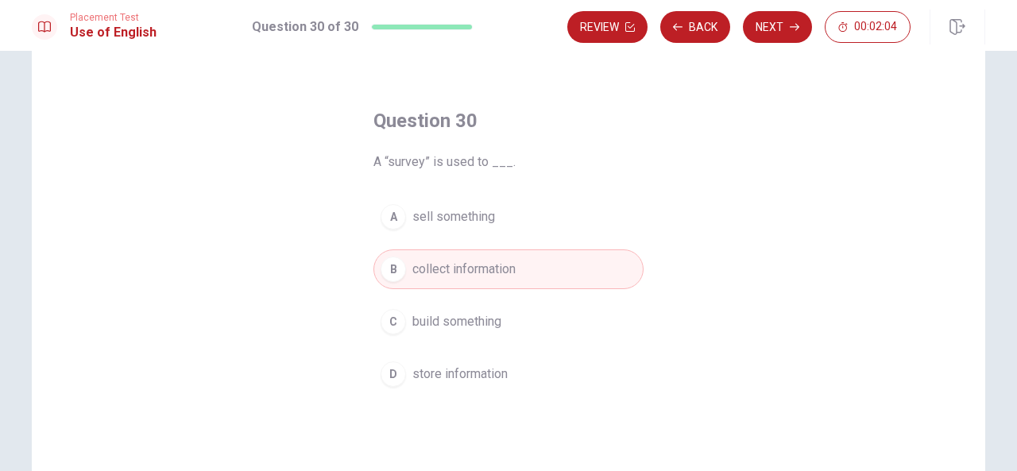
click at [766, 21] on button "Next" at bounding box center [777, 27] width 69 height 32
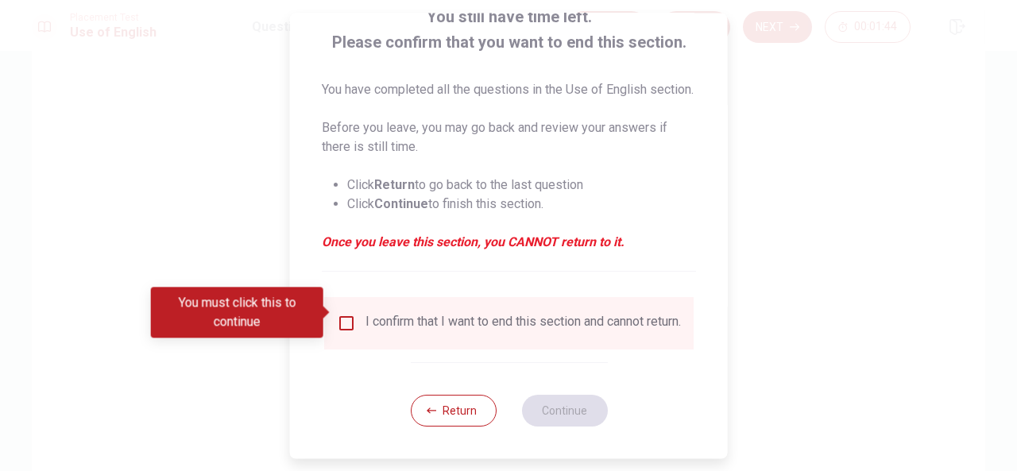
scroll to position [140, 0]
click at [442, 410] on button "Return" at bounding box center [453, 411] width 86 height 32
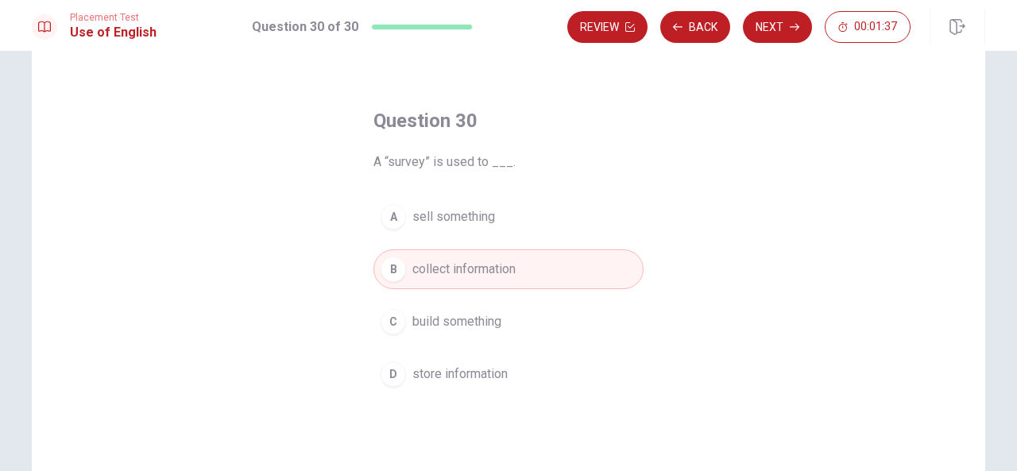
click at [611, 21] on button "Review" at bounding box center [607, 27] width 80 height 32
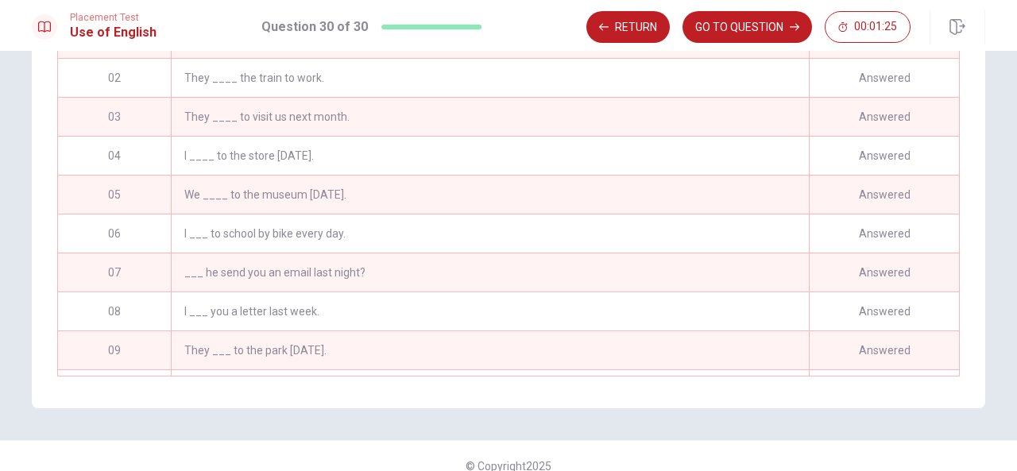
scroll to position [811, 0]
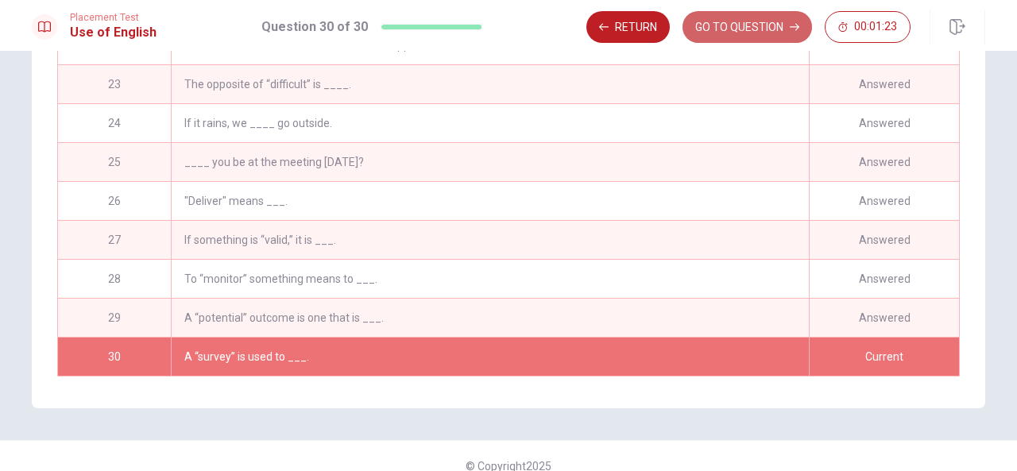
click at [731, 21] on button "GO TO QUESTION" at bounding box center [747, 27] width 130 height 32
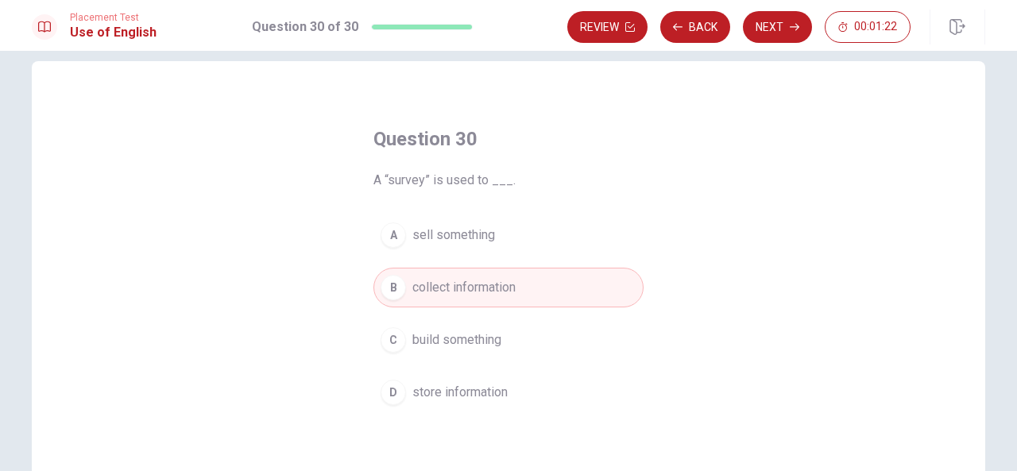
scroll to position [1, 0]
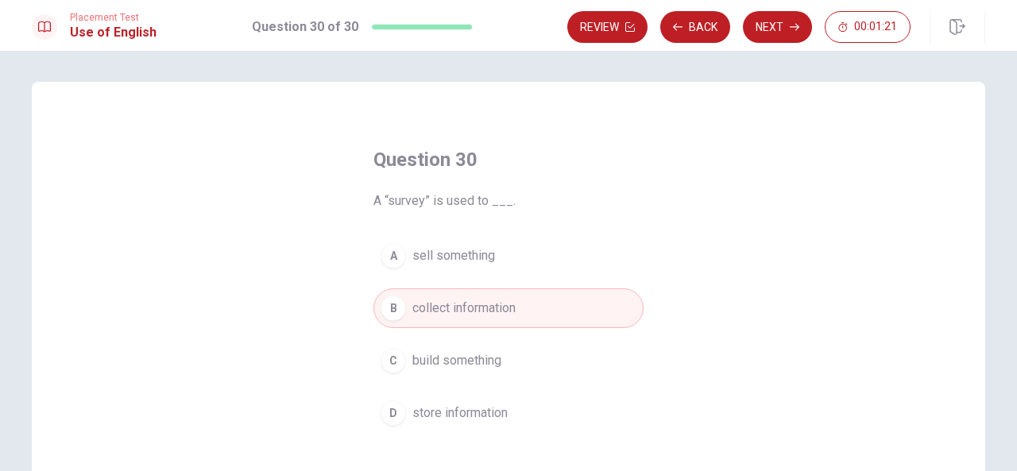
click at [446, 301] on span "collect information" at bounding box center [463, 308] width 103 height 19
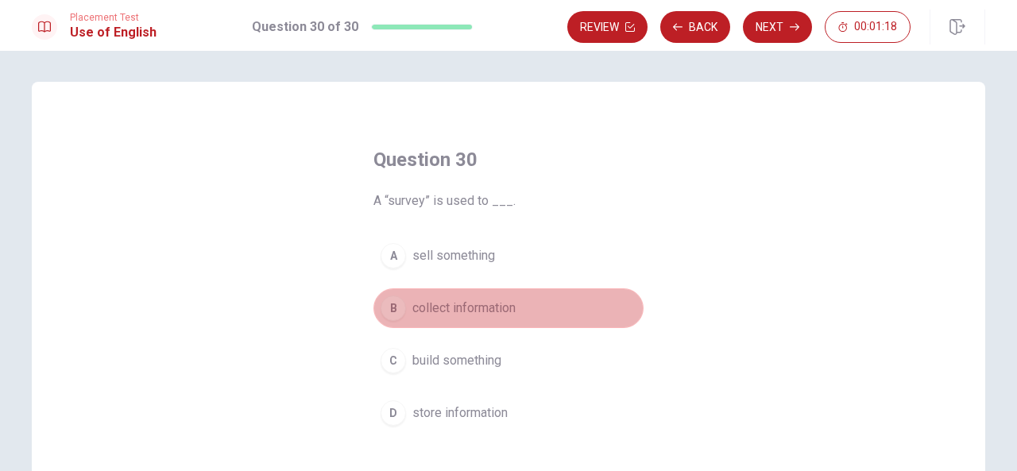
click at [453, 303] on span "collect information" at bounding box center [463, 308] width 103 height 19
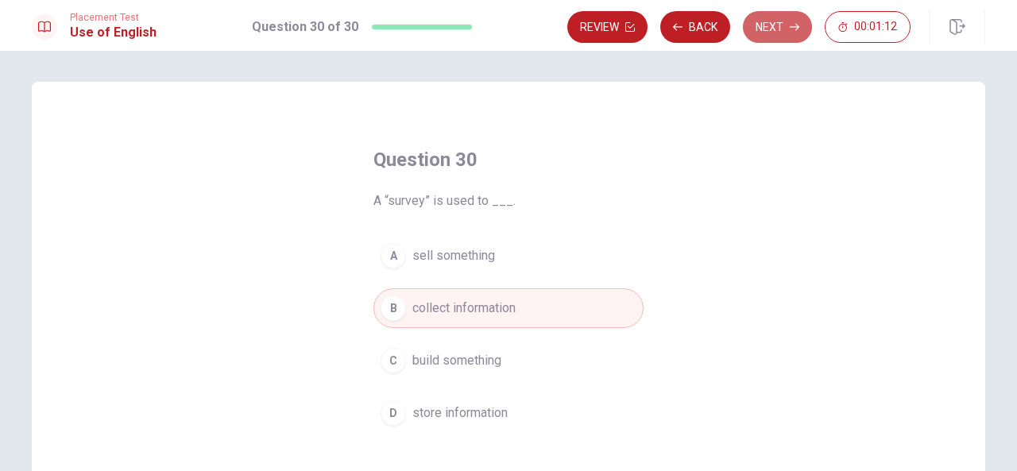
click at [779, 25] on button "Next" at bounding box center [777, 27] width 69 height 32
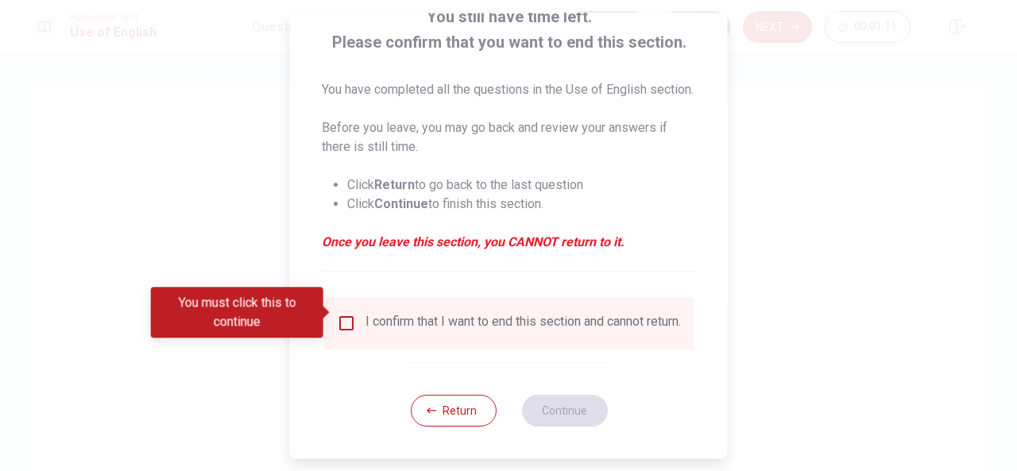
scroll to position [140, 0]
click at [346, 319] on input "You must click this to continue" at bounding box center [346, 323] width 19 height 19
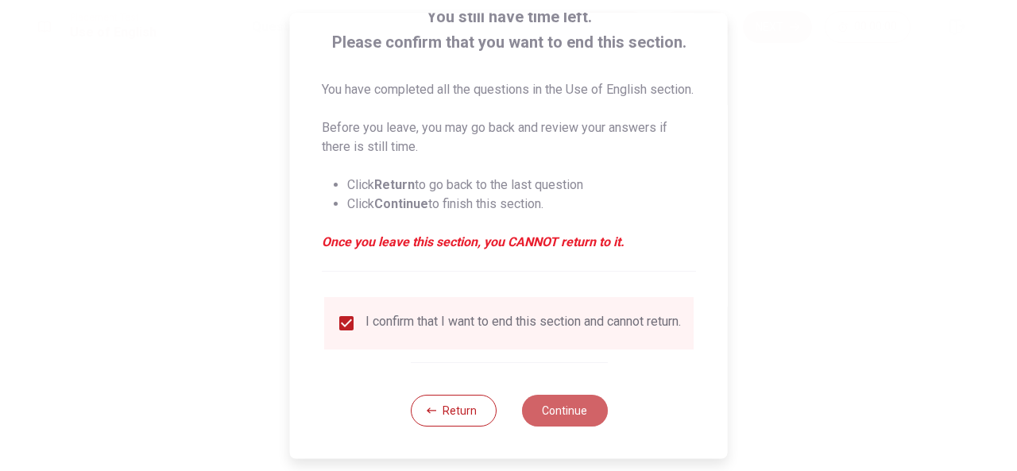
click at [561, 414] on button "Continue" at bounding box center [564, 411] width 86 height 32
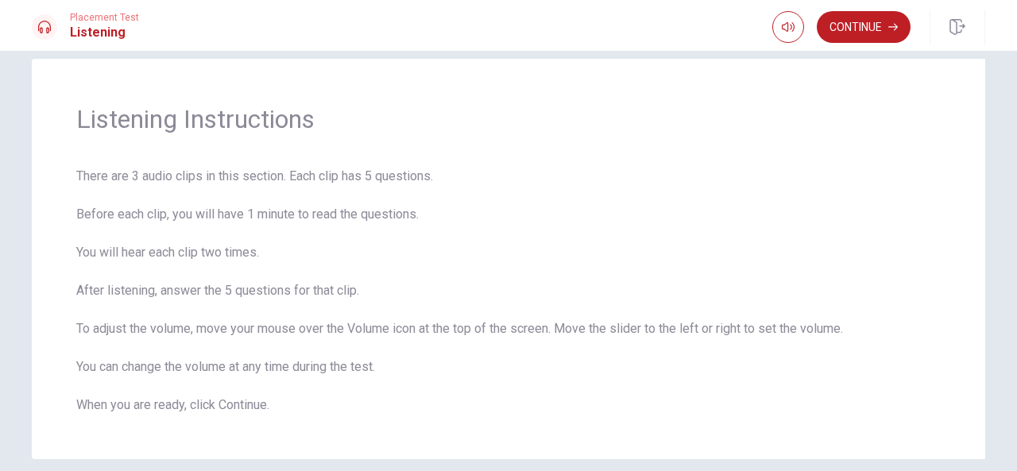
scroll to position [0, 0]
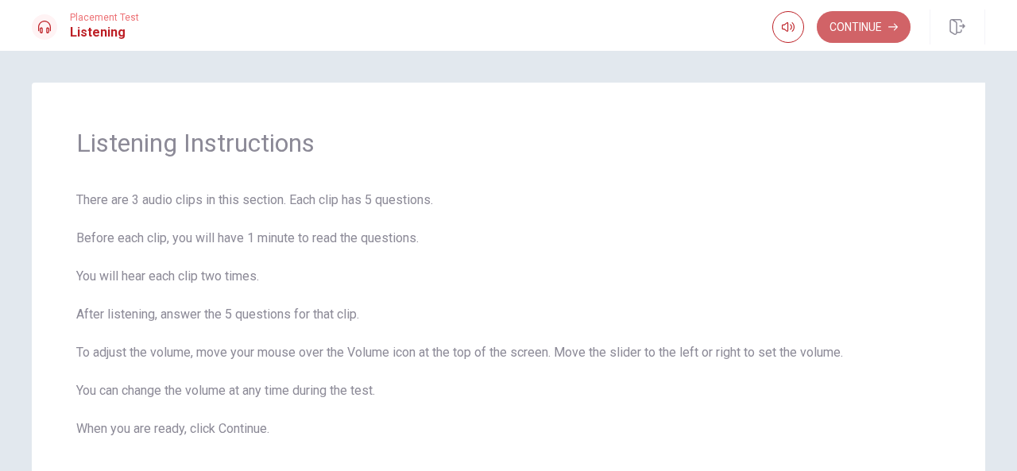
click at [851, 24] on button "Continue" at bounding box center [864, 27] width 94 height 32
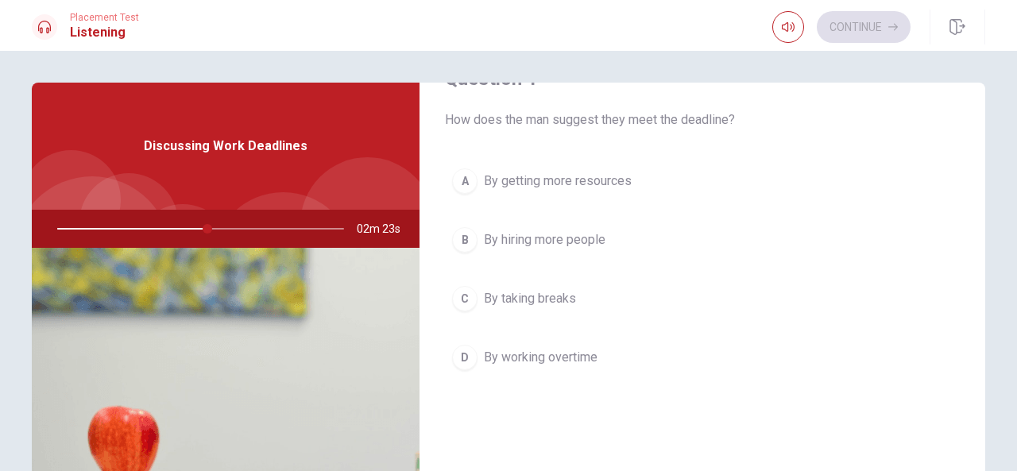
scroll to position [50, 0]
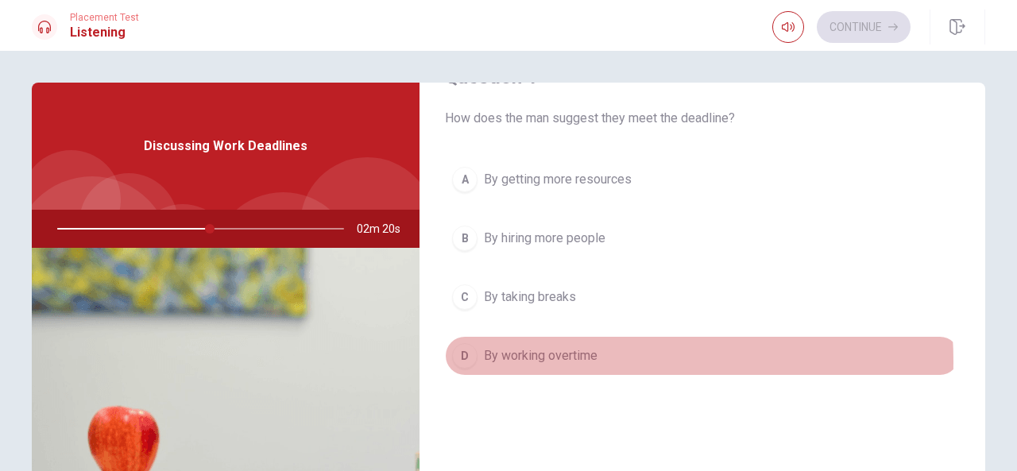
click at [555, 359] on span "By working overtime" at bounding box center [541, 355] width 114 height 19
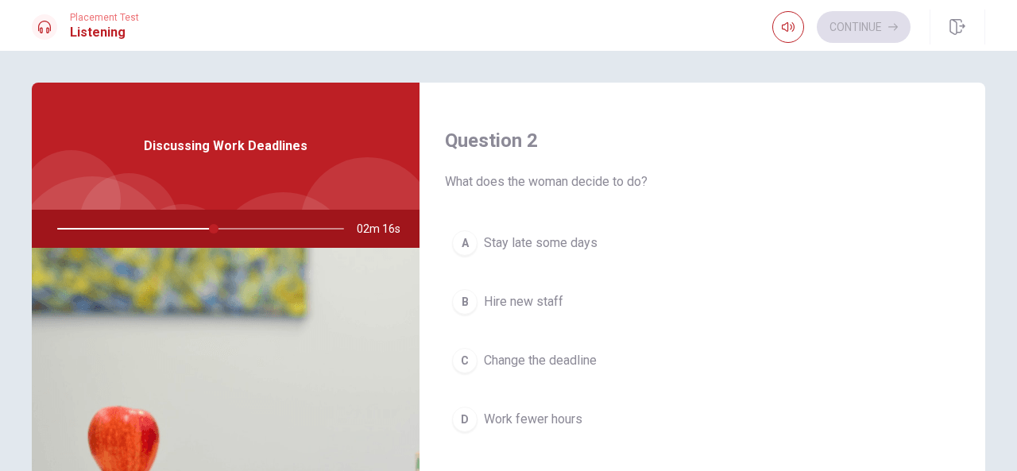
scroll to position [394, 0]
click at [743, 259] on div "A Stay late some days B Hire new staff C Change the deadline D Work fewer hours" at bounding box center [702, 346] width 515 height 248
click at [516, 416] on span "Work fewer hours" at bounding box center [533, 418] width 99 height 19
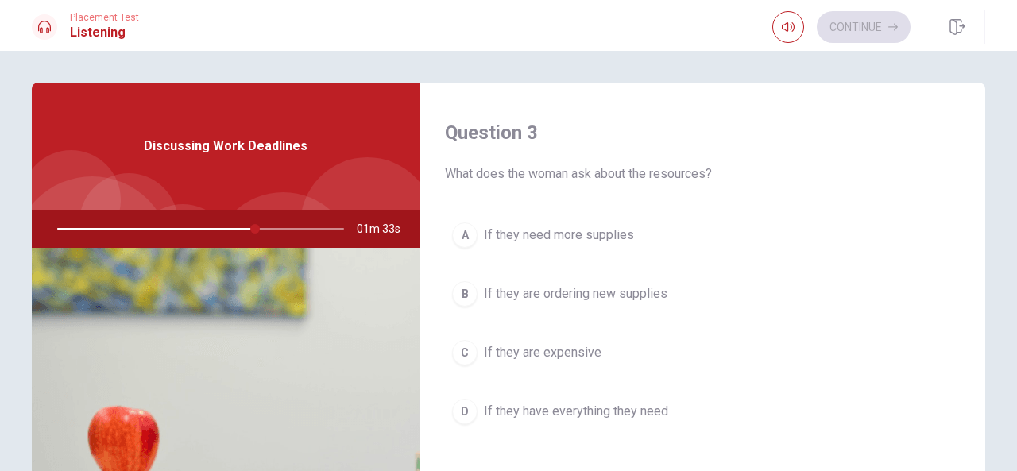
scroll to position [807, 0]
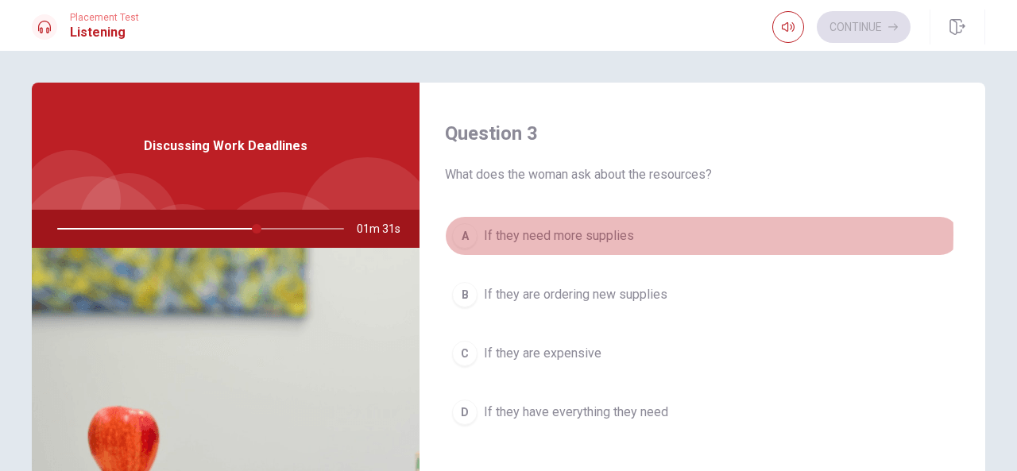
click at [545, 230] on span "If they need more supplies" at bounding box center [559, 235] width 150 height 19
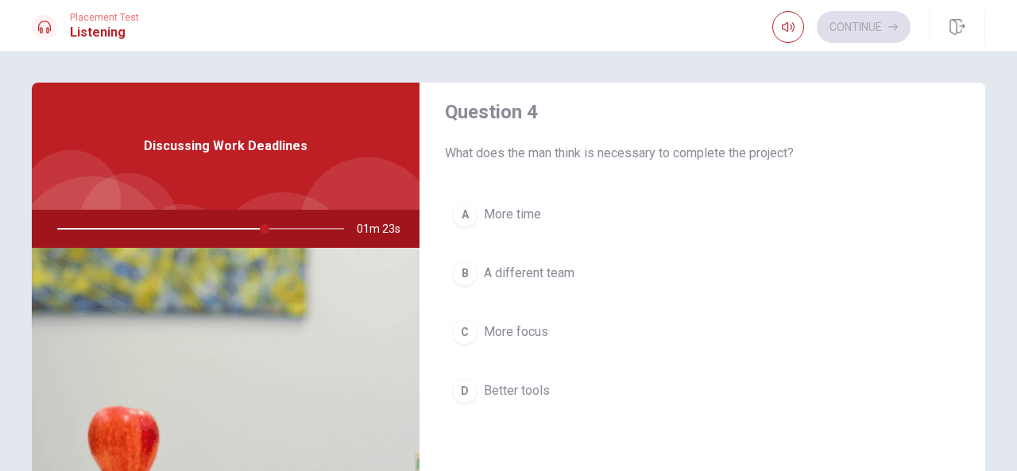
scroll to position [1236, 0]
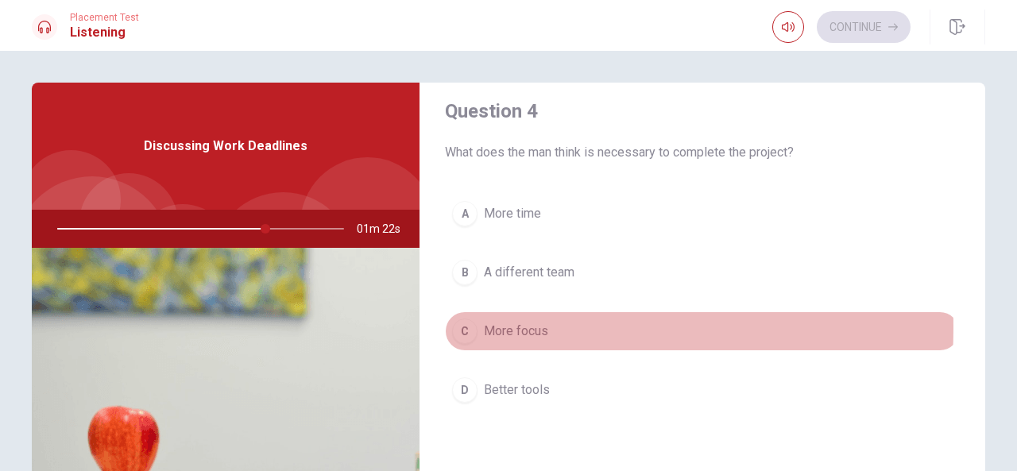
click at [477, 320] on button "C More focus" at bounding box center [702, 331] width 515 height 40
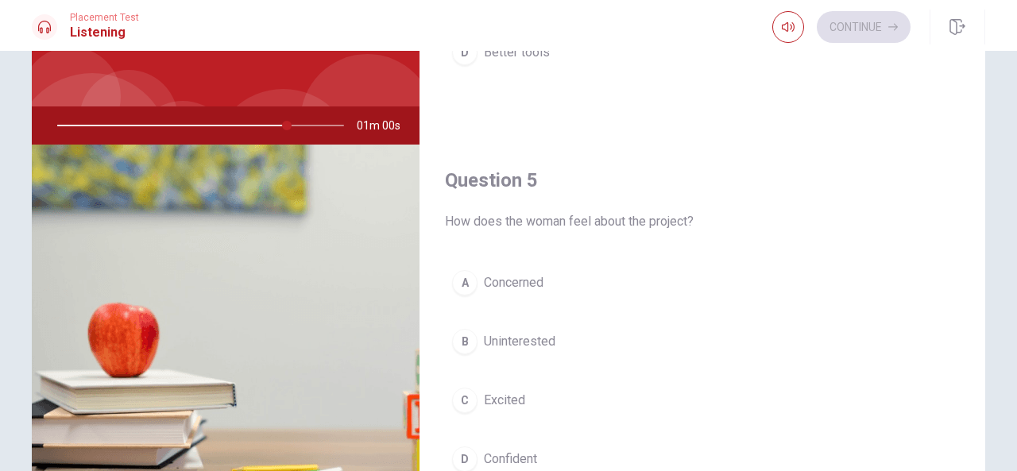
scroll to position [100, 0]
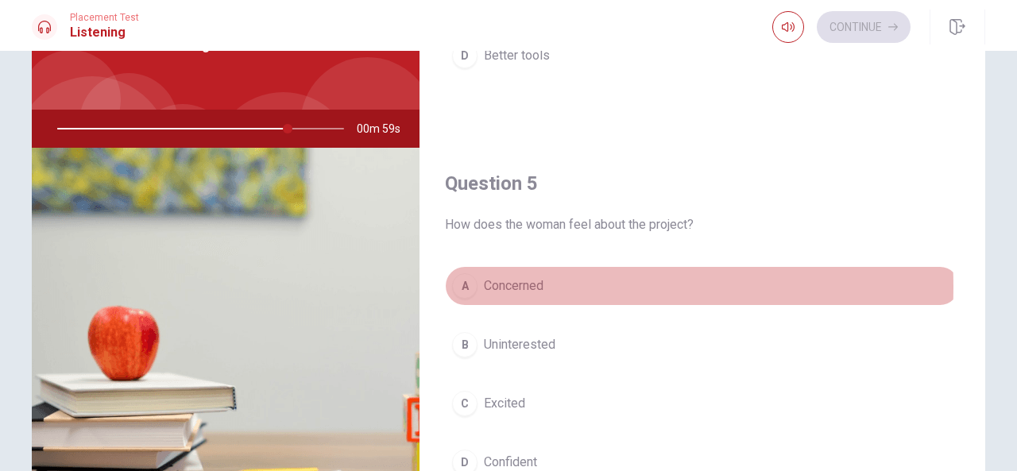
click at [501, 277] on span "Concerned" at bounding box center [514, 285] width 60 height 19
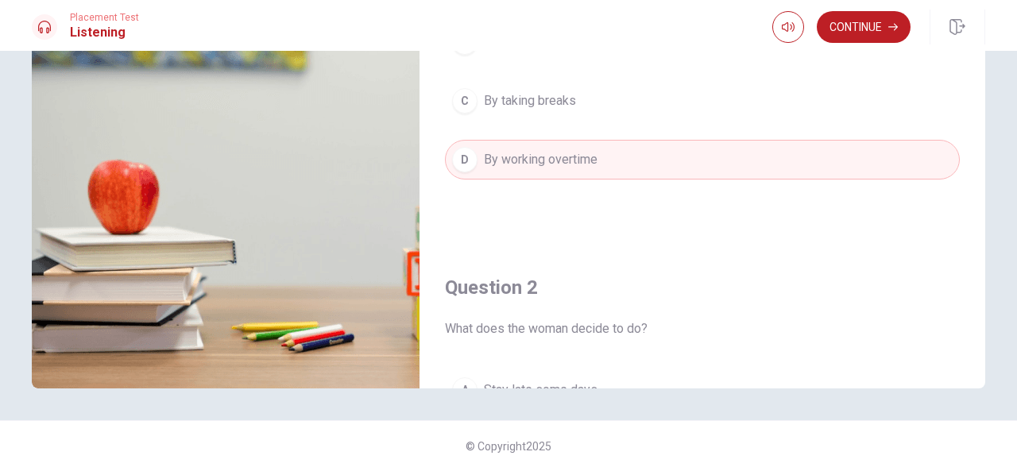
scroll to position [0, 0]
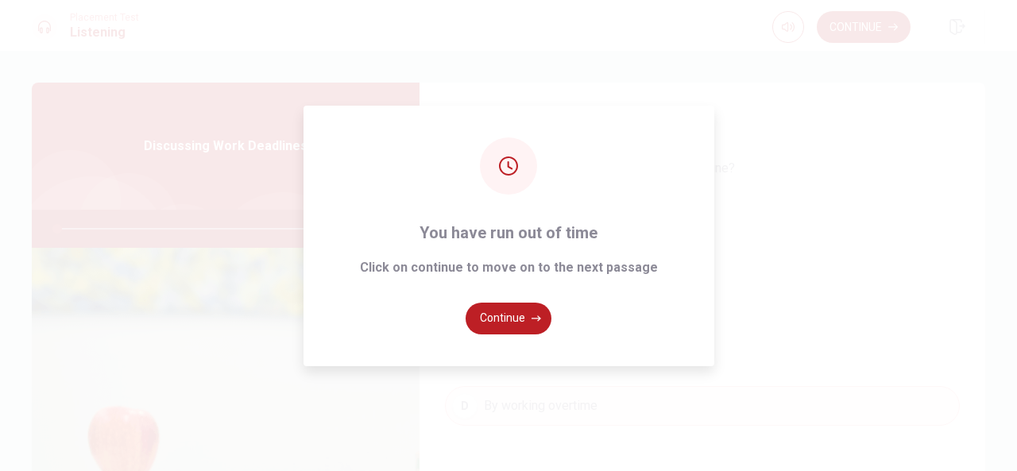
type input "0"
click at [502, 316] on button "Continue" at bounding box center [509, 319] width 86 height 32
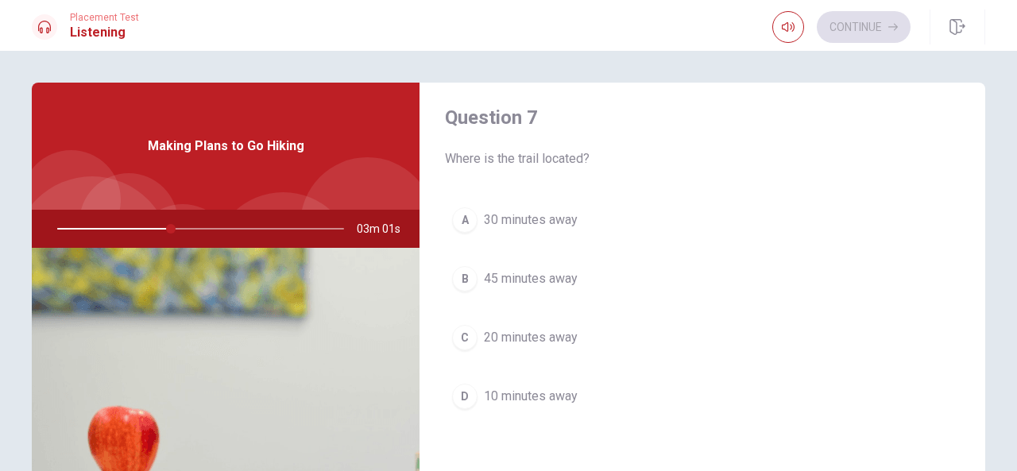
scroll to position [426, 0]
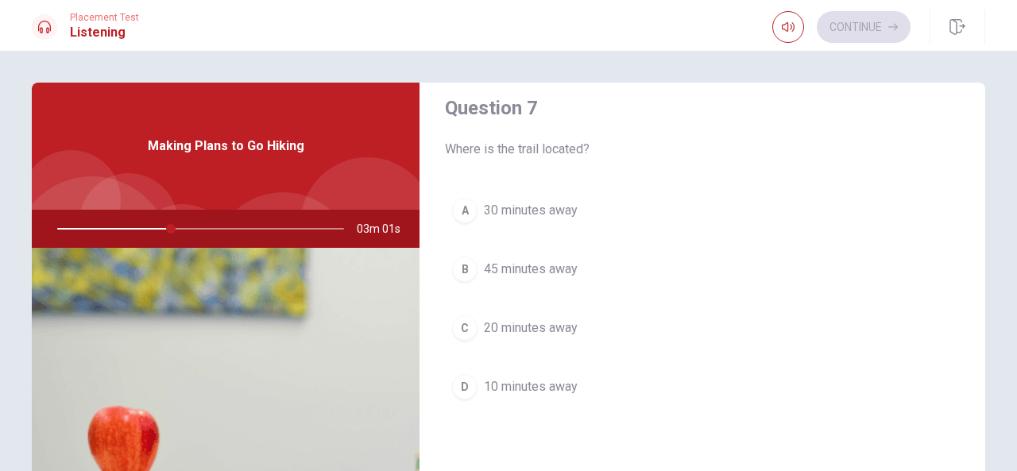
click at [524, 209] on span "30 minutes away" at bounding box center [531, 210] width 94 height 19
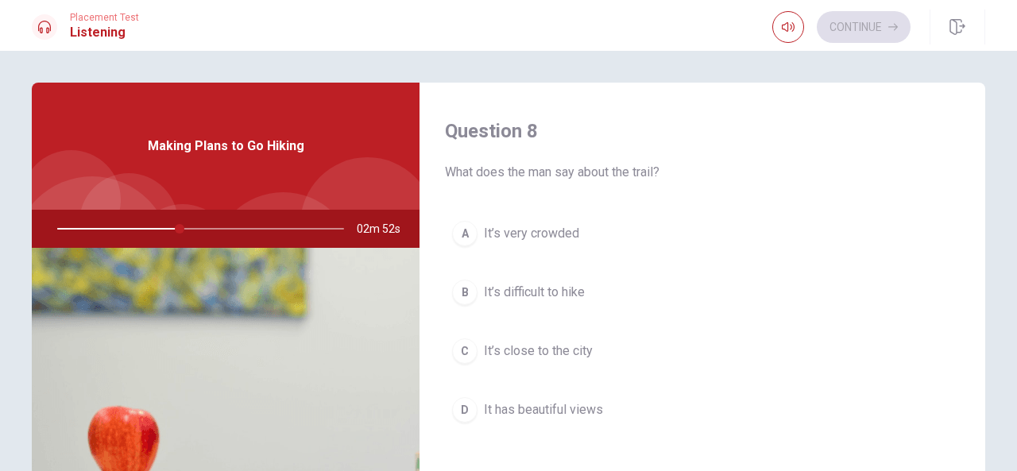
scroll to position [810, 0]
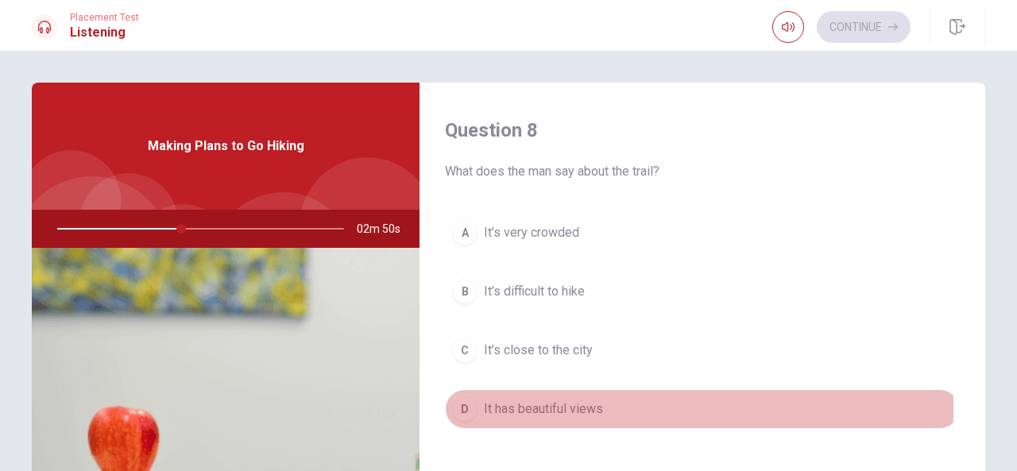
click at [562, 402] on span "It has beautiful views" at bounding box center [543, 409] width 119 height 19
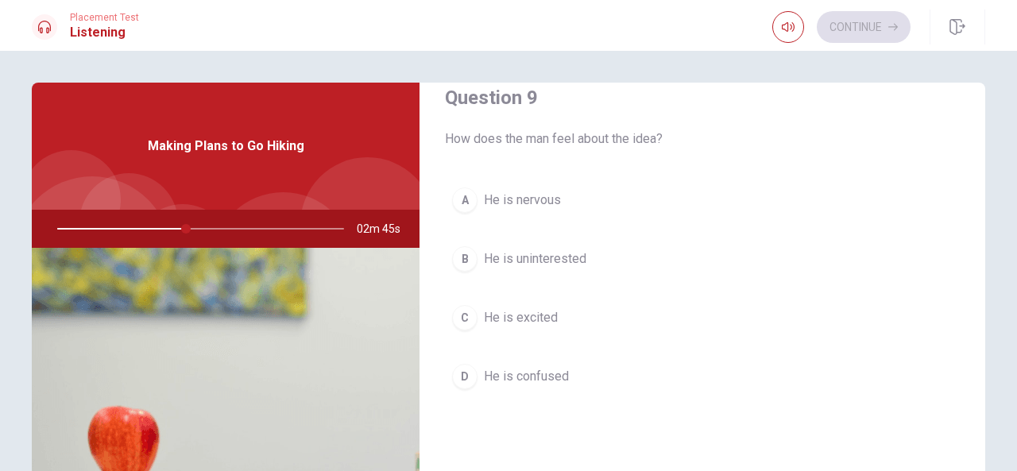
scroll to position [1226, 0]
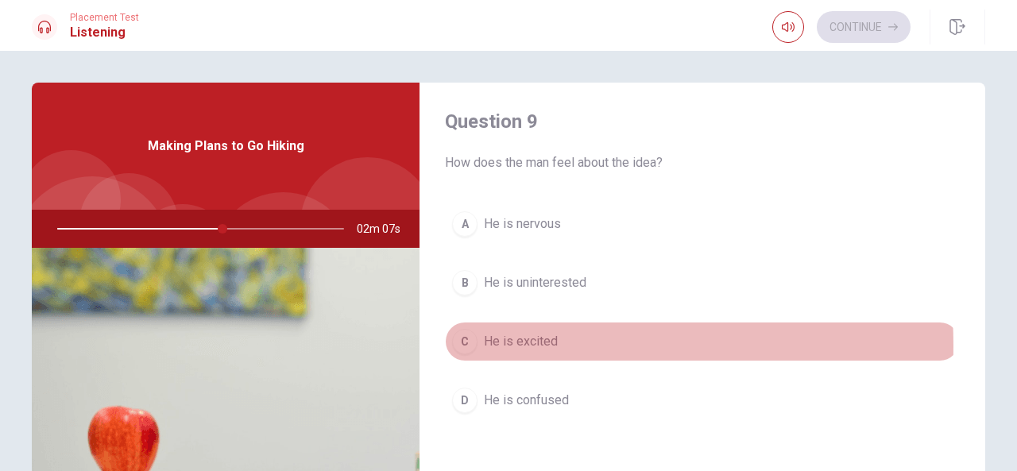
click at [508, 338] on span "He is excited" at bounding box center [521, 341] width 74 height 19
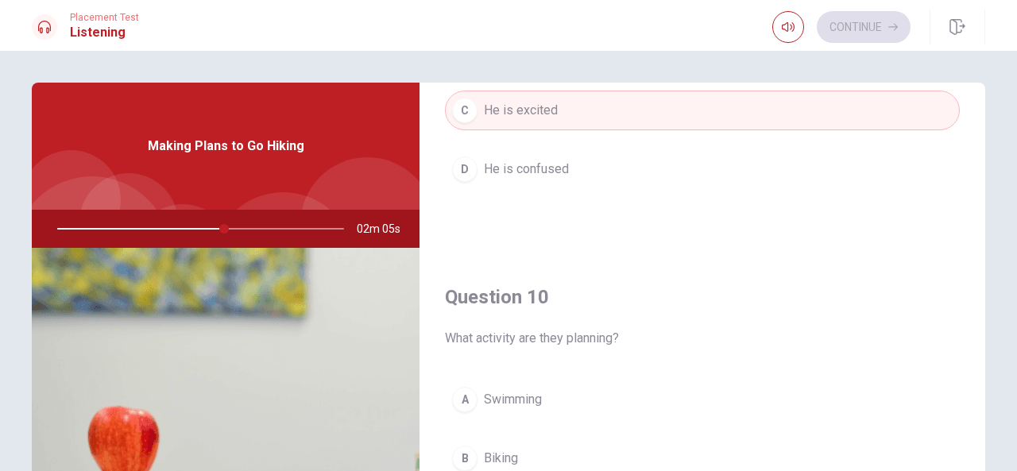
scroll to position [1471, 0]
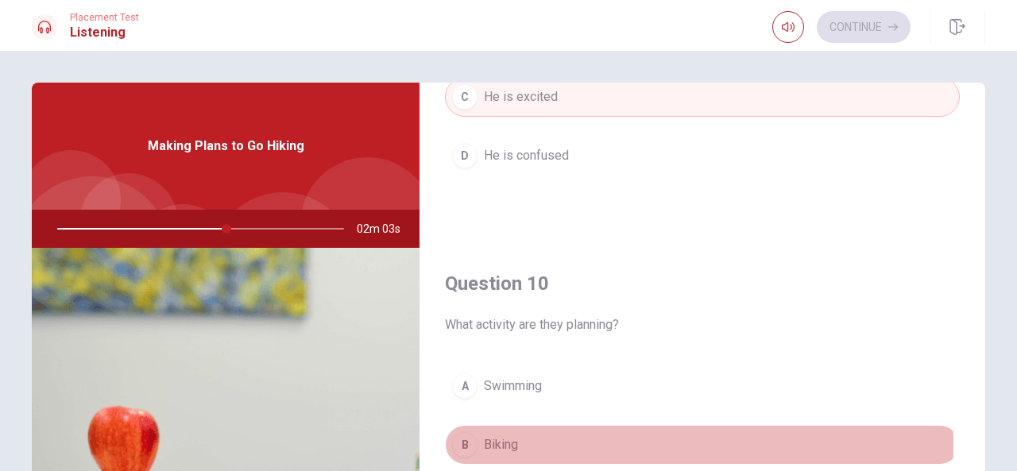
click at [484, 435] on span "Biking" at bounding box center [501, 444] width 34 height 19
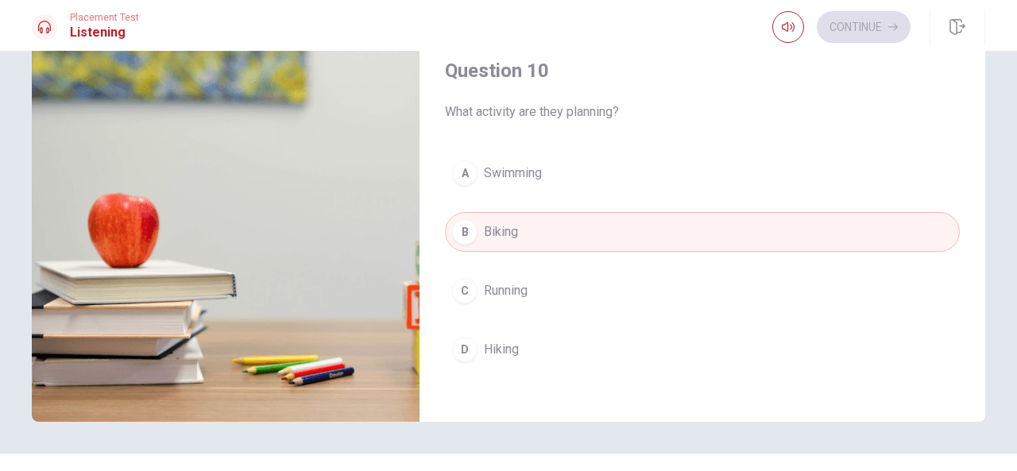
scroll to position [215, 0]
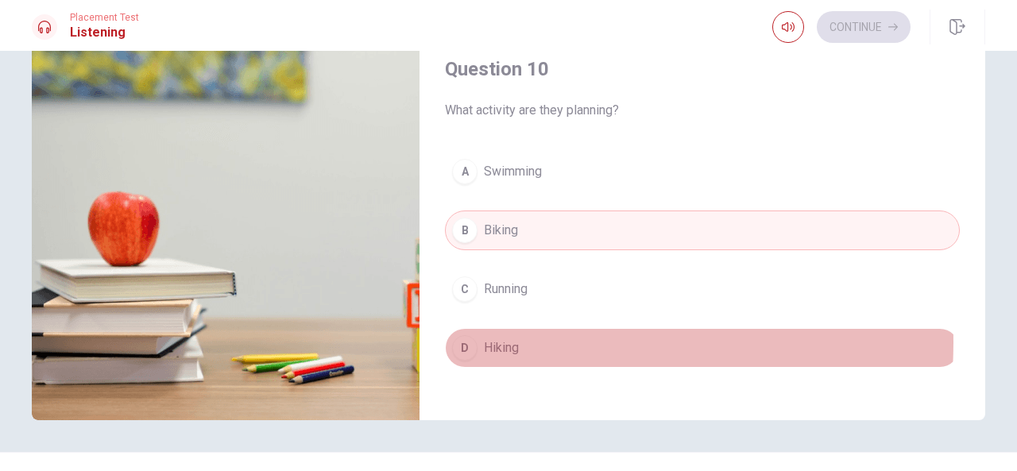
click at [499, 338] on span "Hiking" at bounding box center [501, 347] width 35 height 19
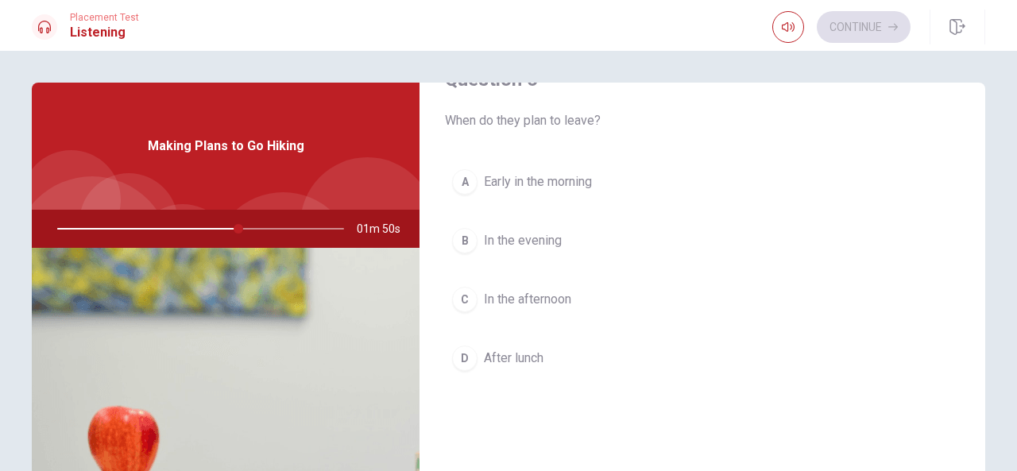
scroll to position [38, 0]
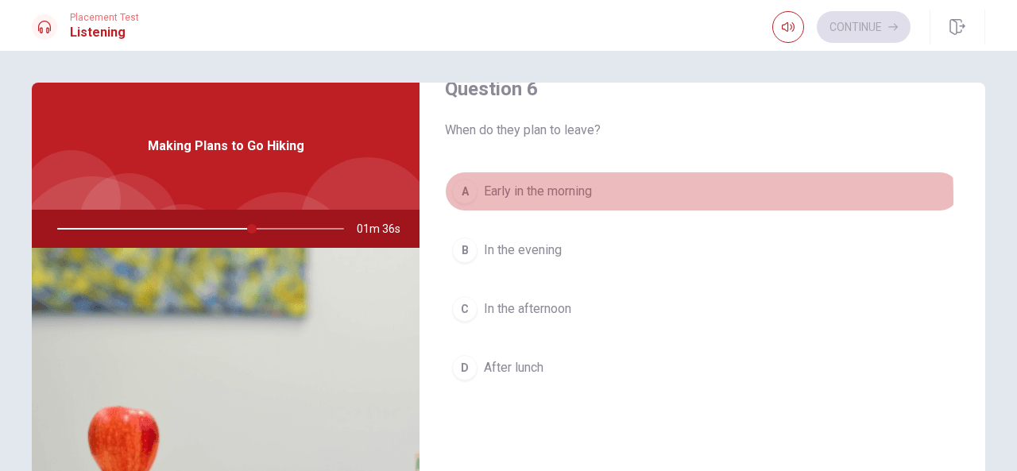
click at [531, 196] on span "Early in the morning" at bounding box center [538, 191] width 108 height 19
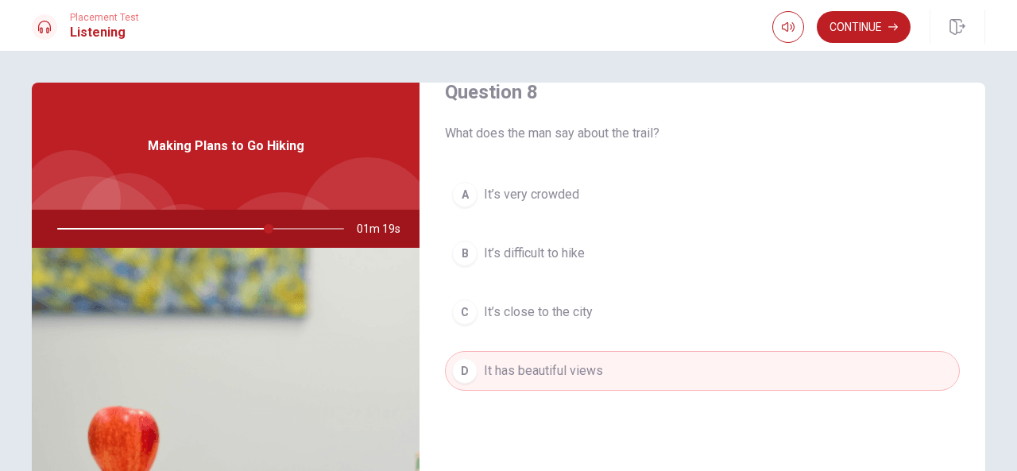
scroll to position [850, 0]
click at [858, 18] on button "Continue" at bounding box center [864, 27] width 94 height 32
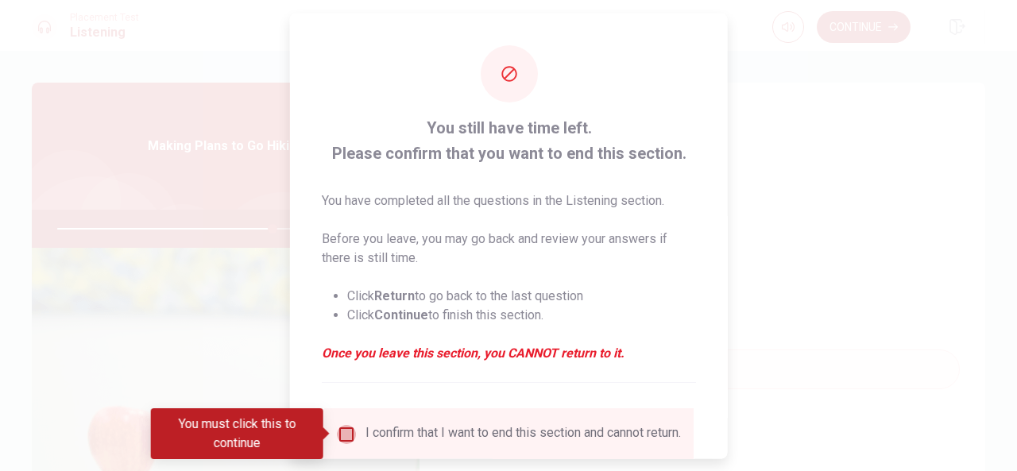
click at [342, 438] on input "You must click this to continue" at bounding box center [346, 433] width 19 height 19
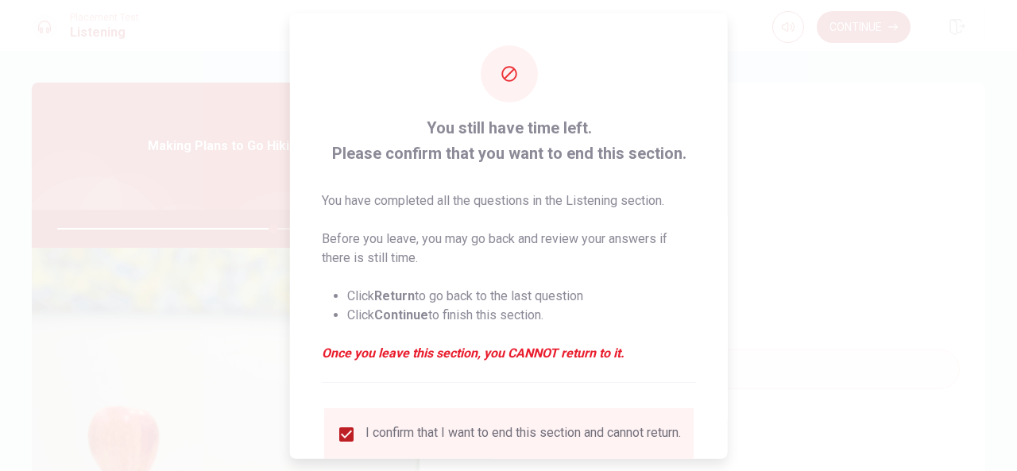
scroll to position [121, 0]
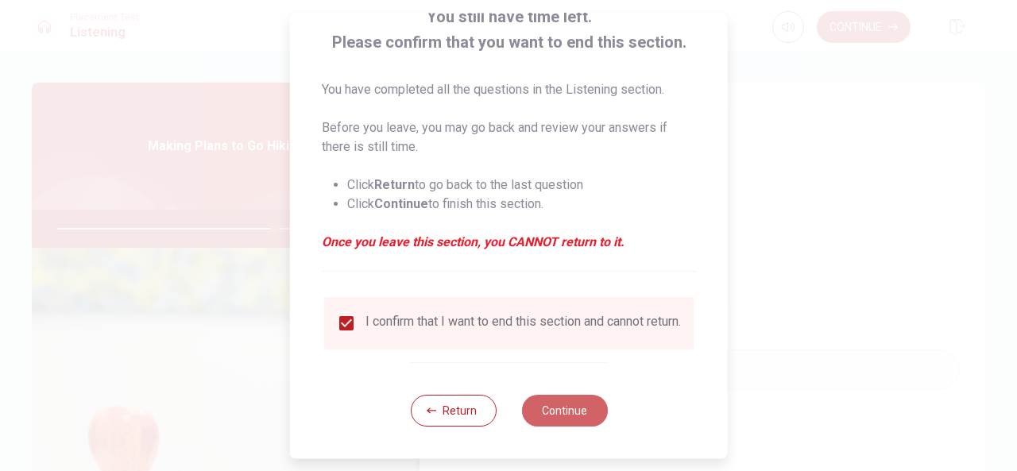
click at [549, 402] on button "Continue" at bounding box center [564, 411] width 86 height 32
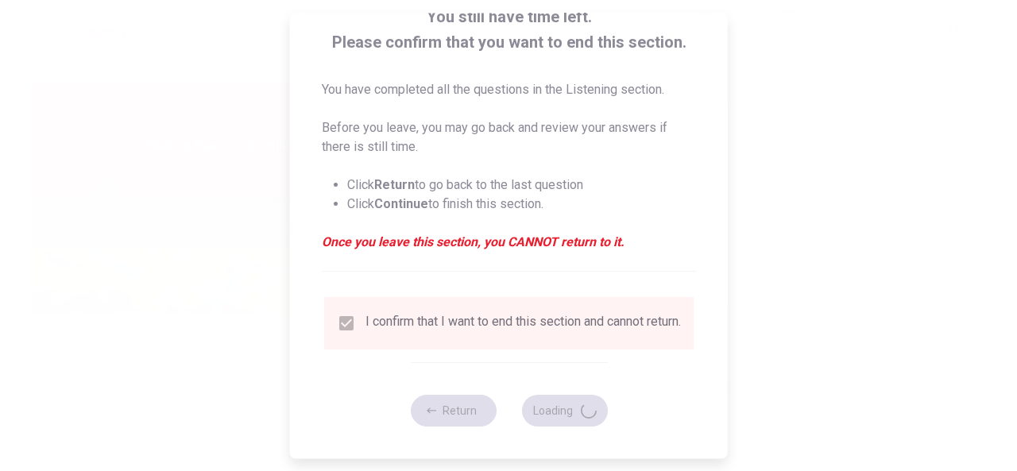
type input "76"
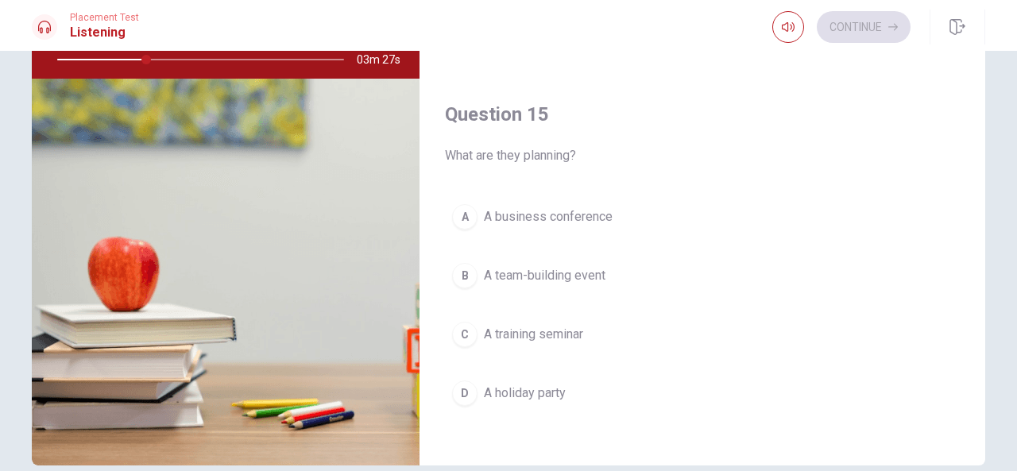
scroll to position [173, 0]
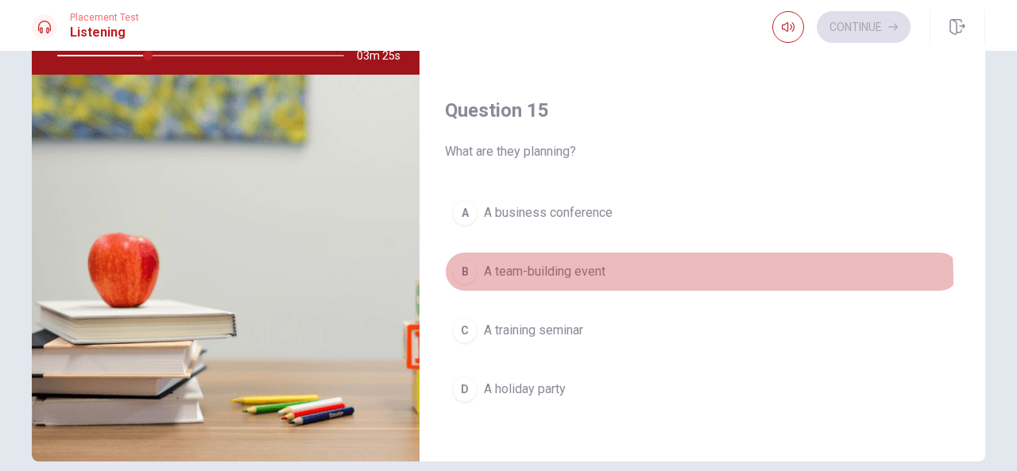
click at [521, 269] on span "A team-building event" at bounding box center [545, 271] width 122 height 19
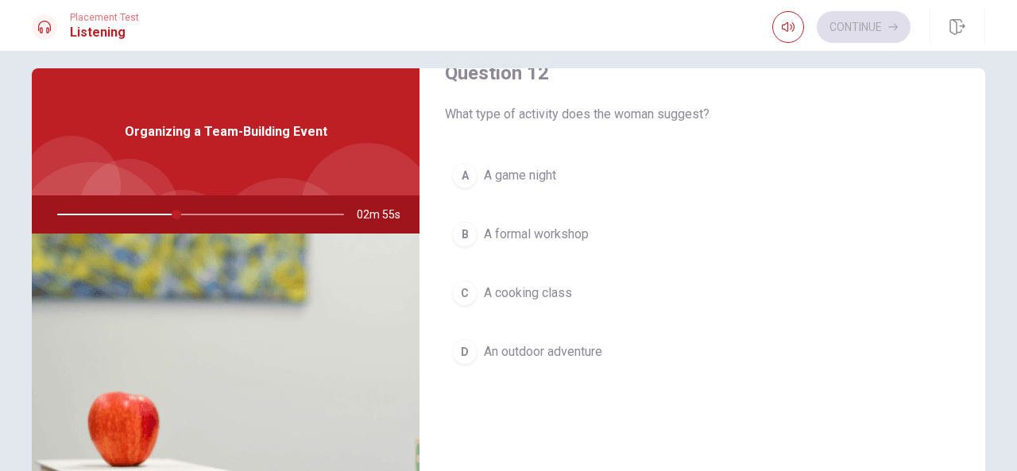
scroll to position [438, 0]
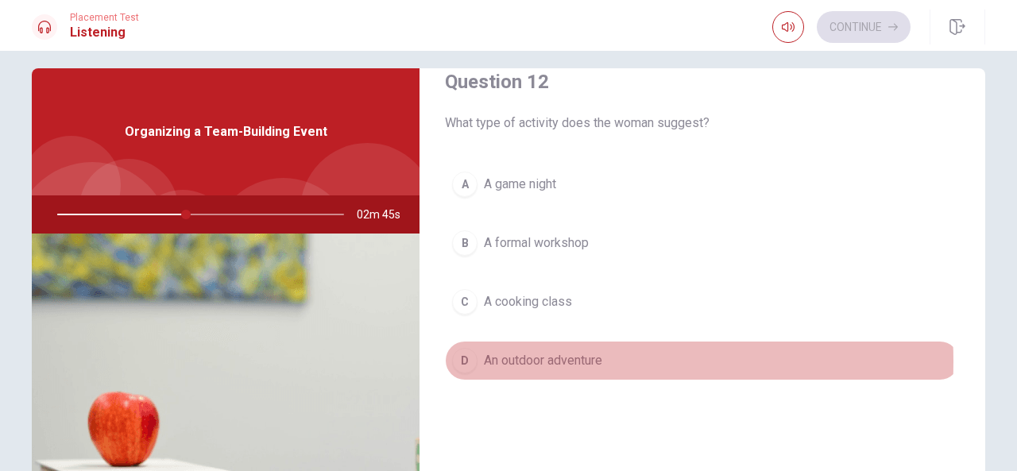
click at [555, 357] on span "An outdoor adventure" at bounding box center [543, 360] width 118 height 19
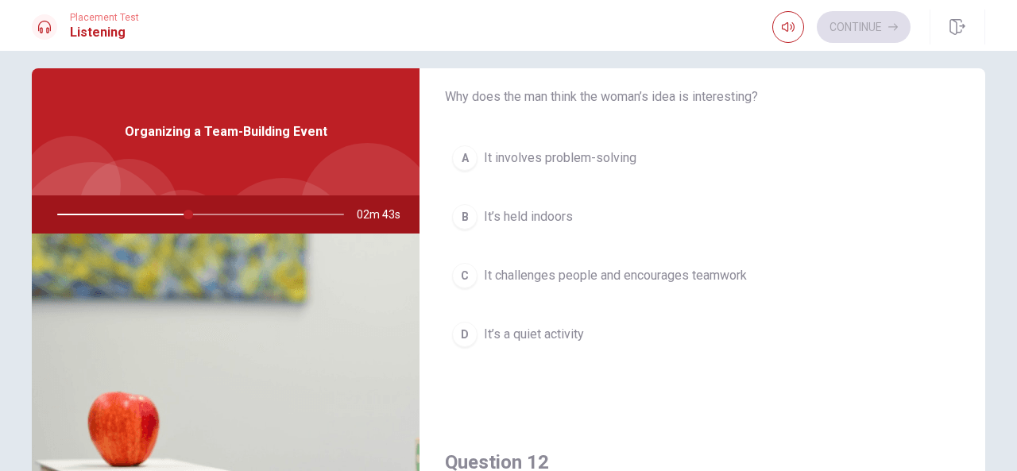
scroll to position [56, 0]
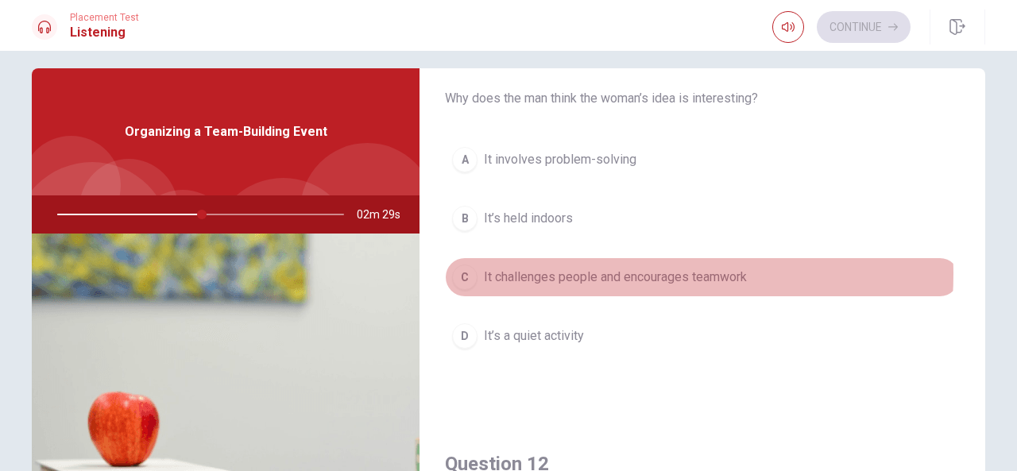
click at [609, 273] on span "It challenges people and encourages teamwork" at bounding box center [615, 277] width 263 height 19
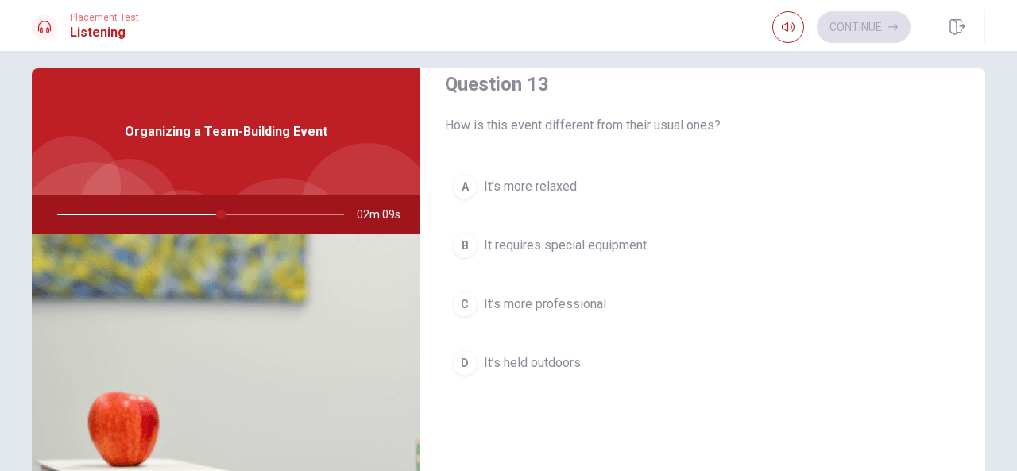
scroll to position [830, 0]
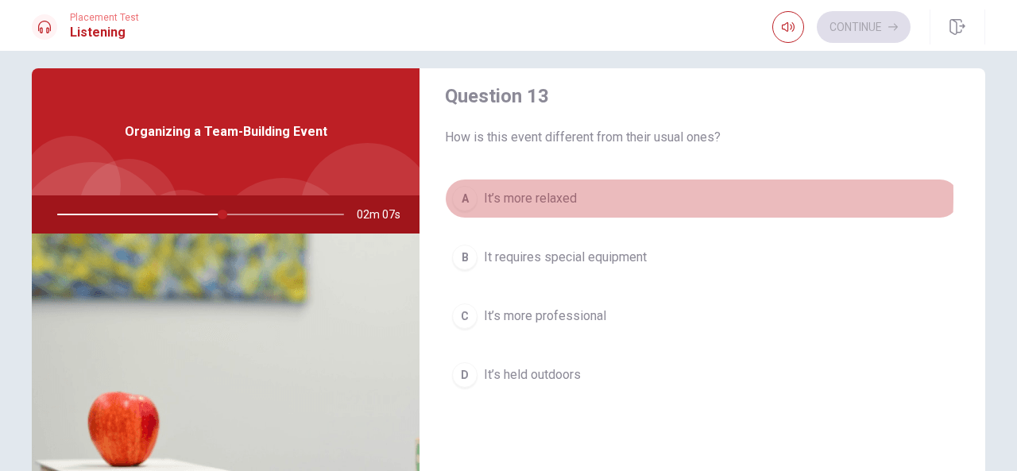
click at [498, 190] on span "It’s more relaxed" at bounding box center [530, 198] width 93 height 19
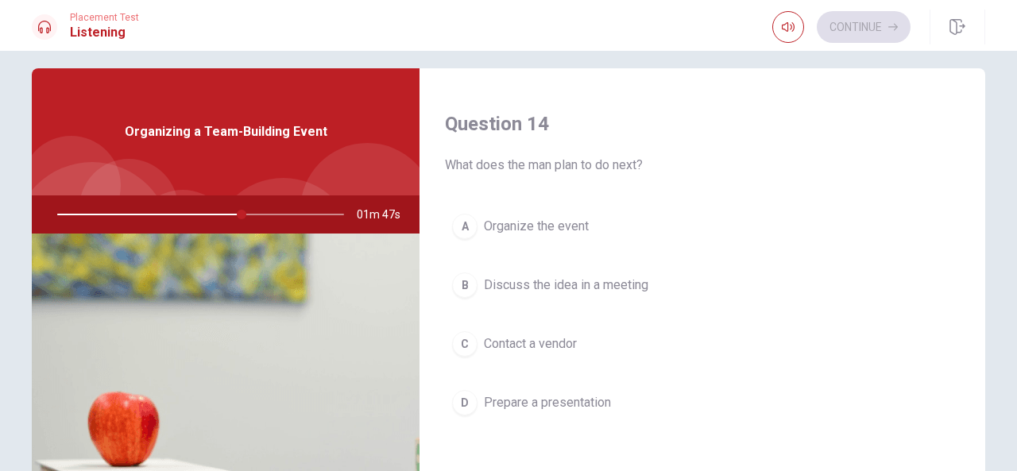
scroll to position [1211, 0]
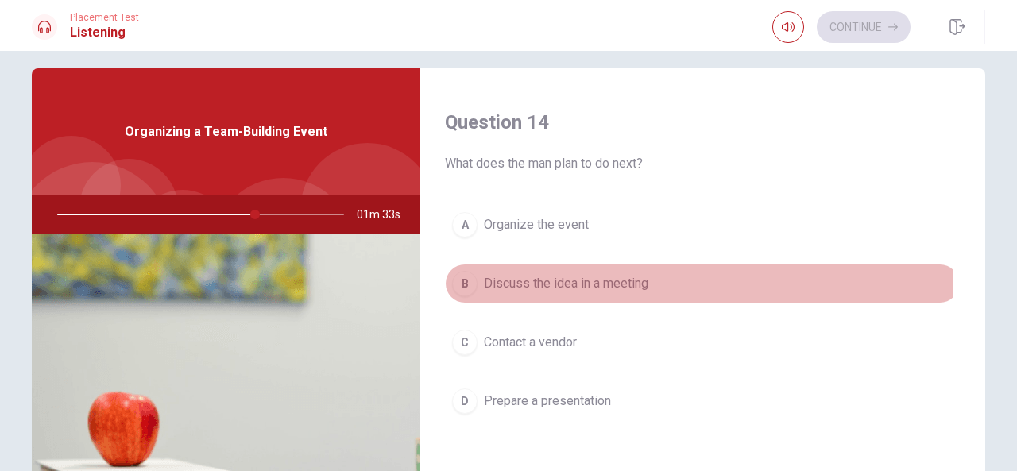
click at [539, 274] on span "Discuss the idea in a meeting" at bounding box center [566, 283] width 164 height 19
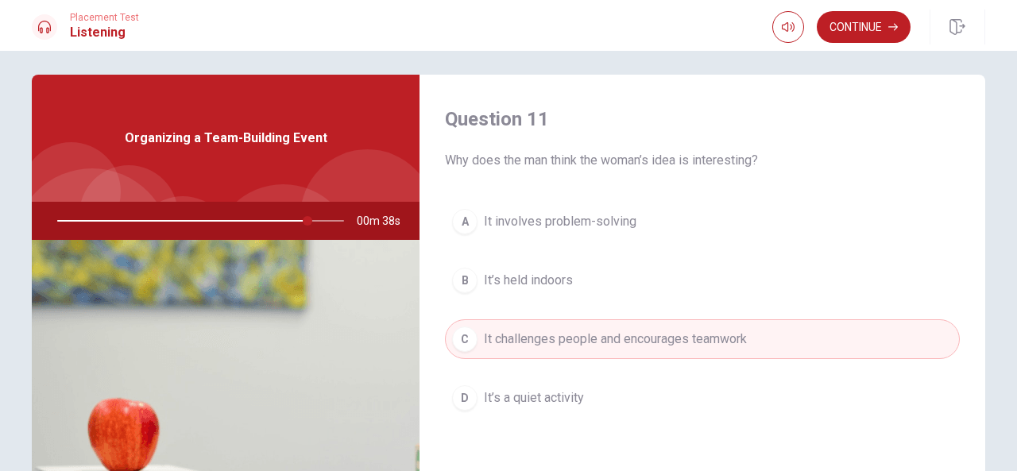
scroll to position [0, 0]
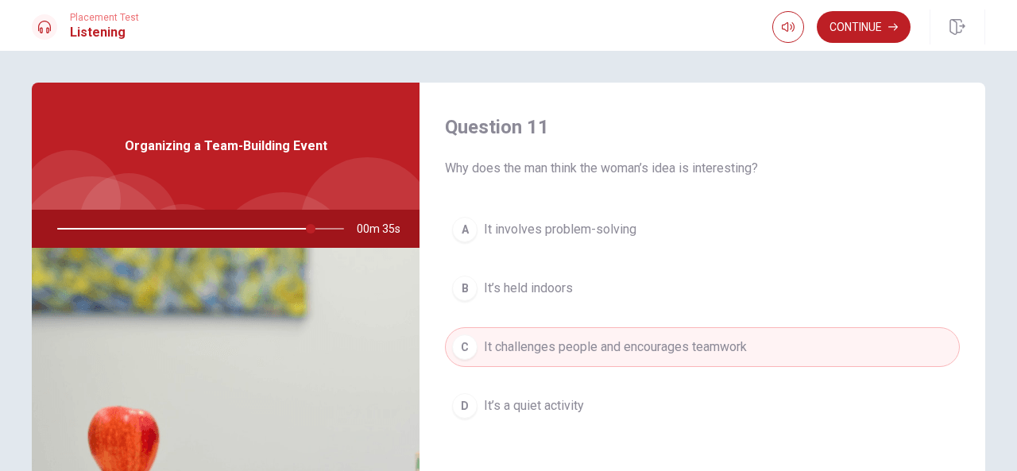
click at [860, 17] on button "Continue" at bounding box center [864, 27] width 94 height 32
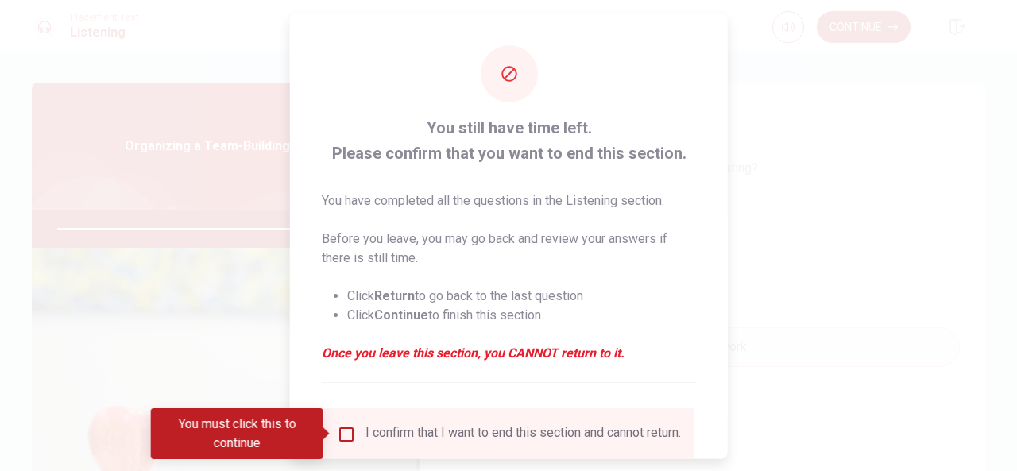
click at [349, 427] on input "You must click this to continue" at bounding box center [346, 433] width 19 height 19
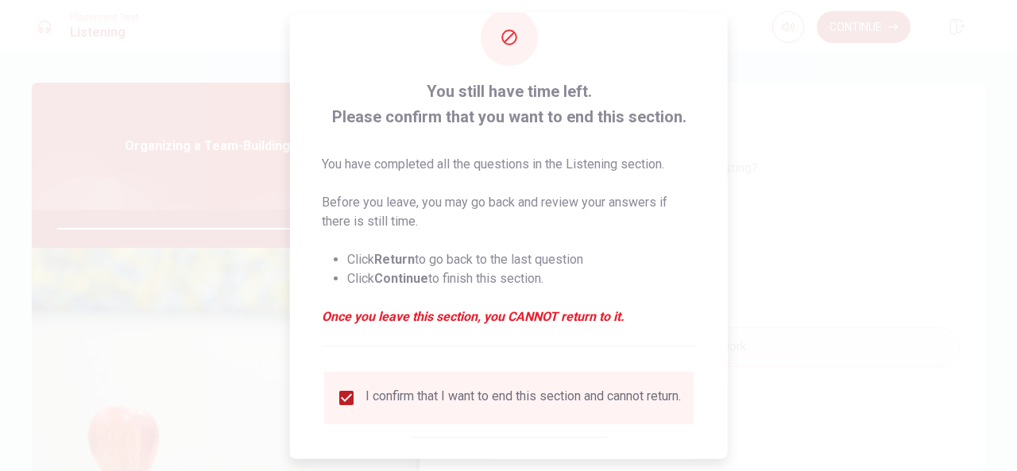
scroll to position [121, 0]
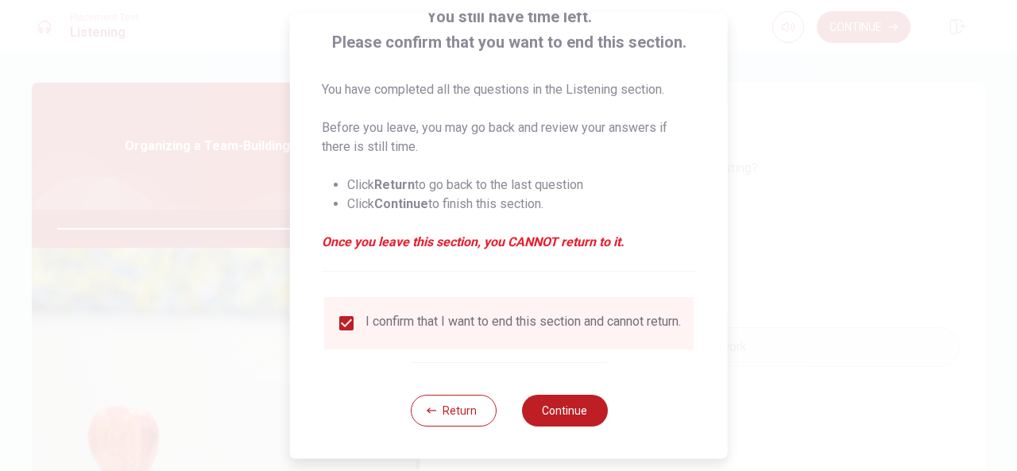
click at [576, 416] on button "Continue" at bounding box center [564, 411] width 86 height 32
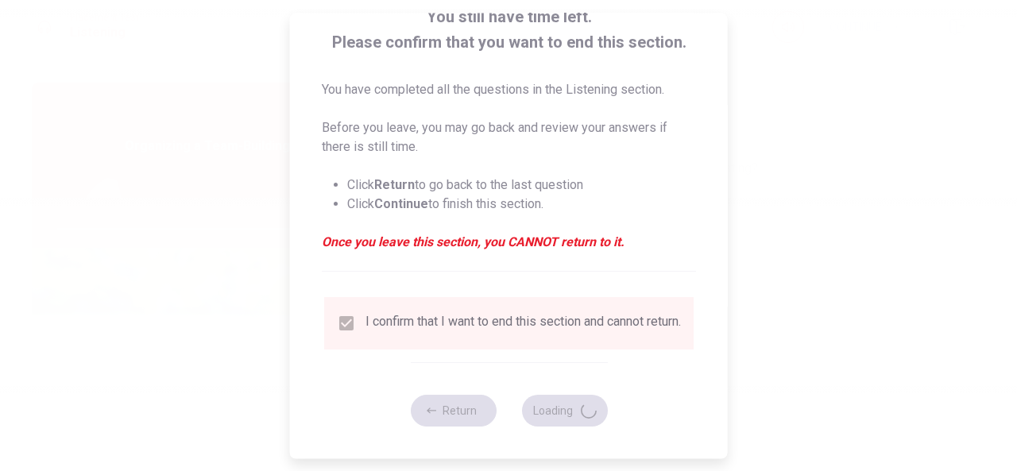
type input "91"
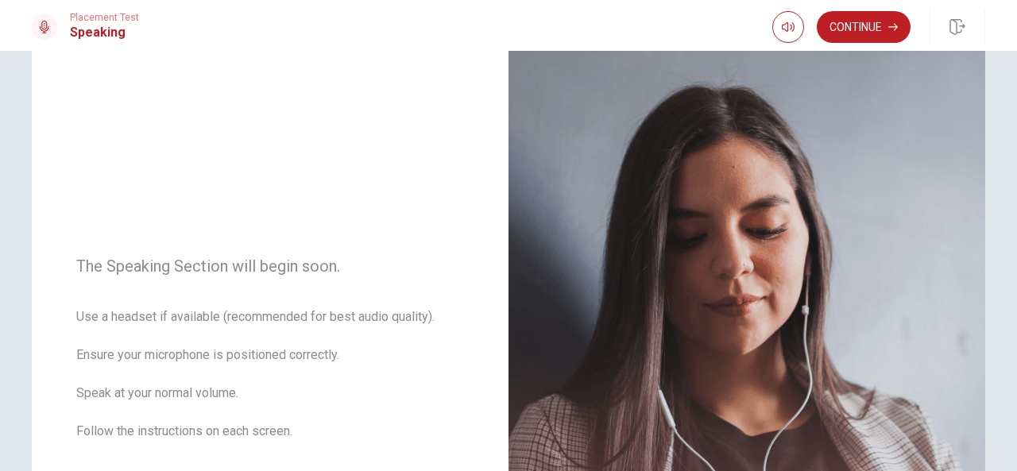
scroll to position [52, 0]
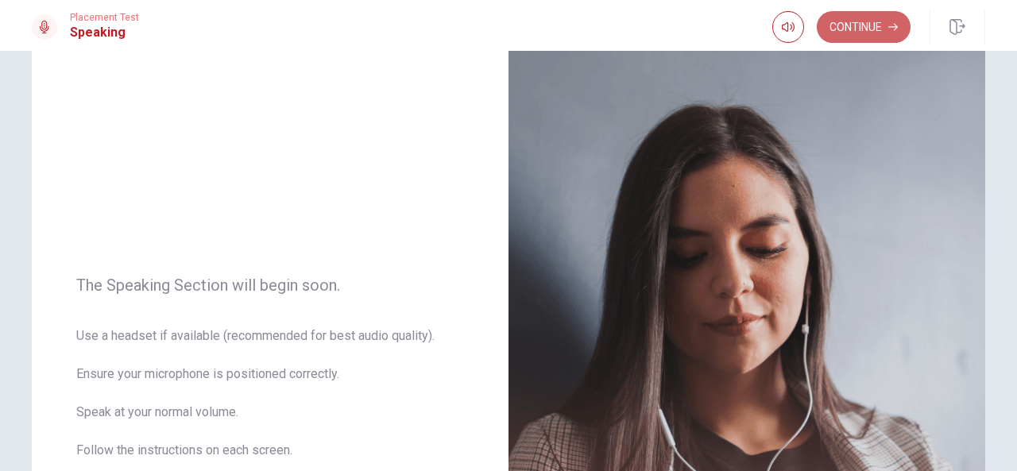
click at [861, 20] on button "Continue" at bounding box center [864, 27] width 94 height 32
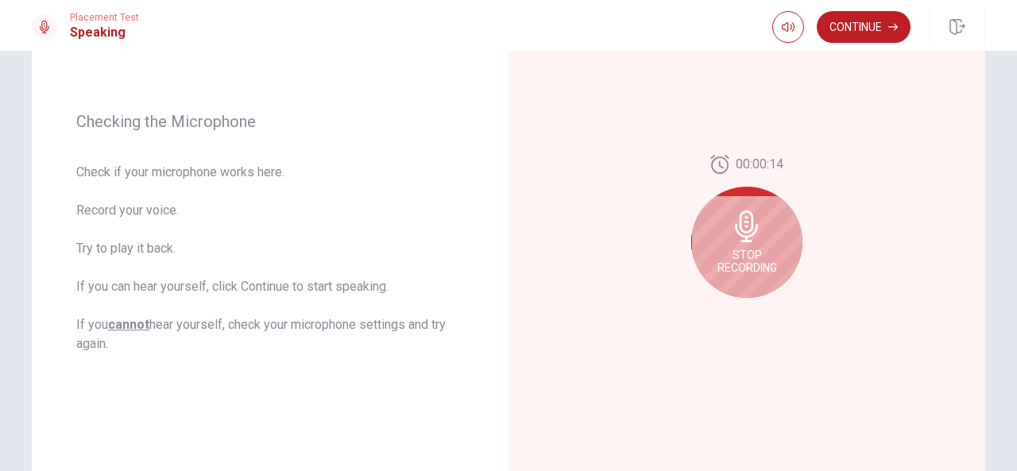
scroll to position [197, 0]
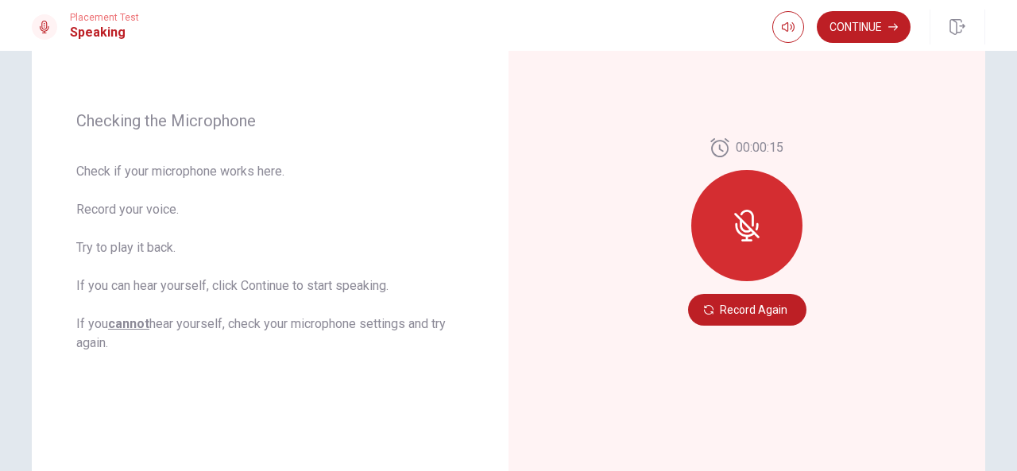
click at [742, 221] on icon at bounding box center [747, 226] width 32 height 32
click at [742, 314] on button "Record Again" at bounding box center [747, 310] width 118 height 32
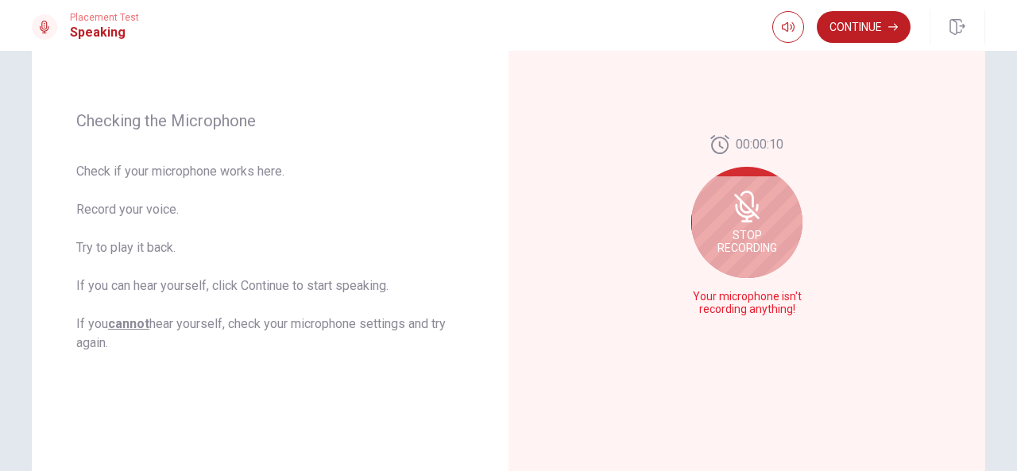
click at [733, 230] on span "Stop Recording" at bounding box center [747, 241] width 60 height 25
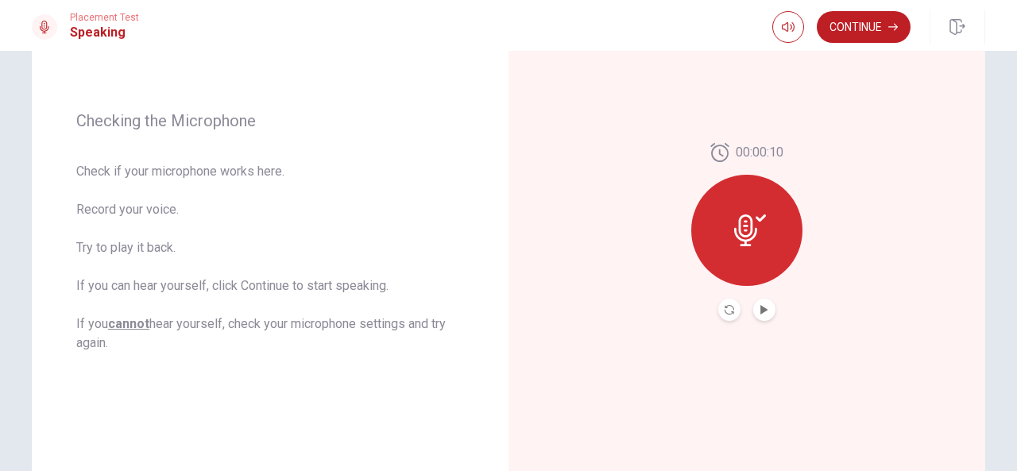
click at [753, 313] on button "Play Audio" at bounding box center [764, 310] width 22 height 22
click at [761, 305] on icon "Play Audio" at bounding box center [765, 310] width 10 height 10
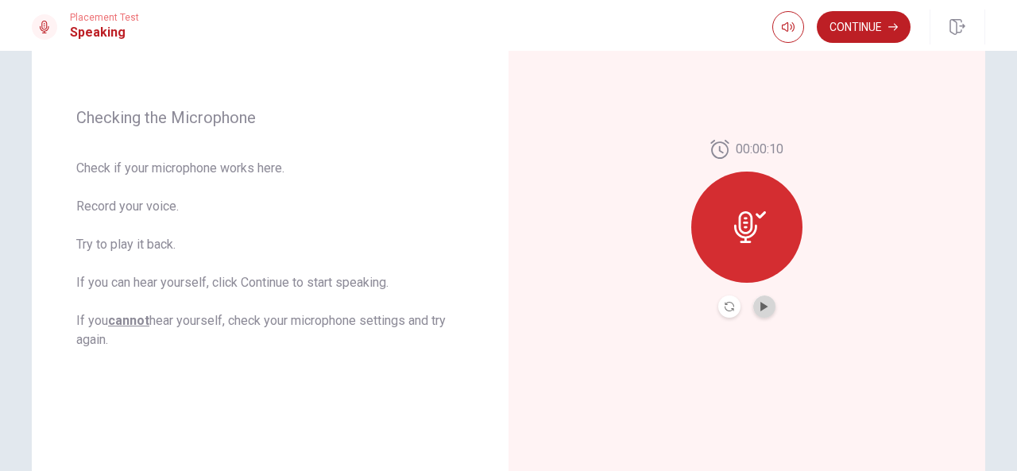
click at [759, 314] on button "Play Audio" at bounding box center [764, 307] width 22 height 22
click at [766, 215] on div at bounding box center [746, 227] width 111 height 111
click at [736, 228] on icon at bounding box center [745, 227] width 23 height 32
click at [725, 309] on icon "Record Again" at bounding box center [730, 307] width 10 height 10
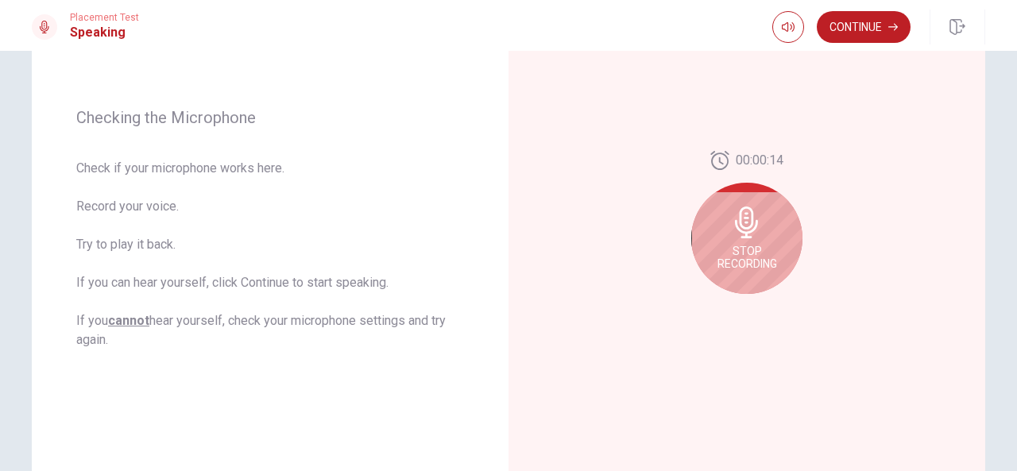
click at [739, 249] on span "Stop Recording" at bounding box center [747, 257] width 60 height 25
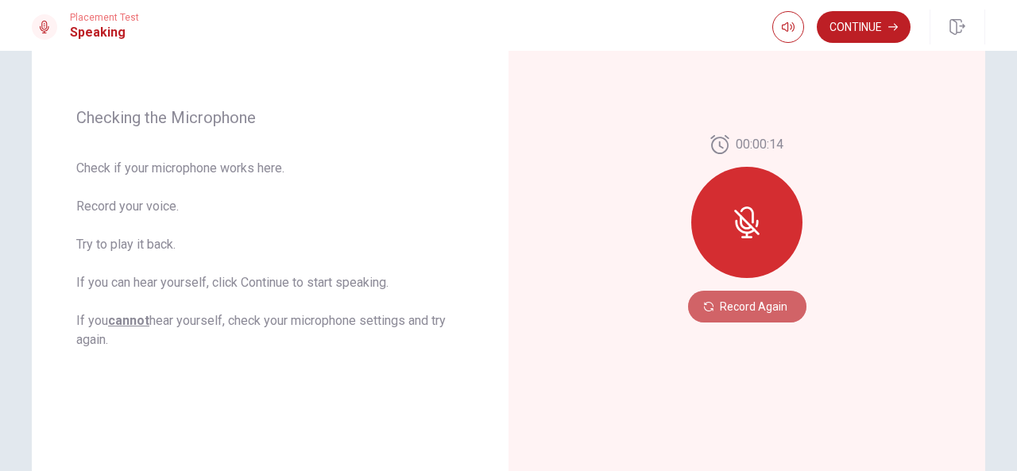
click at [740, 320] on button "Record Again" at bounding box center [747, 307] width 118 height 32
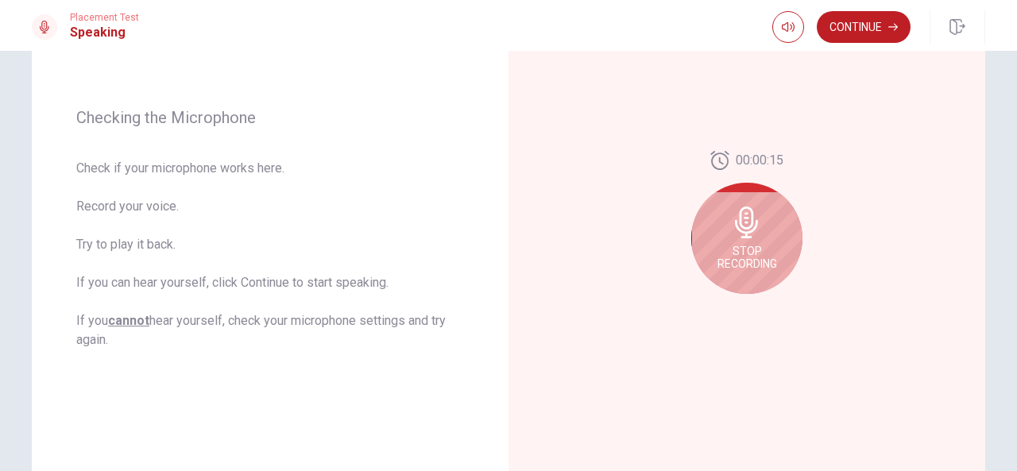
click at [731, 241] on div "Stop Recording" at bounding box center [746, 238] width 111 height 111
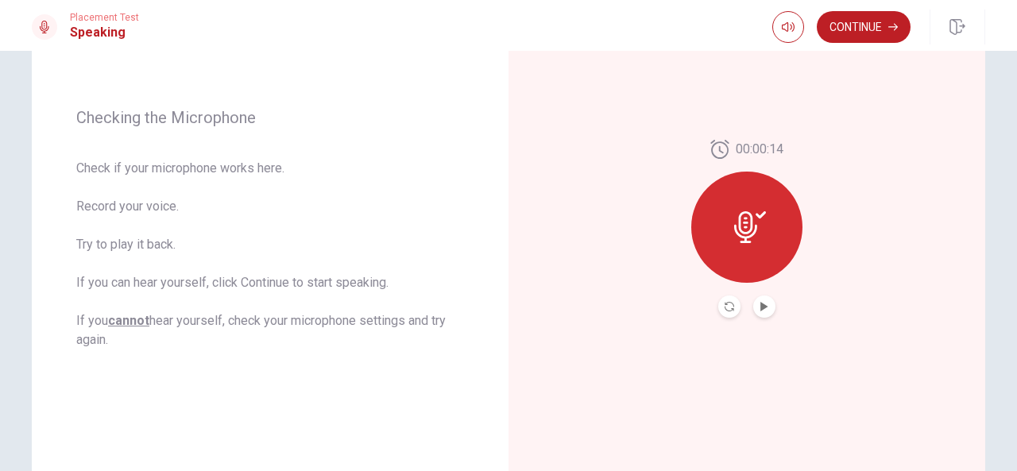
click at [734, 241] on icon at bounding box center [750, 227] width 32 height 32
click at [725, 311] on icon "Record Again" at bounding box center [730, 307] width 10 height 10
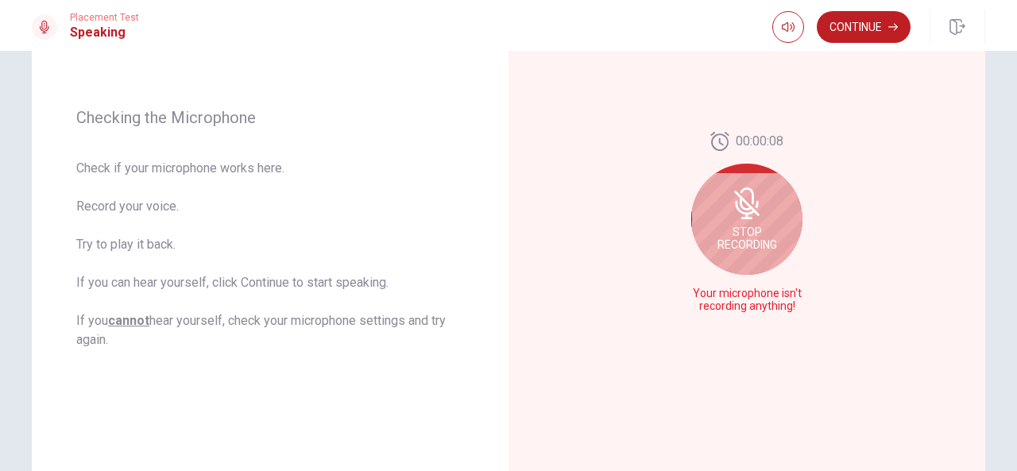
click at [740, 222] on div "Stop Recording" at bounding box center [746, 219] width 111 height 111
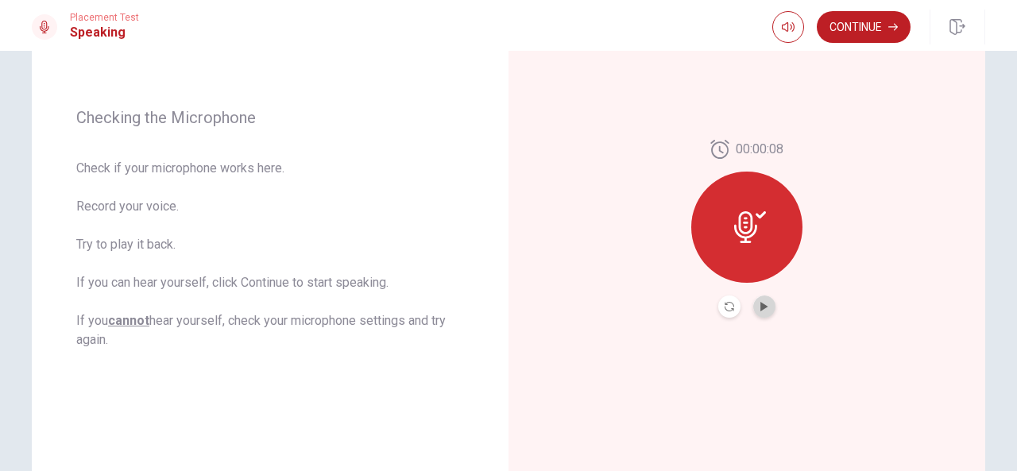
click at [760, 304] on icon "Play Audio" at bounding box center [763, 307] width 7 height 10
click at [725, 311] on icon "Record Again" at bounding box center [730, 307] width 10 height 10
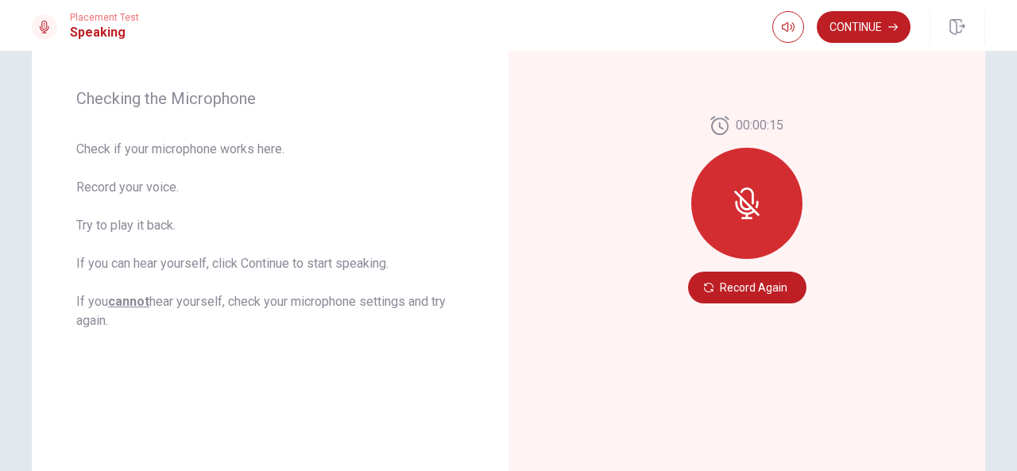
scroll to position [226, 0]
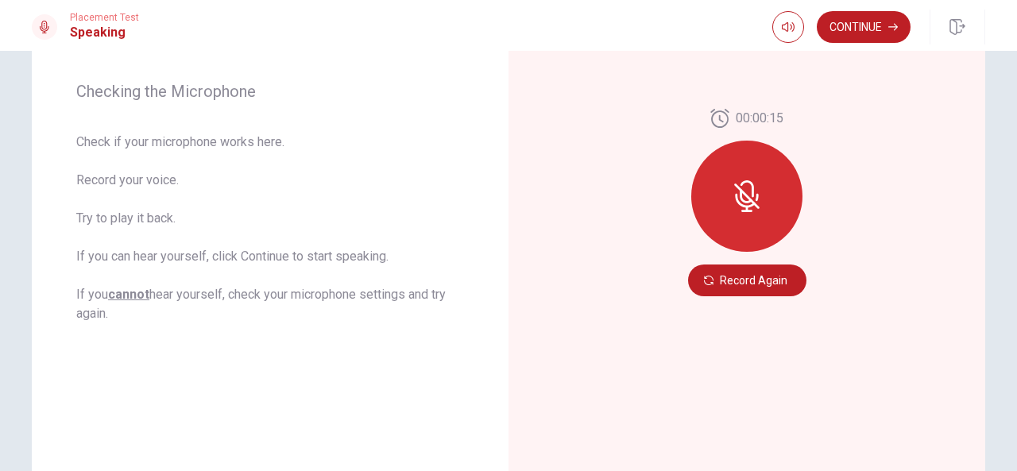
click at [743, 287] on button "Record Again" at bounding box center [747, 281] width 118 height 32
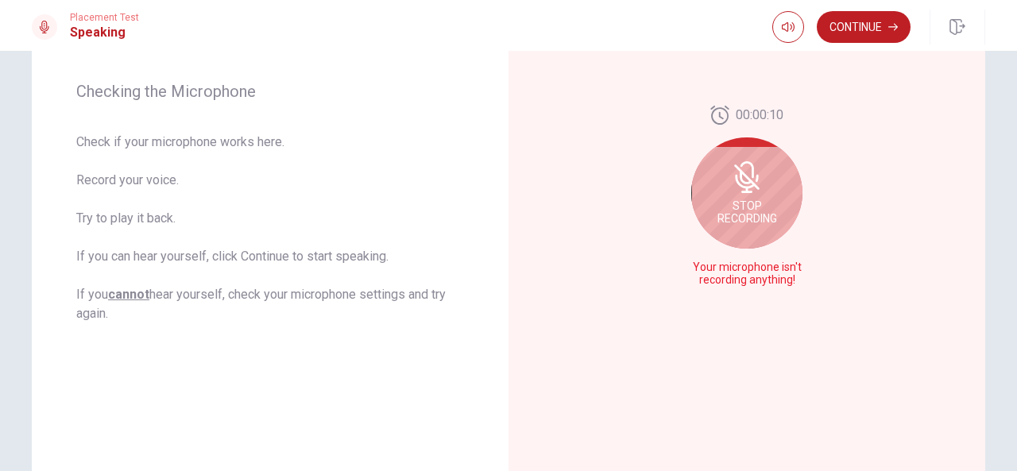
click at [720, 172] on div "Stop Recording" at bounding box center [746, 192] width 111 height 111
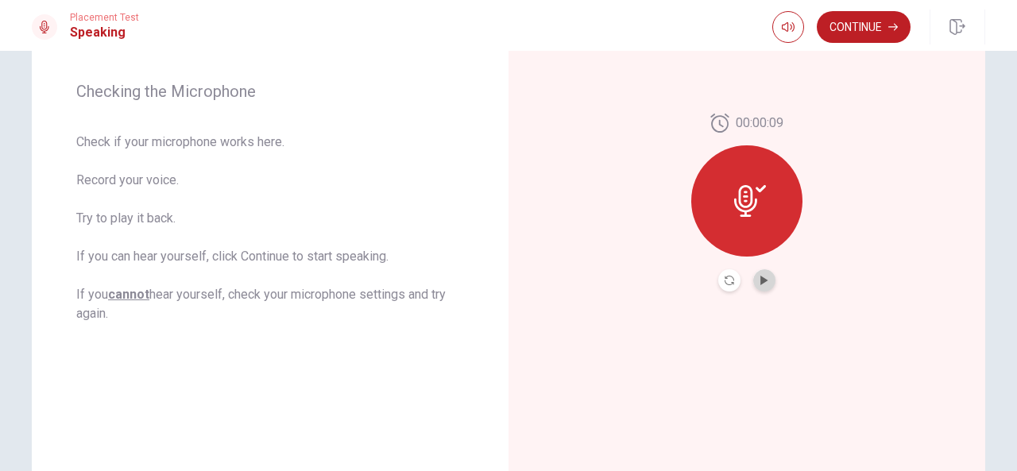
click at [760, 279] on icon "Play Audio" at bounding box center [765, 281] width 10 height 10
click at [879, 117] on div "00:00:09" at bounding box center [746, 202] width 477 height 693
click at [793, 29] on icon "button" at bounding box center [788, 27] width 13 height 10
click at [900, 160] on div "00:00:09" at bounding box center [746, 202] width 477 height 693
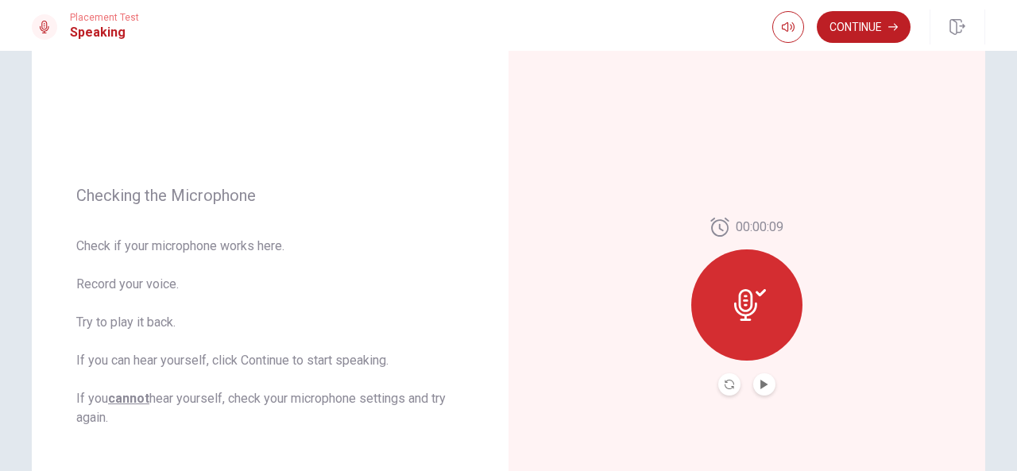
scroll to position [0, 0]
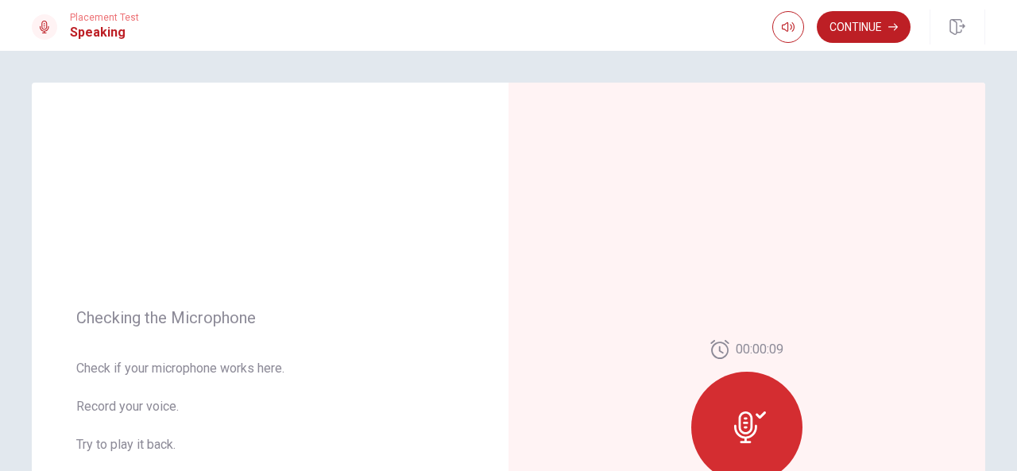
click at [148, 193] on div "Checking the Microphone Check if your microphone works here. Record your voice.…" at bounding box center [270, 429] width 477 height 693
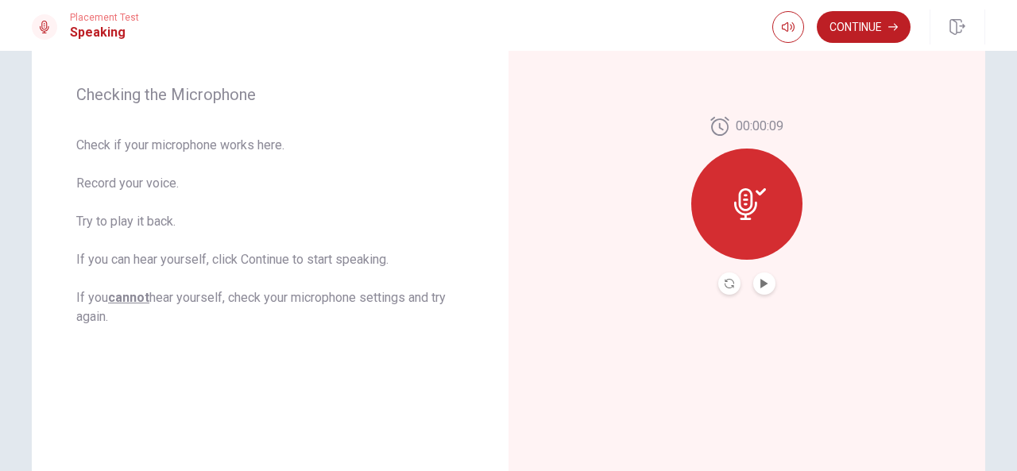
scroll to position [224, 0]
click at [725, 278] on icon "Record Again" at bounding box center [730, 283] width 10 height 10
